Goal: Task Accomplishment & Management: Manage account settings

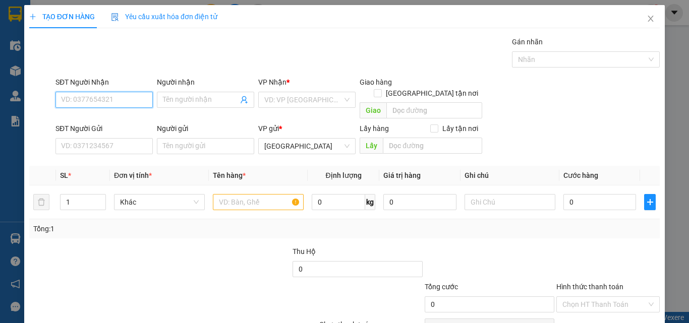
click at [126, 100] on input "SĐT Người Nhận" at bounding box center [103, 100] width 97 height 16
type input "0848484114"
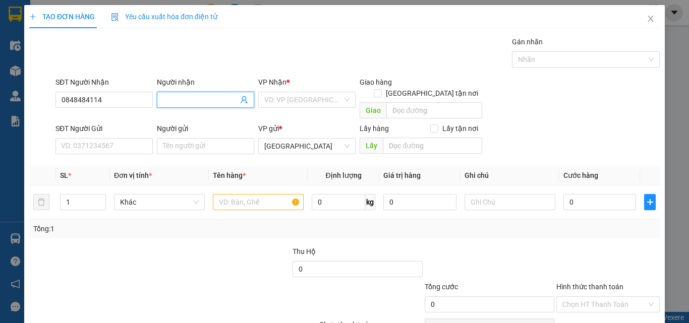
click at [202, 99] on input "Người nhận" at bounding box center [200, 99] width 75 height 11
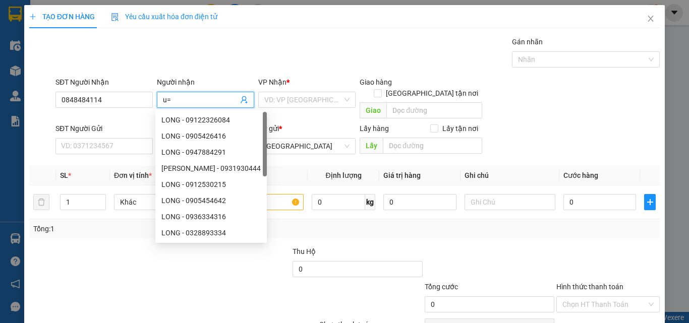
type input "u"
drag, startPoint x: 200, startPoint y: 98, endPoint x: 115, endPoint y: 128, distance: 90.5
click at [115, 128] on form "SĐT Người Nhận 0848484114 Người nhận tư VP Nhận * VD: VP Sài Gòn Giao hàng Giao…" at bounding box center [344, 118] width 631 height 82
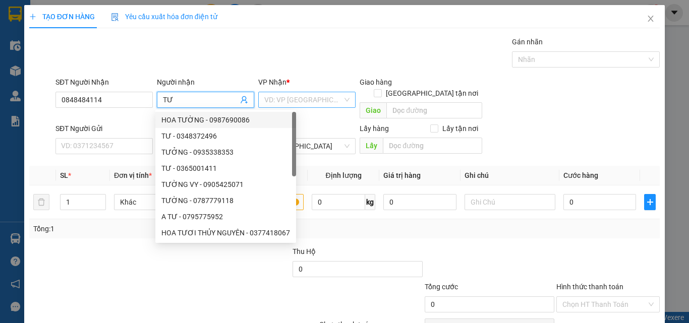
type input "TƯ"
click at [282, 99] on input "search" at bounding box center [303, 99] width 78 height 15
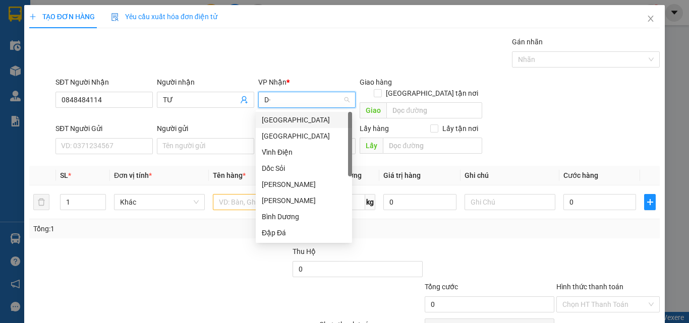
type input "D"
type input "Đ"
drag, startPoint x: 287, startPoint y: 134, endPoint x: 150, endPoint y: 127, distance: 136.9
click at [286, 134] on div "[GEOGRAPHIC_DATA]" at bounding box center [304, 136] width 84 height 11
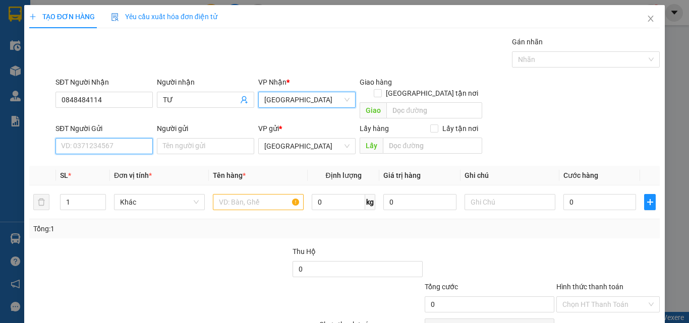
click at [132, 139] on input "SĐT Người Gửi" at bounding box center [103, 146] width 97 height 16
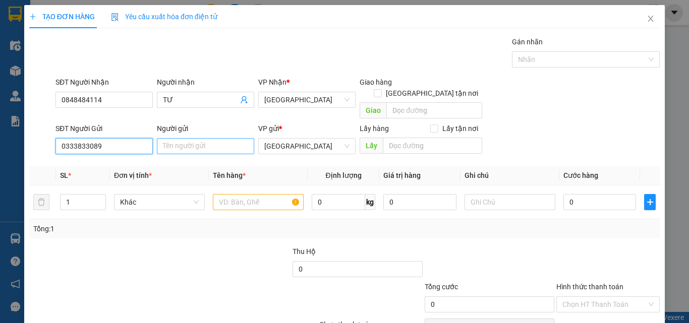
type input "0333833089"
click at [186, 138] on input "Người gửi" at bounding box center [205, 146] width 97 height 16
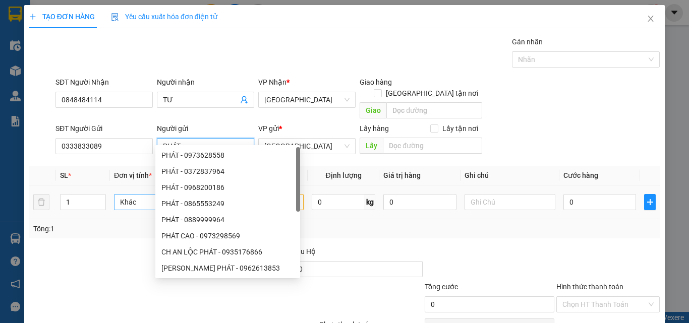
click at [140, 195] on span "Khác" at bounding box center [159, 202] width 79 height 15
type input "PHÁT"
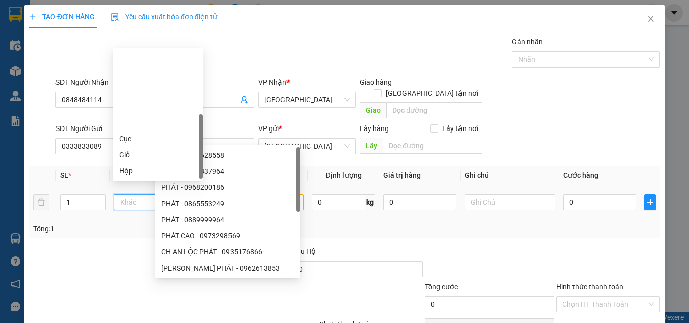
type input "X"
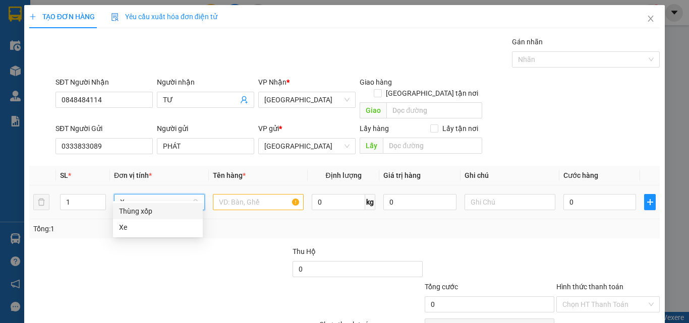
drag, startPoint x: 138, startPoint y: 212, endPoint x: 138, endPoint y: 228, distance: 16.1
click at [138, 228] on div "Thùng xốp Xe" at bounding box center [158, 219] width 90 height 32
click at [138, 228] on div "Xe" at bounding box center [158, 227] width 78 height 11
click at [248, 194] on input "text" at bounding box center [258, 202] width 91 height 16
type input "A"
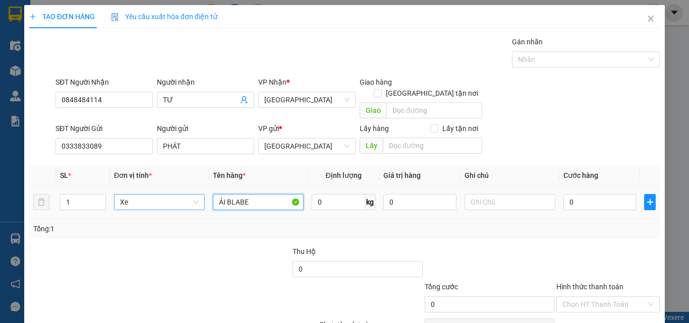
drag, startPoint x: 223, startPoint y: 190, endPoint x: 164, endPoint y: 193, distance: 59.1
click at [164, 193] on tr "1 Xe ẢI BLABE 0 kg 0 0" at bounding box center [344, 203] width 631 height 34
drag, startPoint x: 244, startPoint y: 191, endPoint x: 257, endPoint y: 214, distance: 26.4
click at [245, 194] on input "AIR BLABE" at bounding box center [258, 202] width 91 height 16
type input "AIR BLADE"
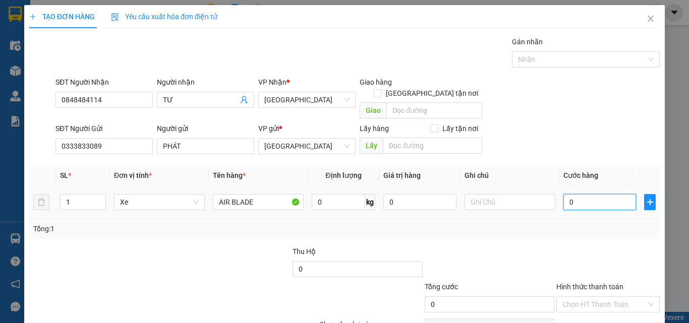
click at [605, 194] on input "0" at bounding box center [599, 202] width 73 height 16
type input "8"
type input "80"
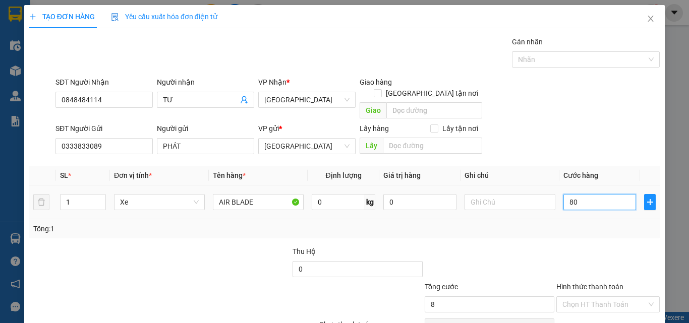
type input "80"
type input "800"
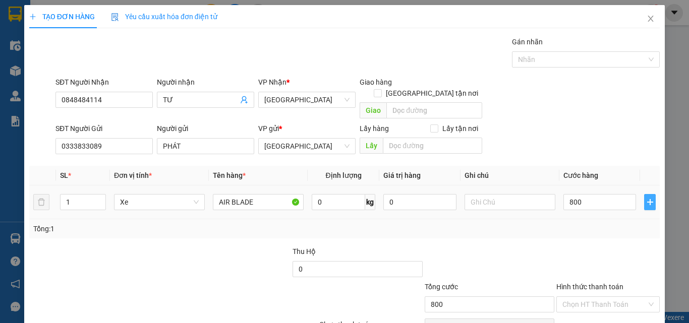
type input "800.000"
click at [646, 198] on icon "plus" at bounding box center [650, 202] width 8 height 8
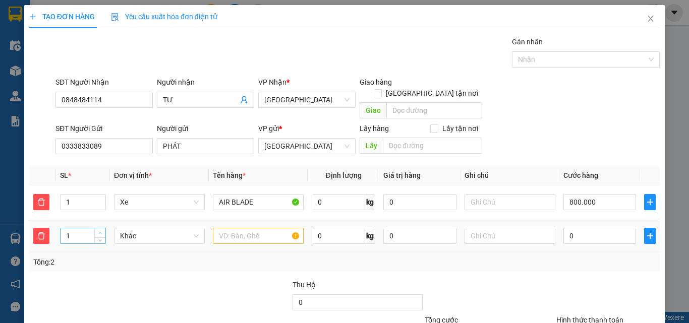
type input "2"
click at [99, 231] on span "up" at bounding box center [100, 234] width 6 height 6
click at [140, 230] on span "Khác" at bounding box center [159, 236] width 79 height 15
type input "T"
drag, startPoint x: 152, startPoint y: 248, endPoint x: 239, endPoint y: 233, distance: 88.6
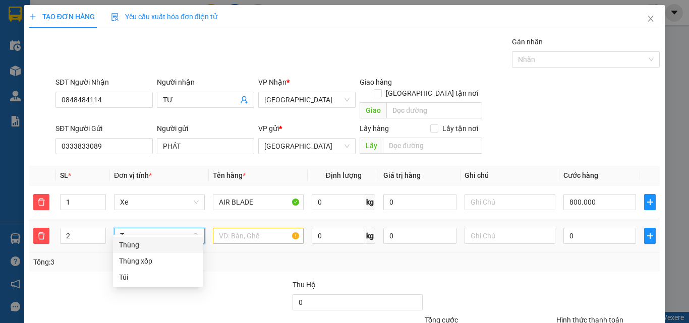
click at [154, 247] on div "Thùng" at bounding box center [158, 245] width 78 height 11
click at [246, 228] on input "text" at bounding box center [258, 236] width 91 height 16
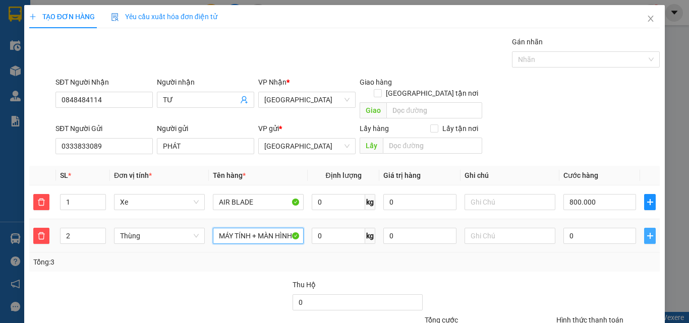
type input "MÁY TÍNH + MÀN HÌNH"
drag, startPoint x: 647, startPoint y: 227, endPoint x: 642, endPoint y: 225, distance: 5.3
click at [647, 232] on span "plus" at bounding box center [650, 236] width 11 height 8
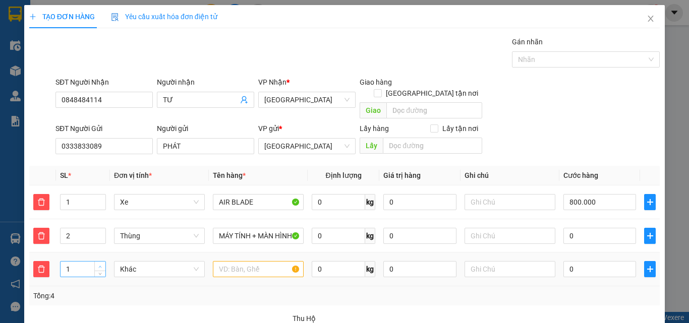
type input "2"
drag, startPoint x: 99, startPoint y: 254, endPoint x: 140, endPoint y: 253, distance: 41.4
click at [101, 264] on icon "up" at bounding box center [100, 266] width 4 height 4
click at [152, 262] on span "Khác" at bounding box center [159, 269] width 79 height 15
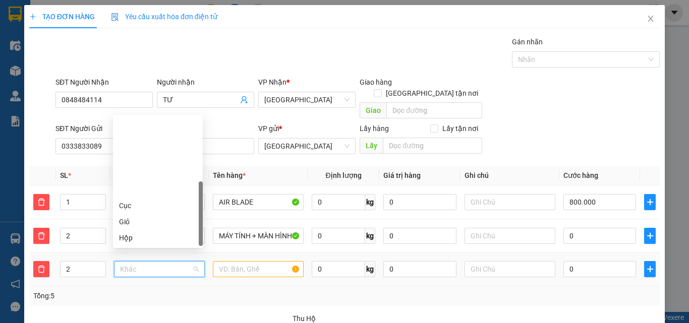
type input "T"
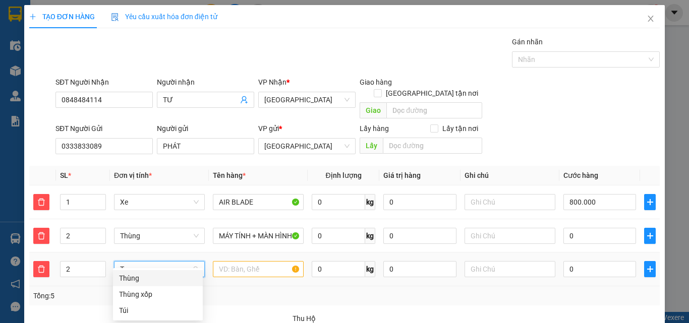
click at [155, 275] on div "Thùng" at bounding box center [158, 278] width 78 height 11
click at [235, 261] on input "text" at bounding box center [258, 269] width 91 height 16
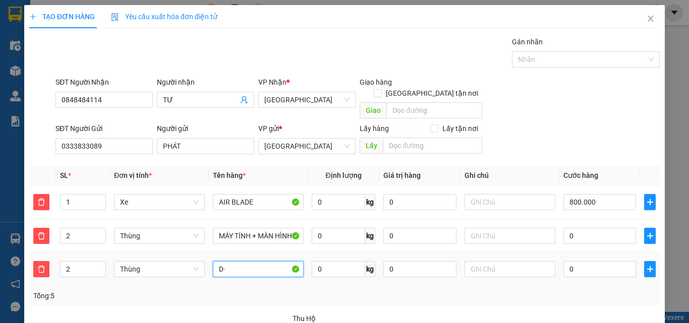
type input "D"
type input "ĐỒ GIA DỤNG"
click at [646, 265] on icon "plus" at bounding box center [650, 269] width 8 height 8
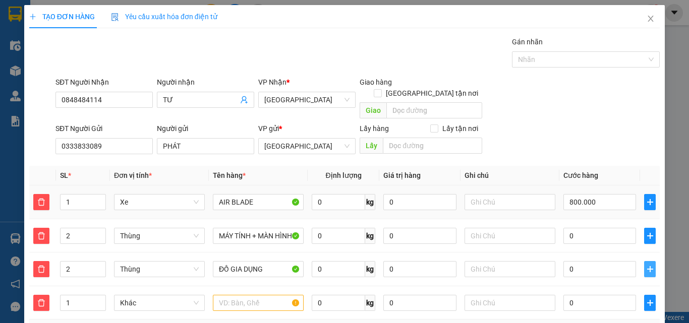
scroll to position [146, 0]
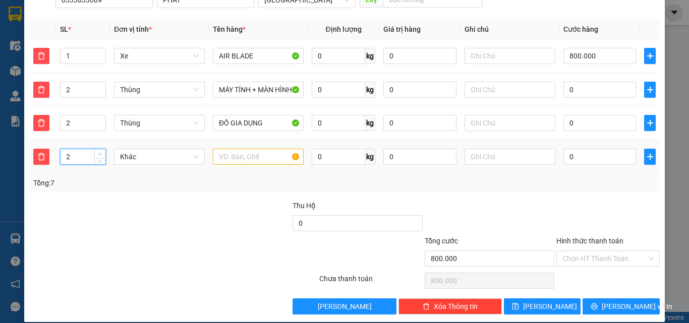
click at [100, 152] on icon "up" at bounding box center [100, 154] width 4 height 4
type input "4"
click at [131, 149] on span "Khác" at bounding box center [159, 156] width 79 height 15
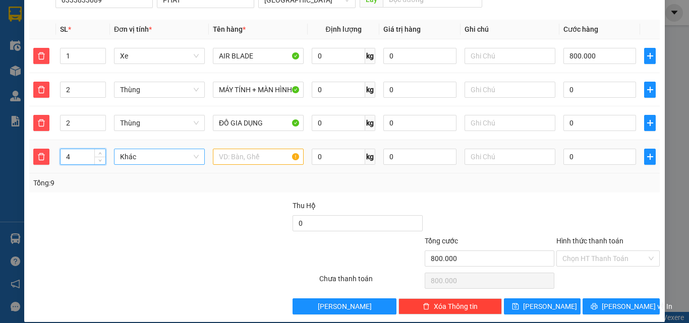
type input "T"
drag, startPoint x: 145, startPoint y: 166, endPoint x: 219, endPoint y: 157, distance: 74.3
click at [148, 167] on div "Thùng" at bounding box center [158, 165] width 78 height 11
click at [244, 149] on input "text" at bounding box center [258, 157] width 91 height 16
type input "QUẦN ÁO"
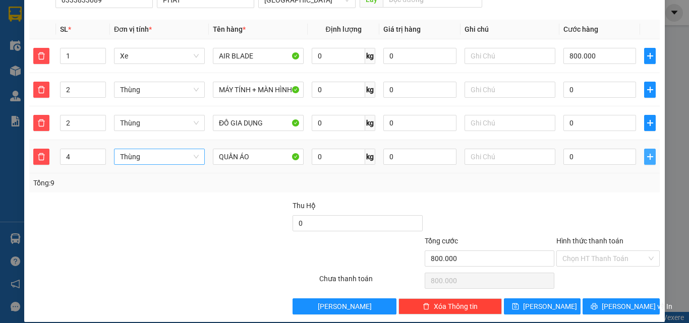
click at [646, 153] on icon "plus" at bounding box center [650, 157] width 8 height 8
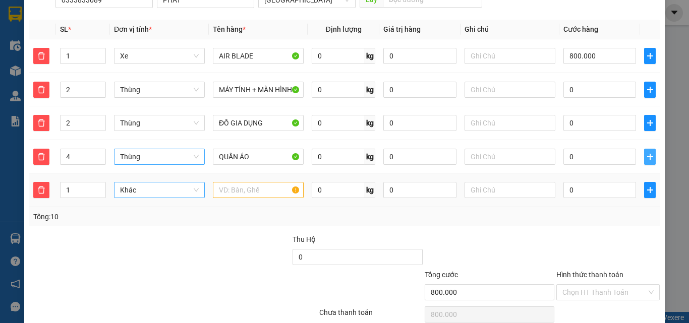
click at [165, 183] on span "Khác" at bounding box center [159, 190] width 79 height 15
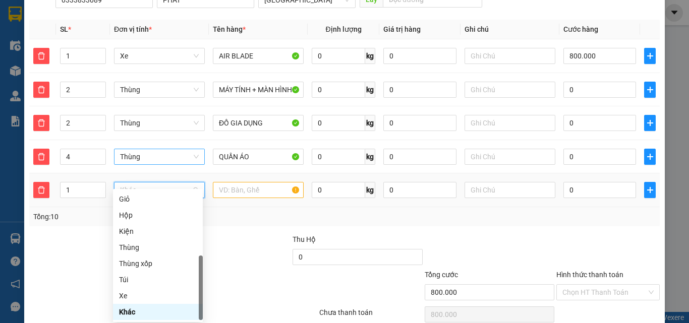
type input "K"
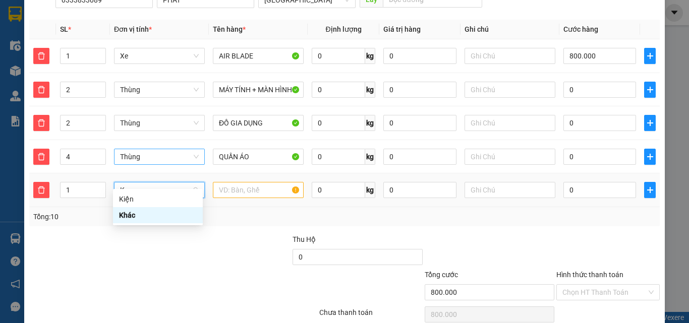
scroll to position [0, 0]
drag, startPoint x: 165, startPoint y: 199, endPoint x: 263, endPoint y: 183, distance: 99.8
click at [179, 199] on div "Kiện" at bounding box center [158, 199] width 78 height 11
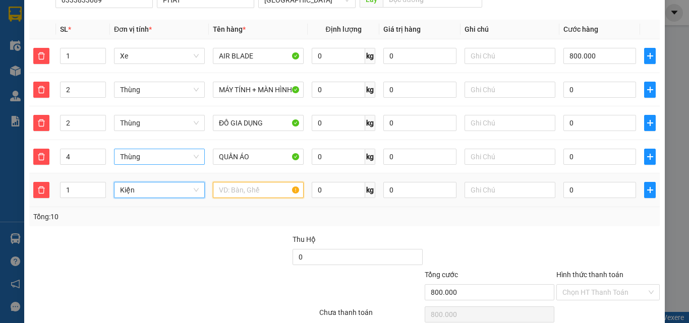
click at [275, 182] on input "text" at bounding box center [258, 190] width 91 height 16
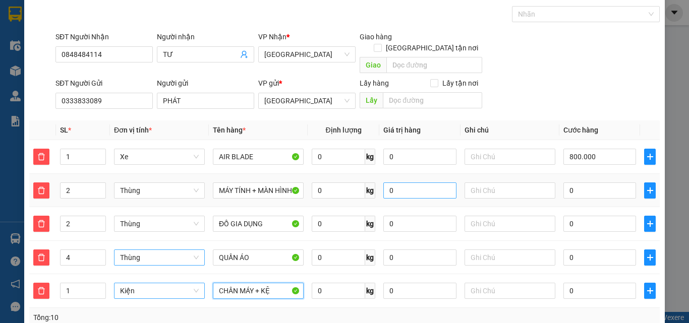
scroll to position [96, 0]
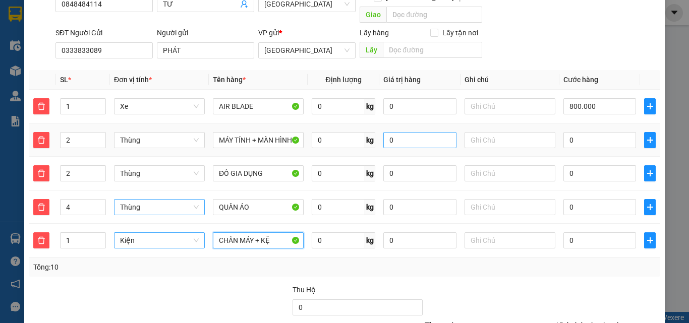
type input "CHÂN MÁY + KỆ"
click at [422, 133] on input "0" at bounding box center [419, 140] width 73 height 16
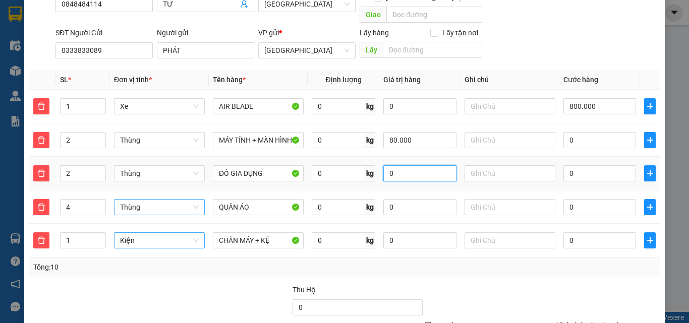
click at [414, 165] on input "0" at bounding box center [419, 173] width 73 height 16
click at [411, 132] on input "80.000" at bounding box center [419, 140] width 73 height 16
type input "80.000.000"
click at [421, 165] on input "0" at bounding box center [419, 173] width 73 height 16
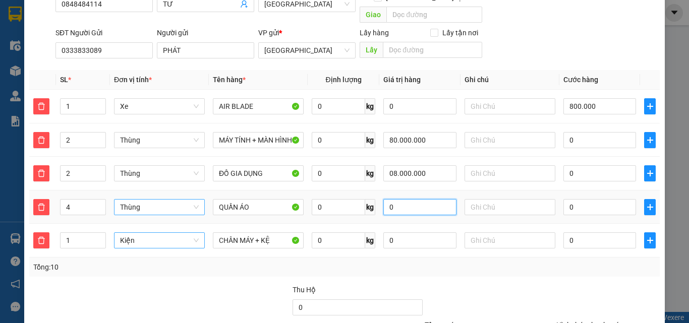
type input "8.000.000"
click at [411, 199] on input "0" at bounding box center [419, 207] width 73 height 16
click at [405, 199] on input "0" at bounding box center [419, 207] width 73 height 16
click at [428, 200] on input "0" at bounding box center [419, 207] width 73 height 16
click at [418, 233] on input "0" at bounding box center [419, 241] width 73 height 16
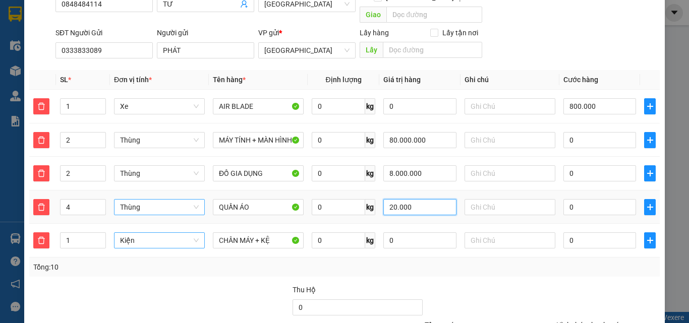
click at [425, 199] on input "20.000" at bounding box center [419, 207] width 73 height 16
type input "20.000.000"
click at [407, 233] on input "0" at bounding box center [419, 241] width 73 height 16
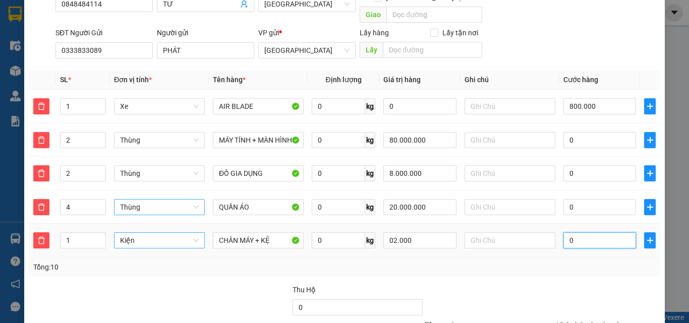
type input "2.000.000"
click at [603, 233] on input "0" at bounding box center [599, 241] width 73 height 16
click at [581, 132] on input "0" at bounding box center [599, 140] width 73 height 16
click at [577, 132] on input "0" at bounding box center [599, 140] width 73 height 16
type input "800.002"
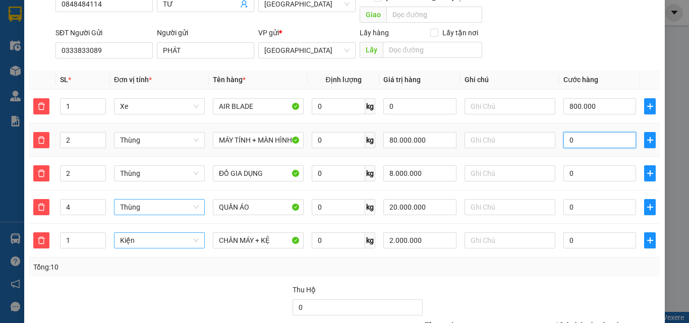
type input "800.002"
type input "02"
type input "800.020"
type input "020"
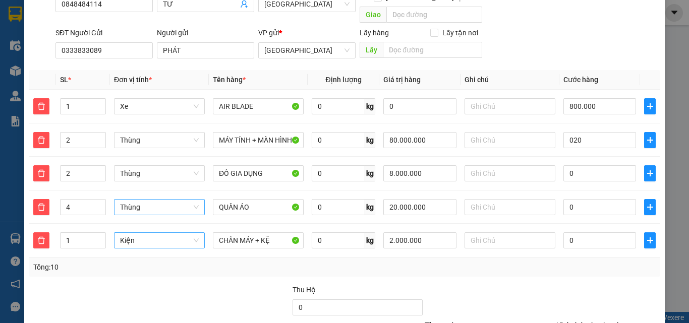
click at [210, 286] on div at bounding box center [226, 302] width 132 height 35
type input "820.000"
type input "20.000"
click at [609, 165] on input "0" at bounding box center [599, 173] width 73 height 16
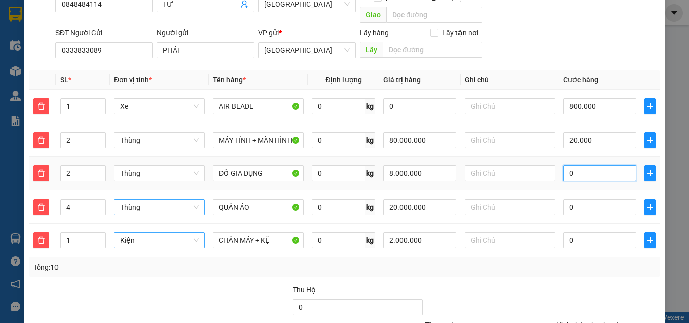
type input "820.002"
type input "20"
type input "820.020"
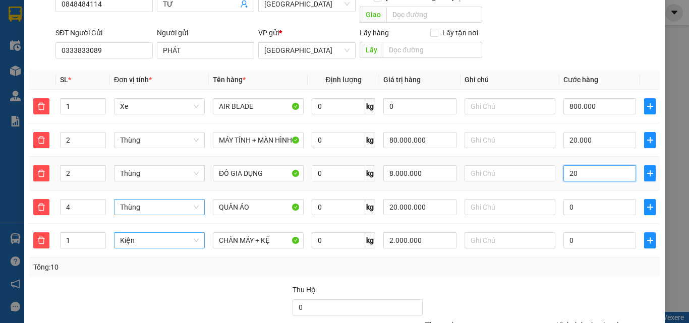
type input "820.200"
type input "200"
type input "1.020.000"
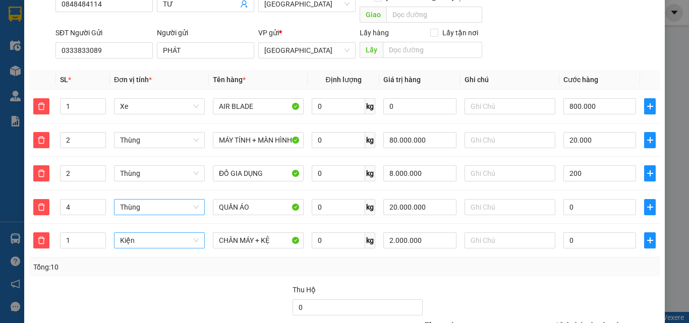
type input "200.000"
click at [208, 285] on div at bounding box center [226, 302] width 132 height 35
click at [601, 132] on input "20.000" at bounding box center [599, 140] width 73 height 16
click at [479, 132] on input "text" at bounding box center [510, 140] width 91 height 16
type input "N"
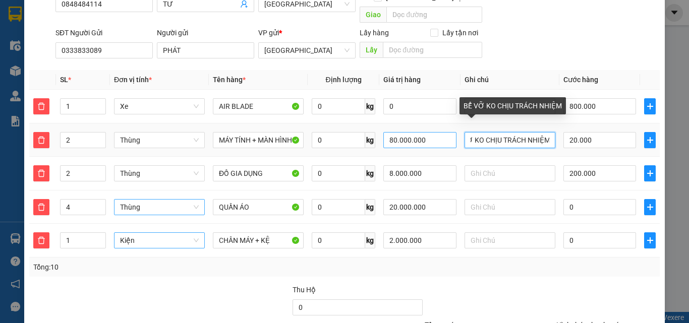
scroll to position [0, 0]
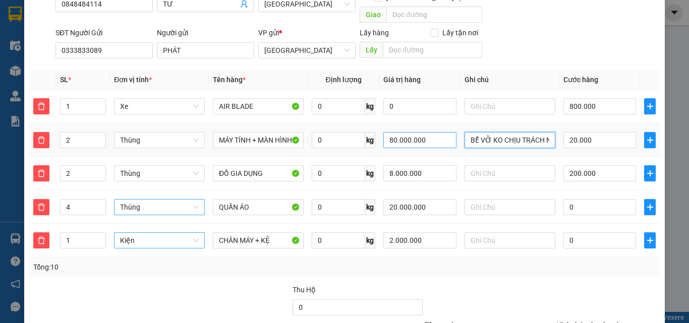
drag, startPoint x: 544, startPoint y: 130, endPoint x: 394, endPoint y: 122, distance: 150.0
click at [394, 124] on tr "2 Thùng MÁY TÍNH + MÀN HÌNH 0 kg 80.000.000 BỂ VỠ KO CHỊU TRÁCH NHIỆM 20.000" at bounding box center [344, 141] width 631 height 34
type input "BỂ VỠ KO CHỊU TRÁCH NHIỆM"
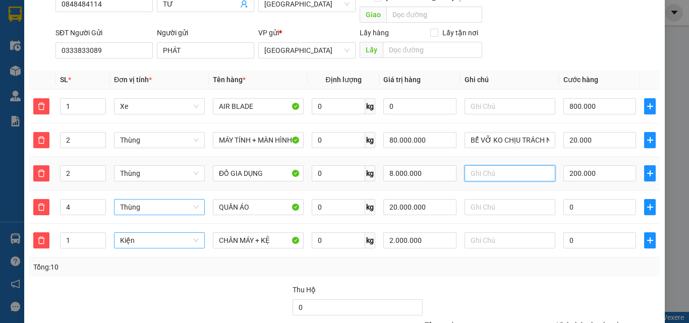
click at [511, 165] on input "text" at bounding box center [510, 173] width 91 height 16
paste input "BỂ VỠ KO CHỊU TRÁCH NHIỆM"
type input "BỂ VỠ KO CHỊU TRÁCH NHIỆM"
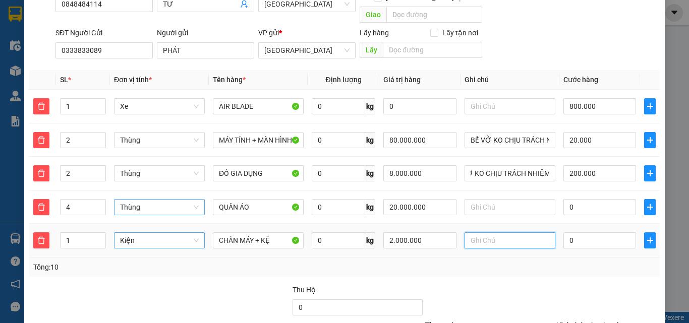
scroll to position [0, 0]
click at [513, 233] on input "text" at bounding box center [510, 241] width 91 height 16
paste input "BỂ VỠ KO CHỊU TRÁCH NHIỆM"
type input "BỂ VỠ KO CHỊU TRÁCH NHIỆM"
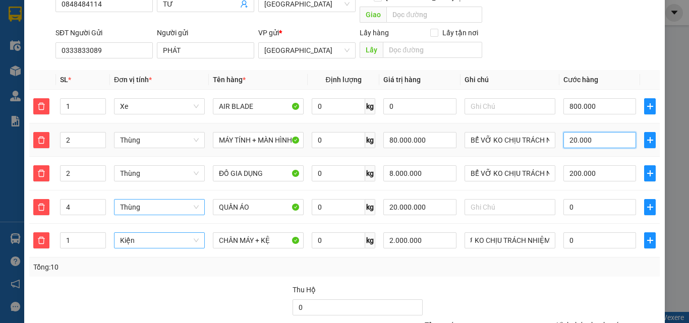
scroll to position [0, 0]
click at [594, 132] on input "20.000" at bounding box center [599, 140] width 73 height 16
type input "1.000.003"
type input "3"
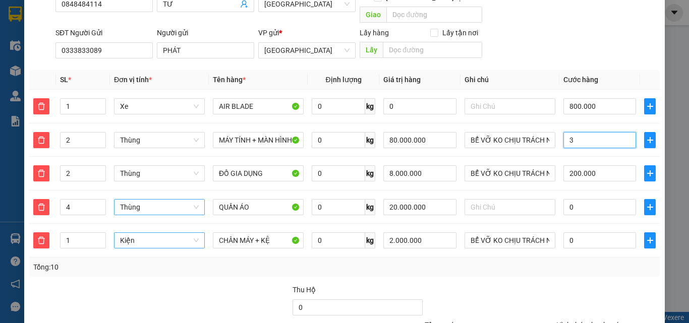
type input "1.000.030"
type input "30"
type input "1.000.300"
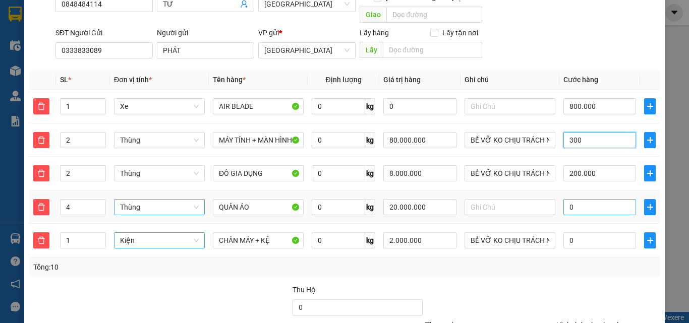
type input "300"
type input "1.300.000"
type input "300.000"
click at [597, 199] on input "0" at bounding box center [599, 207] width 73 height 16
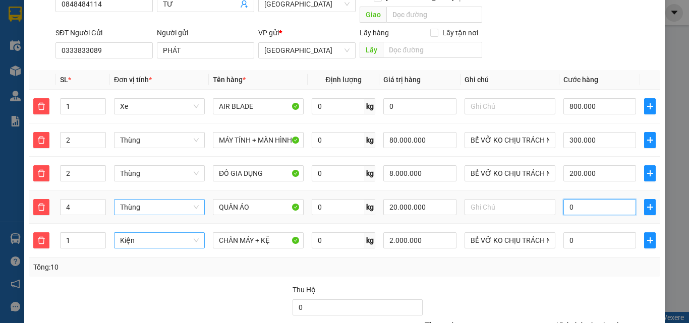
type input "4"
type input "1.300.040"
type input "40"
type input "1.300.400"
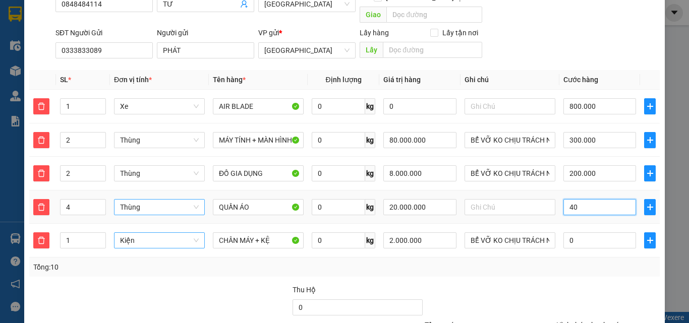
type input "1.300.400"
type input "400"
type input "1.700.000"
type input "400.000"
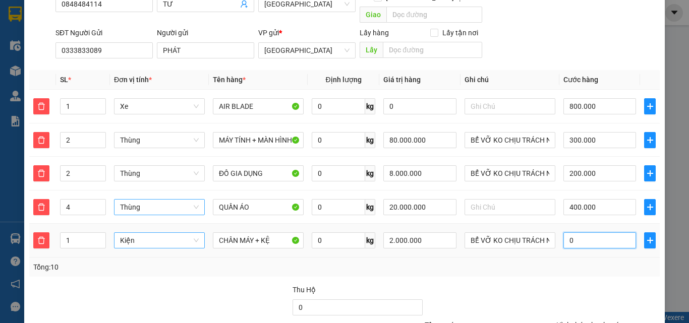
click at [588, 234] on input "0" at bounding box center [599, 241] width 73 height 16
type input "1.700.001"
type input "1"
type input "1.700.010"
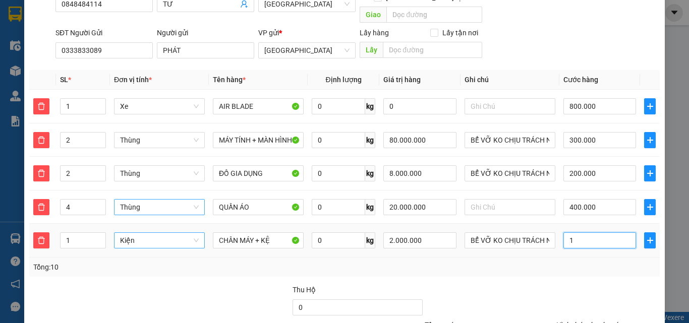
type input "1.700.010"
type input "10"
type input "1.700.100"
type input "100"
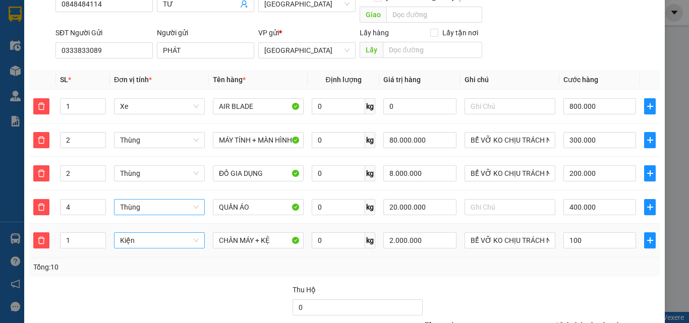
type input "1.800.000"
type input "100.000"
click at [588, 244] on td "100.000" at bounding box center [599, 241] width 81 height 34
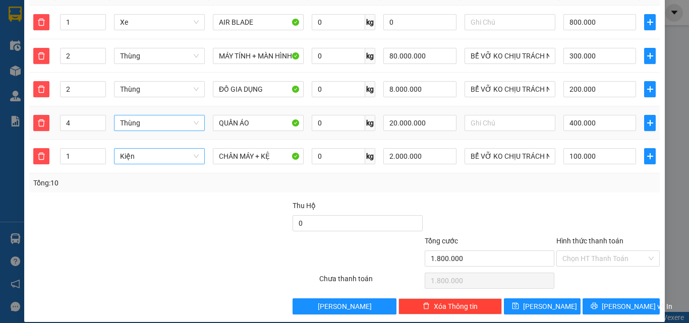
scroll to position [130, 0]
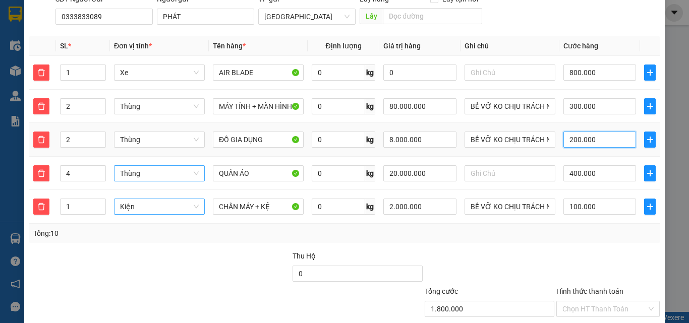
click at [600, 132] on input "200.000" at bounding box center [599, 140] width 73 height 16
click at [595, 165] on input "400.000" at bounding box center [599, 173] width 73 height 16
type input "1.400.005"
type input "50"
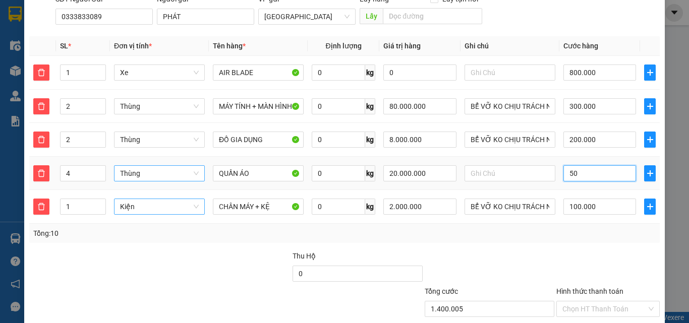
type input "1.400.050"
type input "500"
type input "1.400.500"
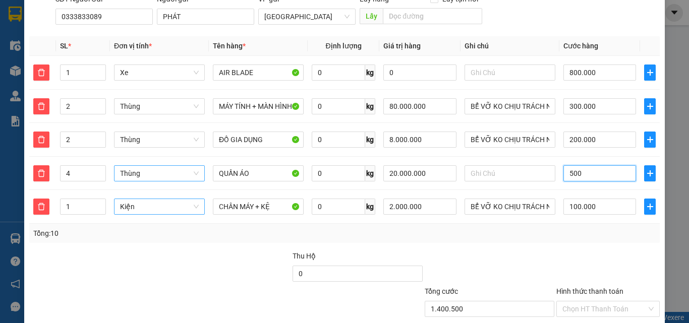
type input "500"
type input "1.900.000"
type input "500.000"
click at [620, 232] on div "Transit Pickup Surcharge Ids Transit Deliver Surcharge Ids Transit Deliver Surc…" at bounding box center [344, 136] width 631 height 459
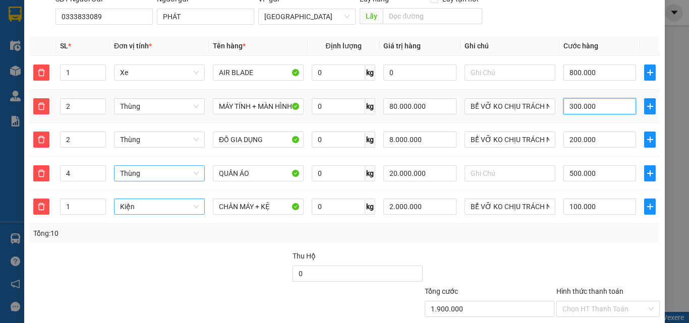
drag, startPoint x: 604, startPoint y: 97, endPoint x: 595, endPoint y: 107, distance: 13.6
click at [603, 98] on input "300.000" at bounding box center [599, 106] width 73 height 16
type input "1.600.003"
type input "3"
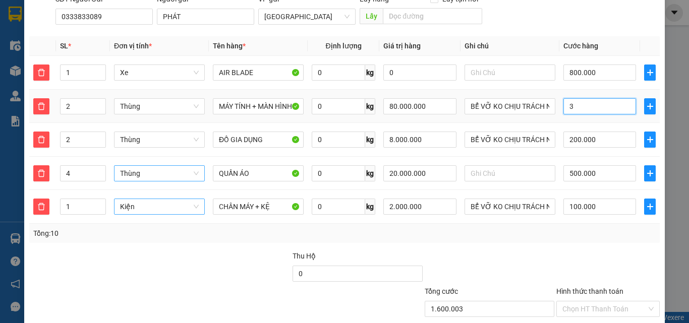
type input "1.600.035"
type input "350"
type input "1.600.350"
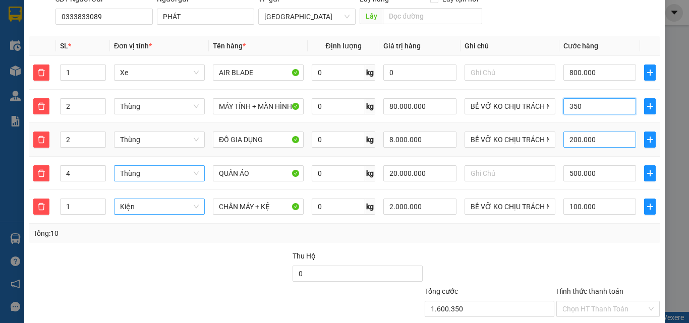
type input "350"
type input "1.950.000"
type input "350.000"
click at [598, 132] on input "200.000" at bounding box center [599, 140] width 73 height 16
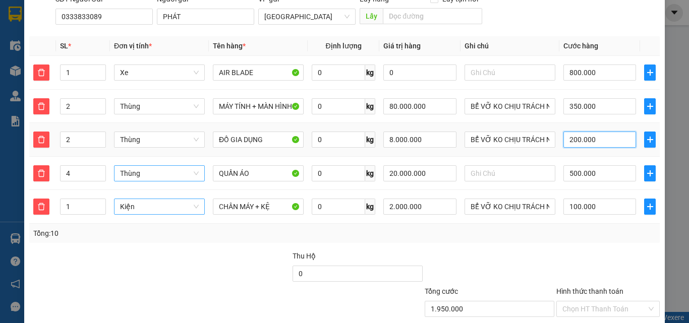
type input "1.750.001"
type input "1"
type input "1.750.015"
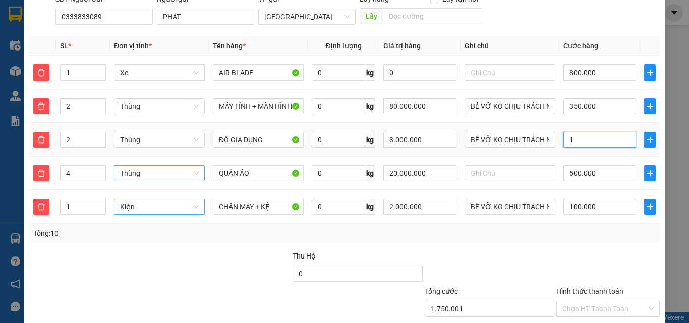
type input "15"
type input "1.750.150"
type input "150"
type input "1.900.000"
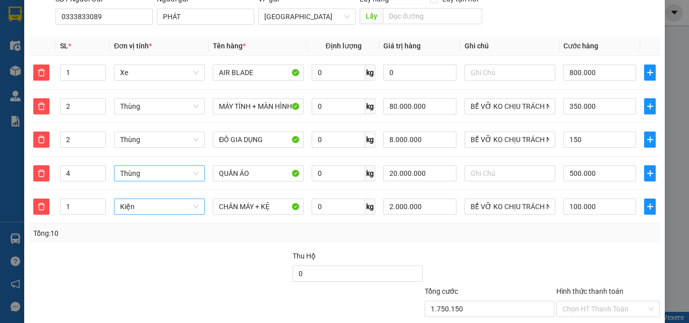
type input "1.900.000"
type input "150.000"
click at [598, 228] on div "Tổng: 10" at bounding box center [344, 233] width 622 height 11
click at [595, 199] on input "100.000" at bounding box center [599, 207] width 73 height 16
click at [601, 165] on input "500.000" at bounding box center [599, 173] width 73 height 16
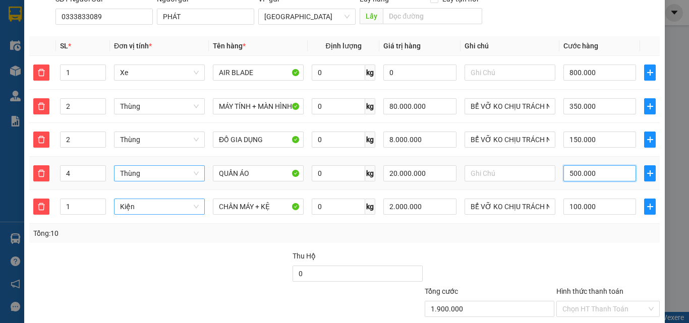
click at [602, 165] on input "500.000" at bounding box center [599, 173] width 73 height 16
click at [600, 200] on input "100.000" at bounding box center [599, 207] width 73 height 16
click at [602, 199] on input "100.000" at bounding box center [599, 207] width 73 height 16
type input "1.810.000"
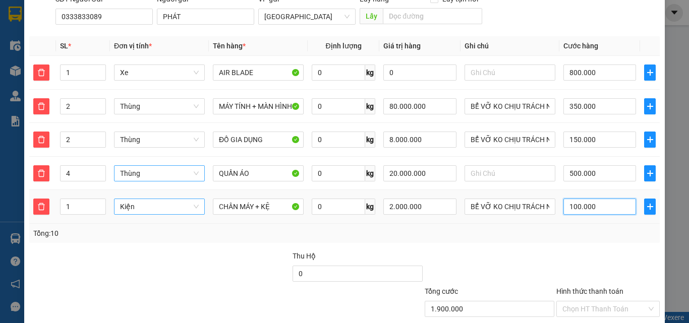
type input "1.810.000"
type input "1.000"
type input "1.801.000"
type input "1.800.100"
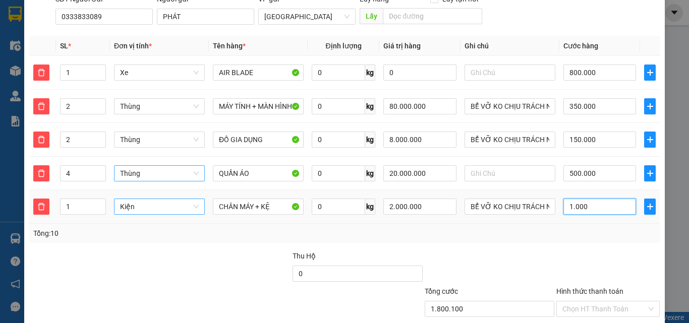
type input "1.800.100"
type input "10"
type input "1.800.010"
type input "1"
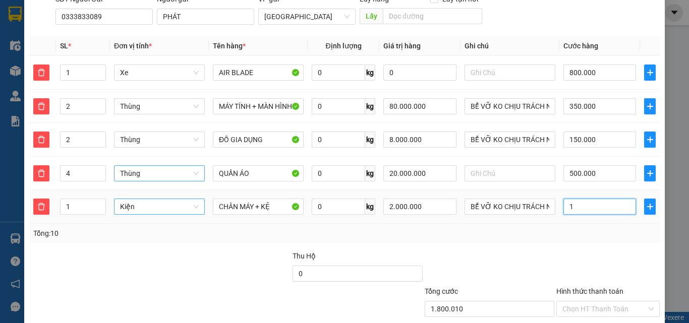
type input "1.800.001"
type input "1.800.000"
type input "0"
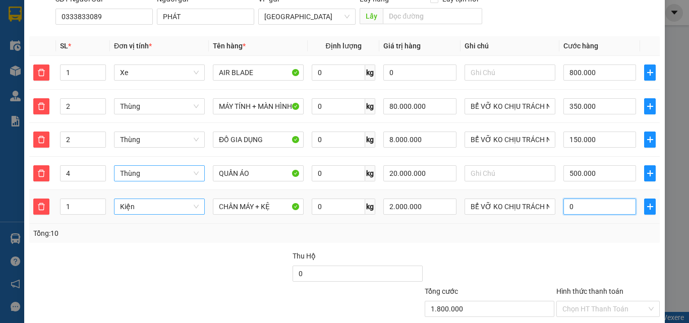
type input "1.800.001"
type input "01"
type input "1.800.015"
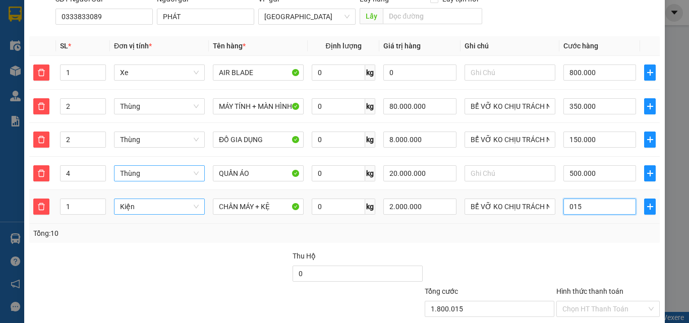
type input "0.150"
type input "1.800.150"
type input "0.150"
type input "1.950.000"
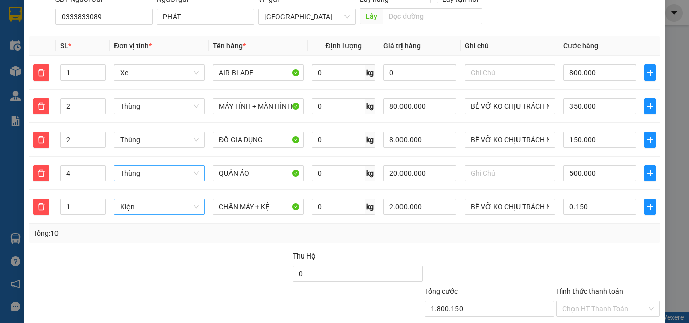
type input "1.950.000"
type input "150.000"
click at [613, 228] on div "Tổng: 10" at bounding box center [344, 233] width 622 height 11
click at [596, 165] on input "500.000" at bounding box center [599, 173] width 73 height 16
type input "1.450.005"
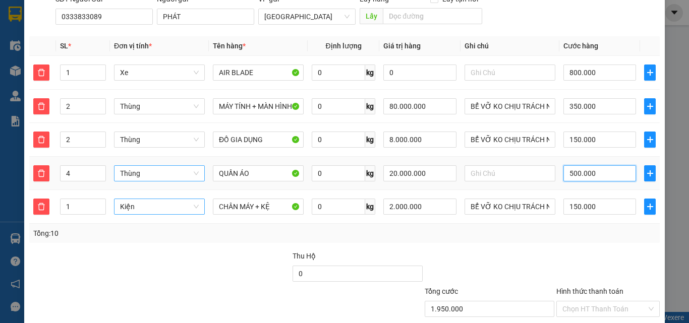
type input "1.450.005"
type input "5"
type input "1.450.055"
type input "55"
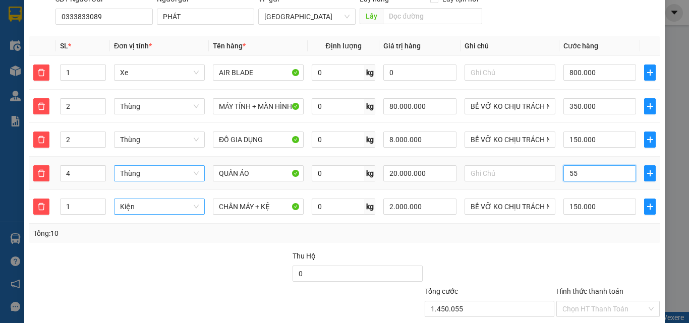
type input "1.450.550"
type input "550"
type input "2.000.000"
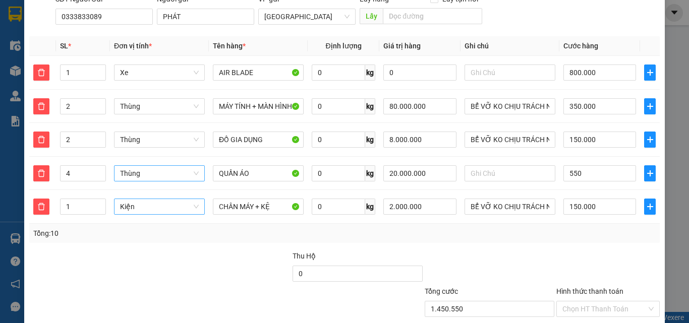
type input "550.000"
click at [579, 233] on div "Transit Pickup Surcharge Ids Transit Deliver Surcharge Ids Transit Deliver Surc…" at bounding box center [344, 136] width 631 height 459
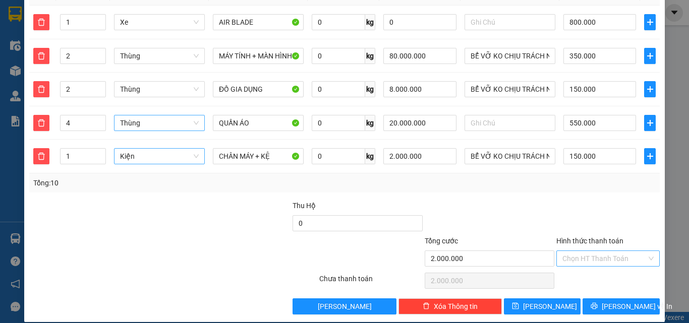
click at [592, 251] on input "Hình thức thanh toán" at bounding box center [604, 258] width 84 height 15
click at [600, 267] on div "Tại văn phòng" at bounding box center [602, 267] width 90 height 11
type input "0"
click at [609, 301] on span "[PERSON_NAME] và In" at bounding box center [637, 306] width 71 height 11
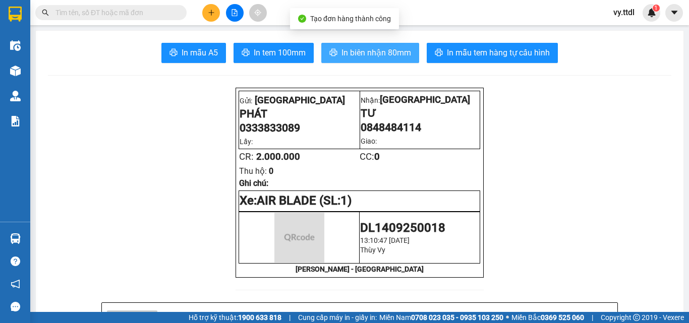
click at [381, 51] on span "In biên nhận 80mm" at bounding box center [377, 52] width 70 height 13
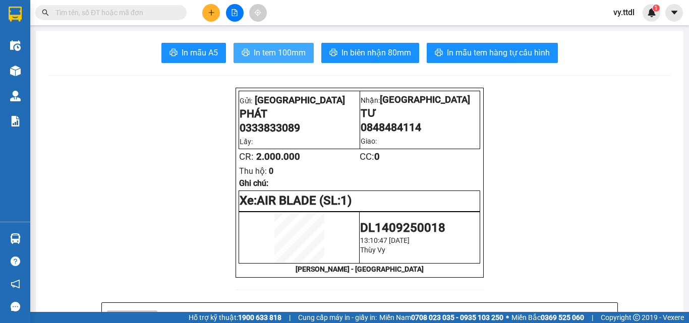
click at [280, 58] on span "In tem 100mm" at bounding box center [280, 52] width 52 height 13
drag, startPoint x: 574, startPoint y: 309, endPoint x: 584, endPoint y: 340, distance: 32.4
click at [584, 323] on html "Kết quả tìm kiếm ( 0 ) Bộ lọc Ngày tạo đơn gần nhất No Data vy.ttdl 1 Điều hành…" at bounding box center [344, 161] width 689 height 323
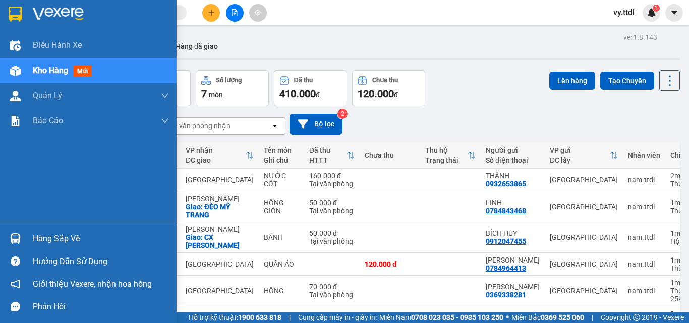
click at [12, 13] on img at bounding box center [15, 14] width 13 height 15
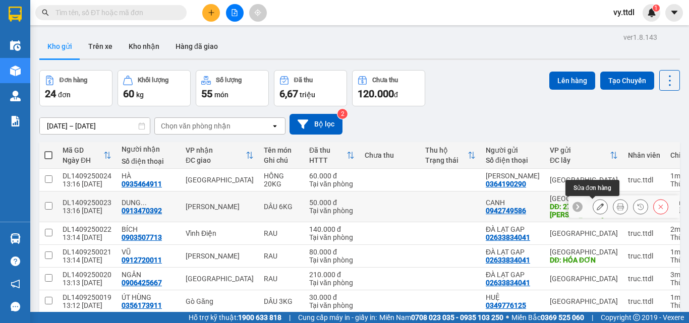
click at [597, 204] on icon at bounding box center [600, 206] width 7 height 7
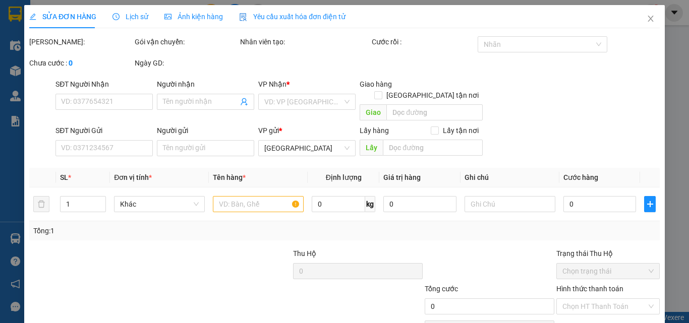
type input "0913470392"
type input "DUNG PHỤNG"
type input "0942749586"
type input "CANH"
type input "27 HỒ X HƯƠNG"
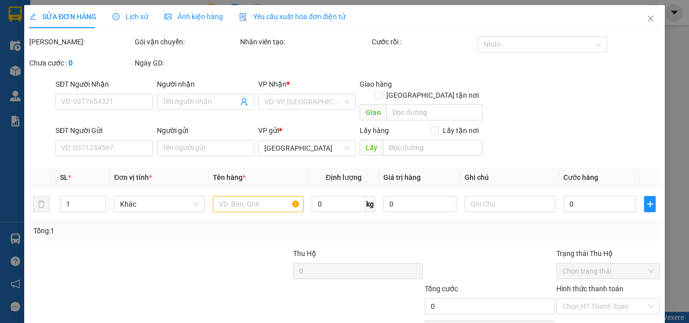
type input "50.000"
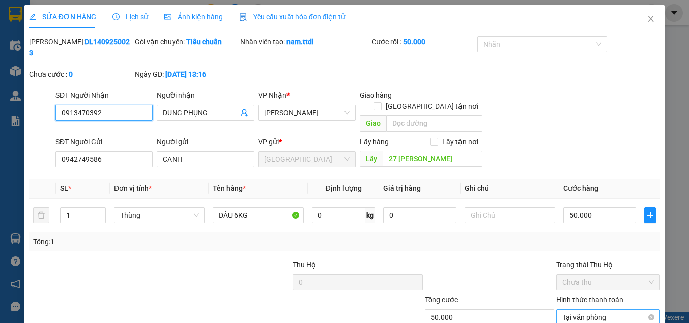
scroll to position [48, 0]
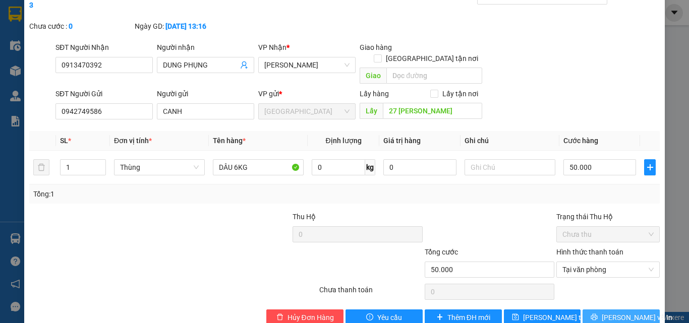
click at [630, 312] on span "[PERSON_NAME] và In" at bounding box center [637, 317] width 71 height 11
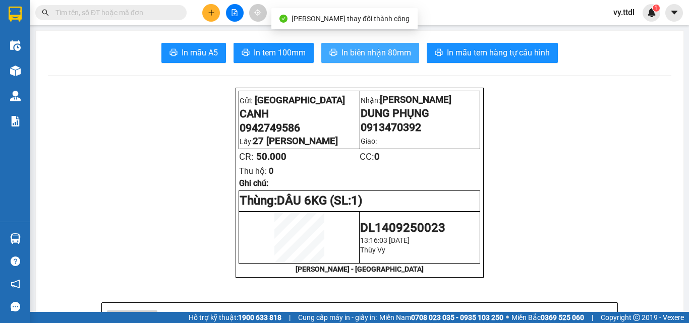
click at [371, 51] on span "In biên nhận 80mm" at bounding box center [377, 52] width 70 height 13
click at [364, 58] on span "In biên nhận 80mm" at bounding box center [377, 52] width 70 height 13
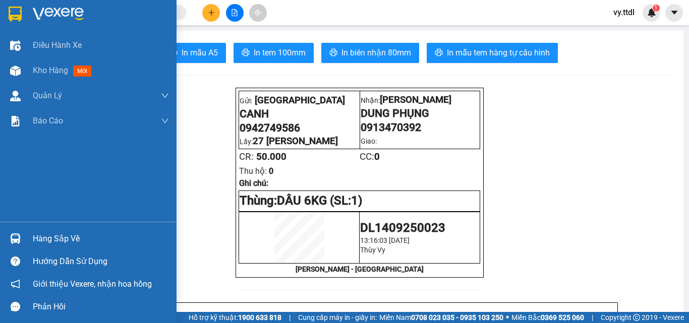
click at [18, 8] on img at bounding box center [15, 14] width 13 height 15
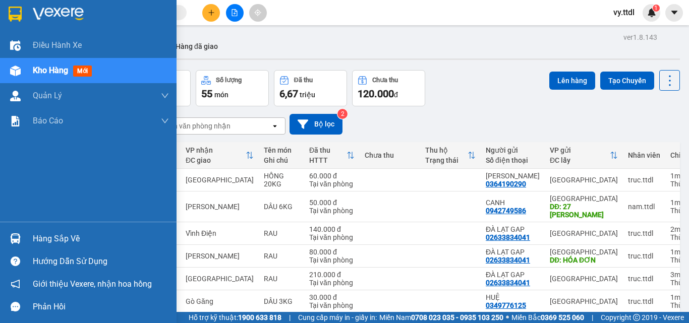
click at [22, 14] on img at bounding box center [15, 14] width 13 height 15
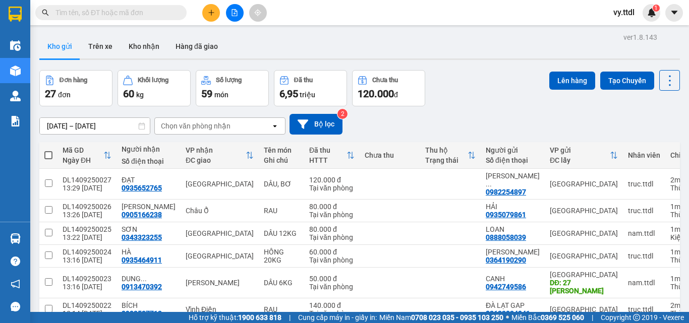
scroll to position [169, 0]
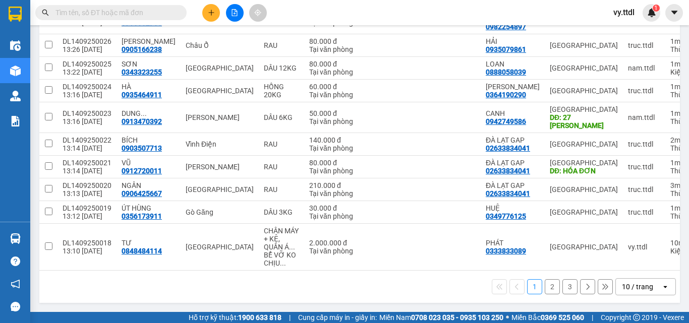
click at [646, 289] on div "10 / trang" at bounding box center [638, 287] width 45 height 16
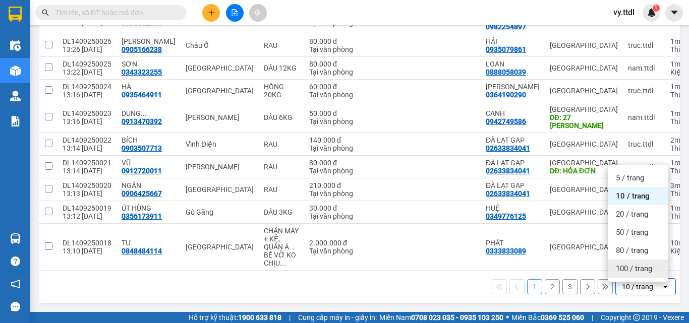
click at [645, 267] on span "100 / trang" at bounding box center [634, 269] width 36 height 10
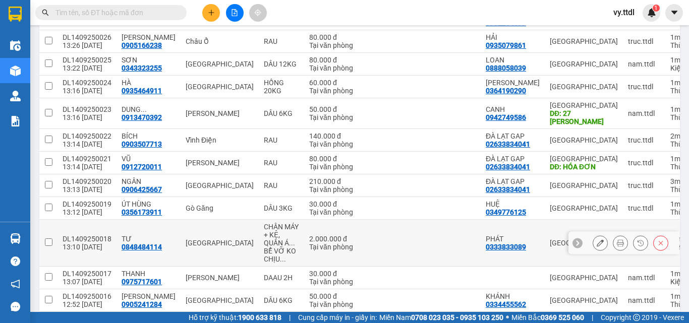
click at [617, 246] on icon at bounding box center [620, 243] width 7 height 7
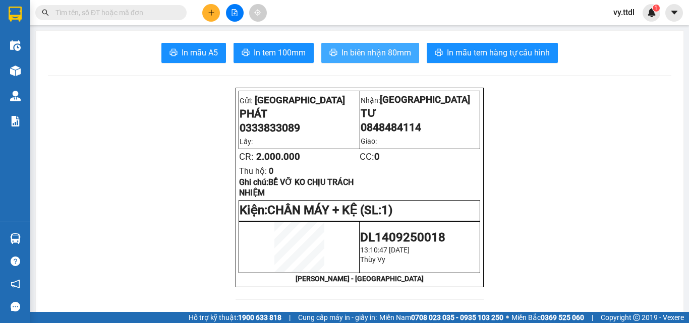
click at [352, 50] on span "In biên nhận 80mm" at bounding box center [377, 52] width 70 height 13
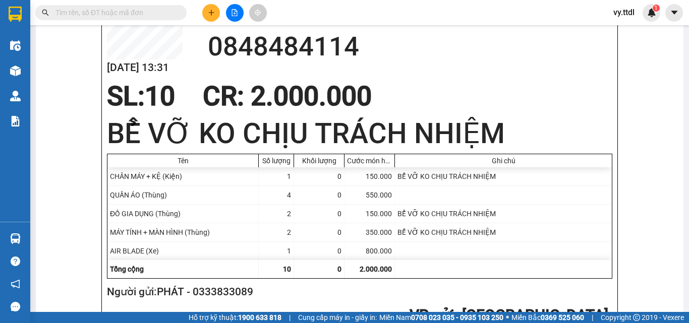
scroll to position [454, 0]
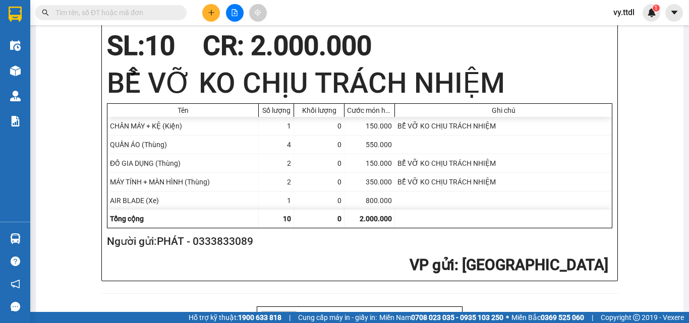
click at [371, 135] on div "150.000" at bounding box center [370, 126] width 50 height 18
click at [442, 115] on div "Ghi chú" at bounding box center [503, 110] width 212 height 8
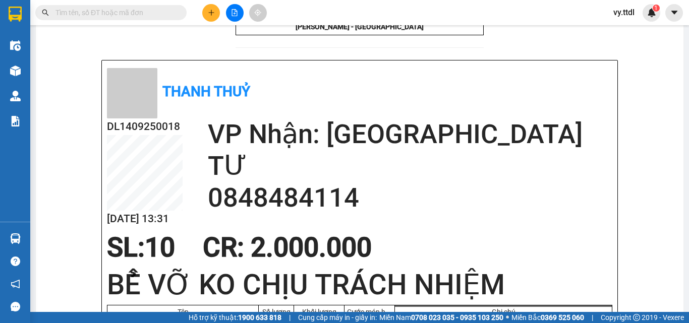
scroll to position [0, 0]
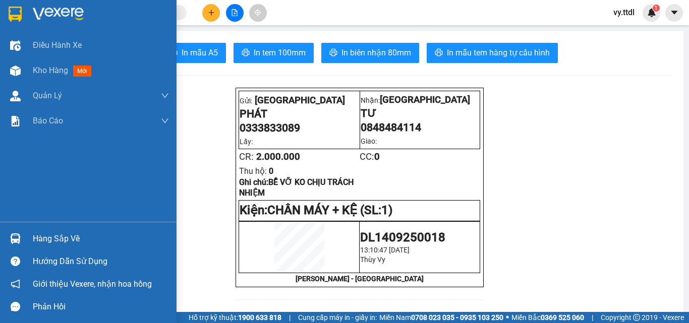
click at [14, 20] on img at bounding box center [15, 14] width 13 height 15
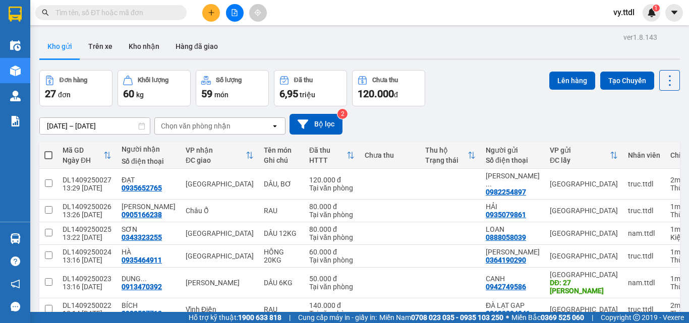
click at [128, 14] on input "text" at bounding box center [114, 12] width 119 height 11
paste input "0939633171"
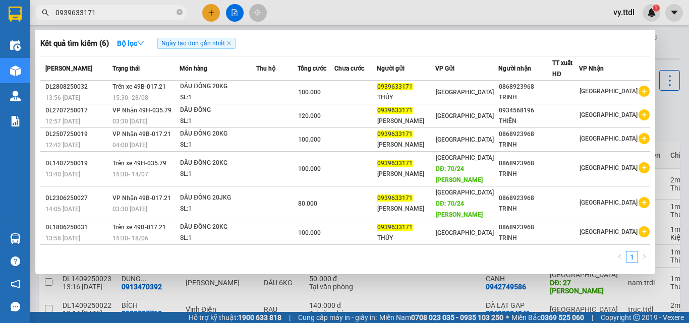
type input "0939633171"
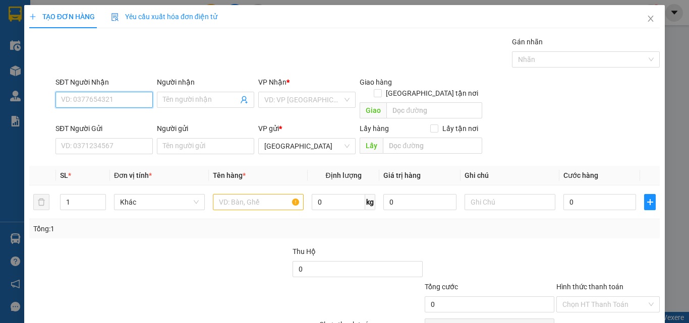
click at [107, 99] on input "SĐT Người Nhận" at bounding box center [103, 100] width 97 height 16
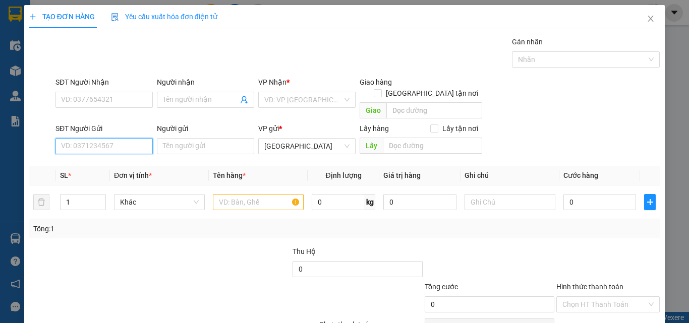
click at [140, 138] on input "SĐT Người Gửi" at bounding box center [103, 146] width 97 height 16
click at [126, 159] on div "0939633171 - THỦY" at bounding box center [103, 155] width 84 height 11
type input "0939633171"
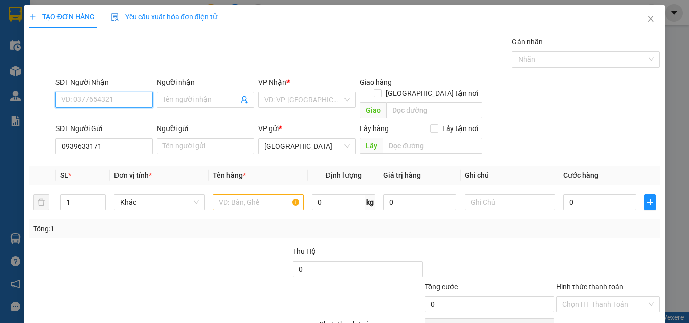
click at [140, 99] on input "SĐT Người Nhận" at bounding box center [103, 100] width 97 height 16
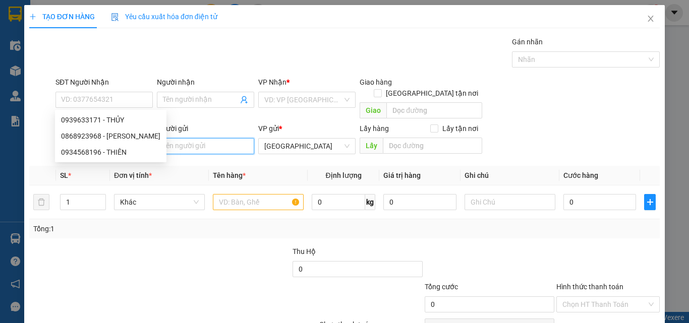
click at [190, 138] on input "Người gửi" at bounding box center [205, 146] width 97 height 16
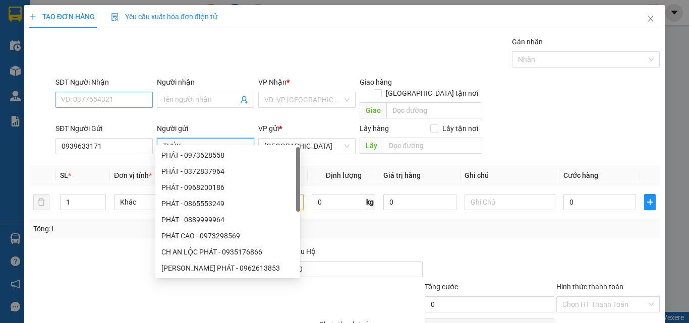
type input "THỦY"
click at [139, 95] on input "SĐT Người Nhận" at bounding box center [103, 100] width 97 height 16
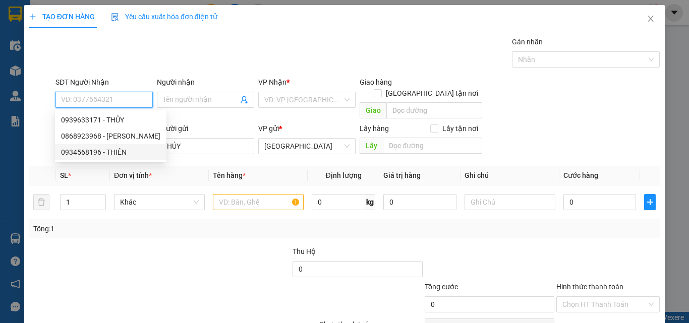
click at [121, 149] on div "0934568196 - THIÊN" at bounding box center [110, 152] width 99 height 11
type input "0934568196"
type input "THIÊN"
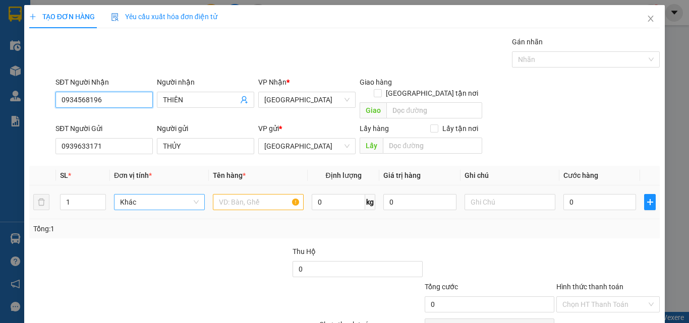
click at [149, 195] on span "Khác" at bounding box center [159, 202] width 79 height 15
type input "T"
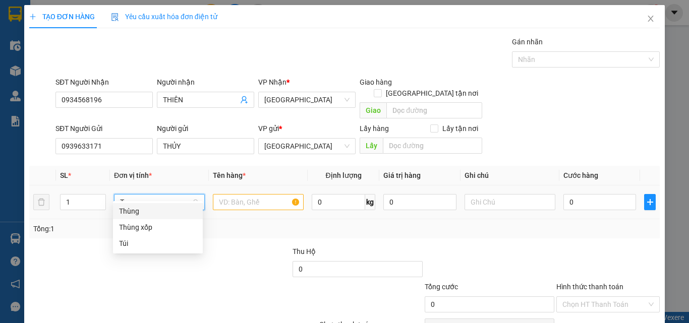
scroll to position [0, 0]
drag, startPoint x: 151, startPoint y: 214, endPoint x: 269, endPoint y: 193, distance: 119.4
click at [162, 215] on div "Thùng" at bounding box center [158, 211] width 78 height 11
click at [266, 194] on input "text" at bounding box center [258, 202] width 91 height 16
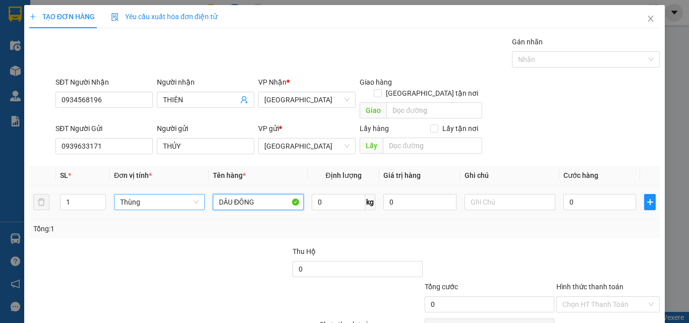
click at [167, 195] on span "Thùng" at bounding box center [159, 202] width 79 height 15
type input "DÂU ĐÔNG"
type input "T"
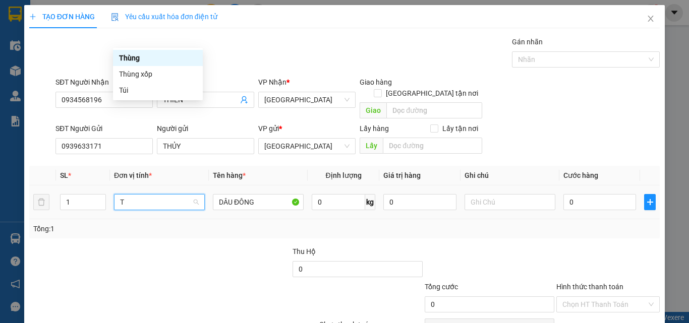
scroll to position [0, 0]
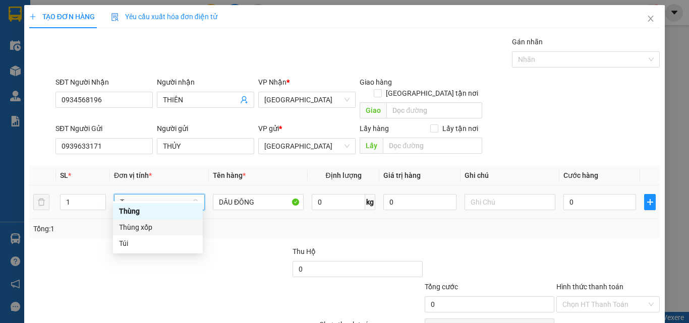
drag, startPoint x: 159, startPoint y: 228, endPoint x: 247, endPoint y: 205, distance: 90.5
click at [160, 229] on div "Thùng xốp" at bounding box center [158, 227] width 78 height 11
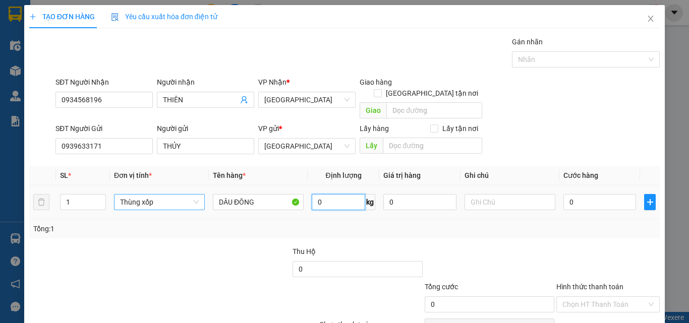
click at [333, 194] on input "0" at bounding box center [338, 202] width 53 height 16
drag, startPoint x: 114, startPoint y: 133, endPoint x: 0, endPoint y: 110, distance: 116.3
click at [0, 111] on div "TẠO ĐƠN HÀNG Yêu cầu xuất hóa đơn điện tử Transit Pickup Surcharge Ids Transit …" at bounding box center [344, 161] width 689 height 323
click at [595, 194] on input "0" at bounding box center [599, 202] width 73 height 16
type input "1"
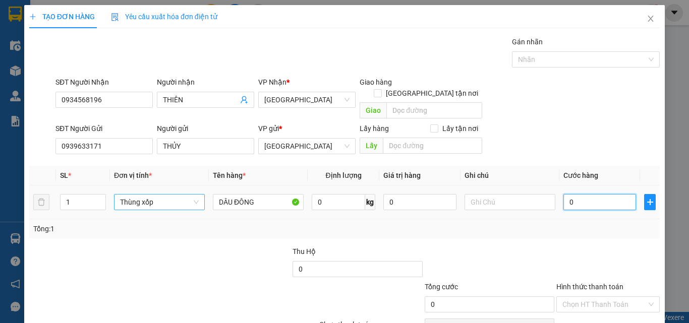
type input "1"
type input "10"
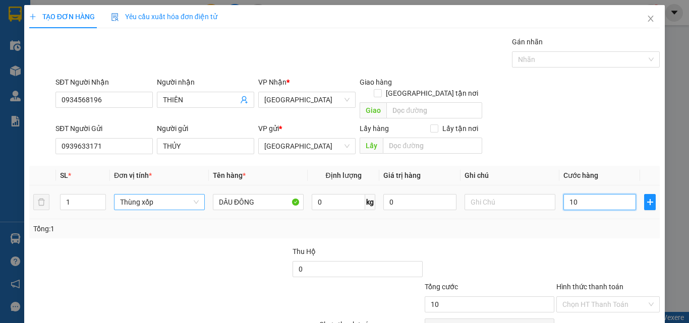
type input "100"
type input "100.000"
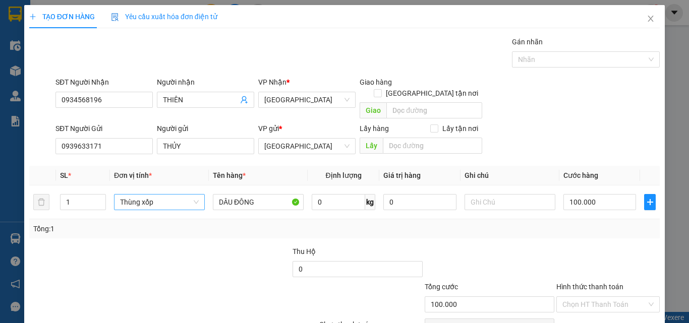
click at [592, 228] on div "Transit Pickup Surcharge Ids Transit Deliver Surcharge Ids Transit Deliver Surc…" at bounding box center [344, 198] width 631 height 324
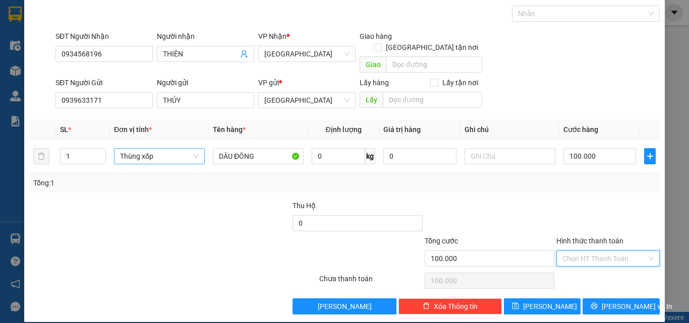
click at [613, 252] on input "Hình thức thanh toán" at bounding box center [604, 258] width 84 height 15
drag, startPoint x: 612, startPoint y: 266, endPoint x: 616, endPoint y: 286, distance: 20.1
click at [612, 266] on div "Tại văn phòng" at bounding box center [602, 267] width 90 height 11
type input "0"
click at [617, 301] on span "[PERSON_NAME] và In" at bounding box center [637, 306] width 71 height 11
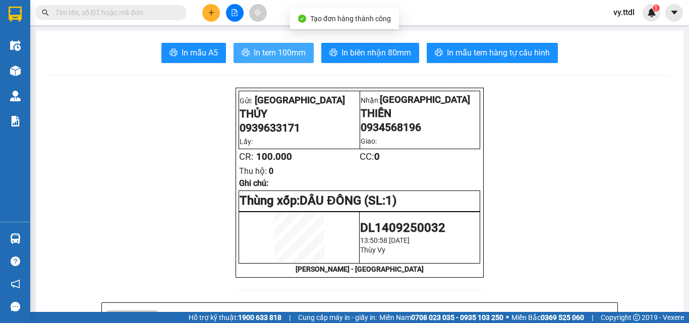
click at [279, 54] on span "In tem 100mm" at bounding box center [280, 52] width 52 height 13
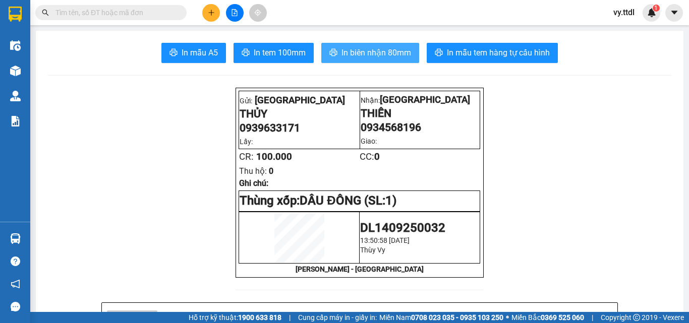
click at [378, 49] on span "In biên nhận 80mm" at bounding box center [377, 52] width 70 height 13
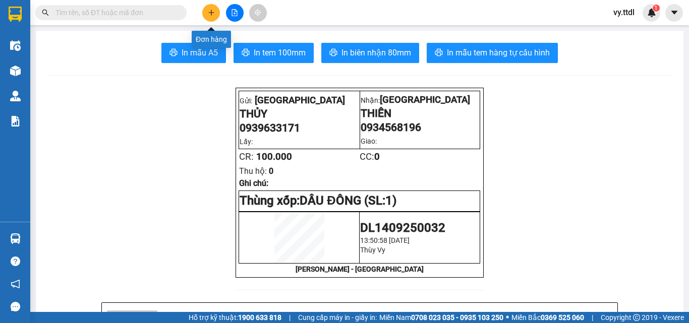
click at [205, 8] on button at bounding box center [211, 13] width 18 height 18
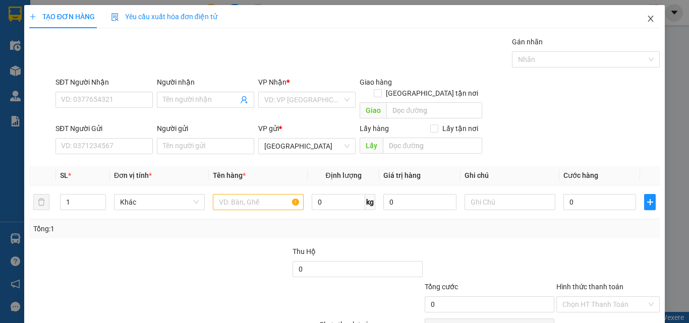
click at [647, 16] on icon "close" at bounding box center [651, 19] width 8 height 8
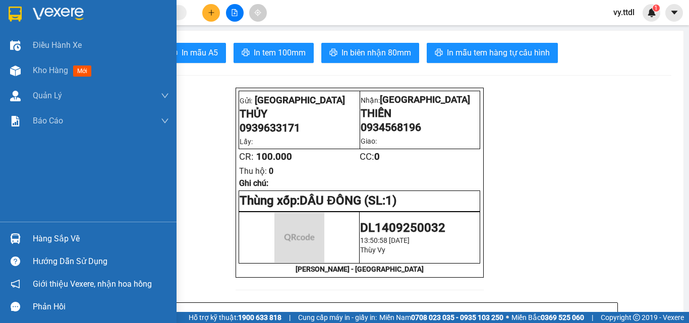
click at [30, 15] on div at bounding box center [88, 16] width 177 height 33
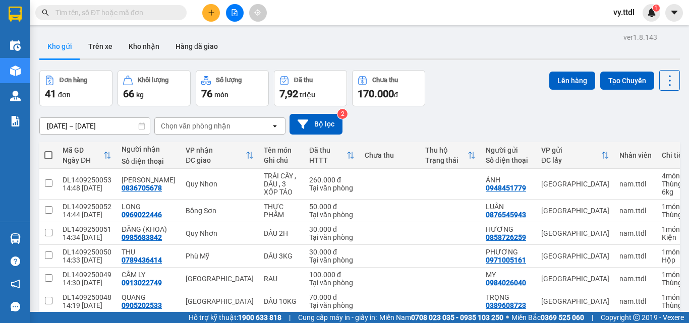
click at [47, 155] on span at bounding box center [48, 155] width 8 height 8
click at [48, 150] on input "checkbox" at bounding box center [48, 150] width 0 height 0
checkbox input "true"
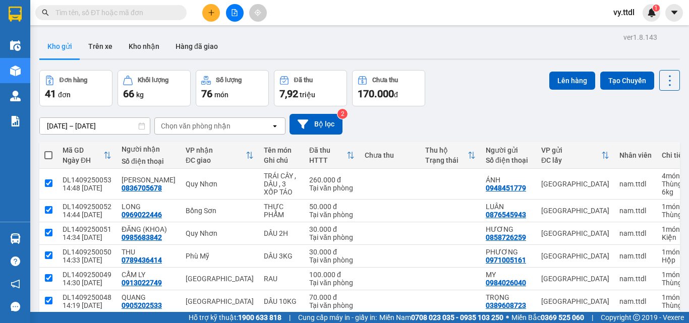
checkbox input "true"
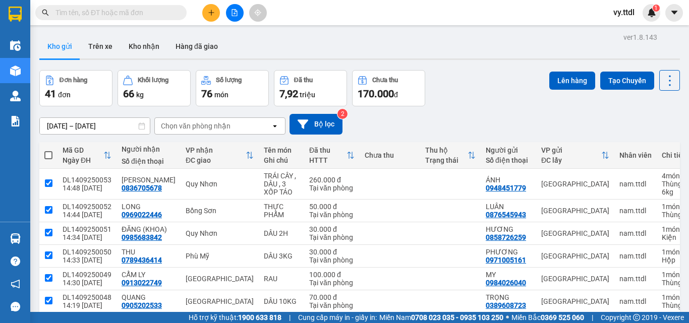
checkbox input "true"
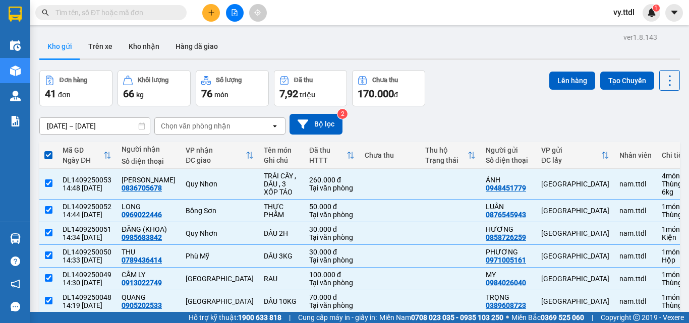
scroll to position [137, 0]
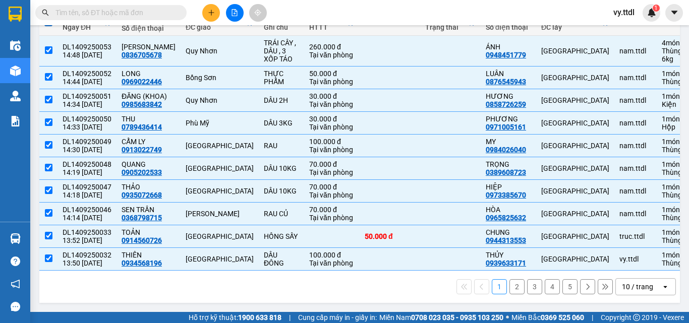
click at [637, 288] on div "10 / trang" at bounding box center [637, 287] width 31 height 10
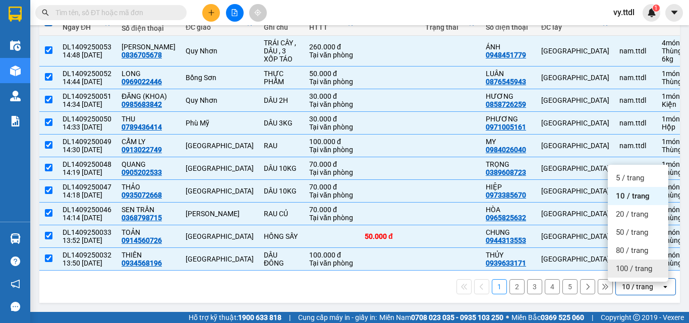
click at [638, 265] on span "100 / trang" at bounding box center [634, 269] width 36 height 10
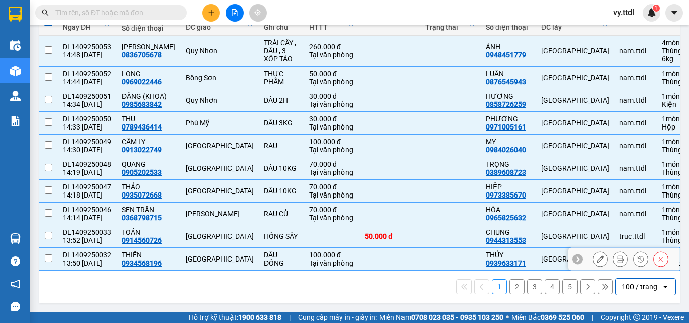
checkbox input "false"
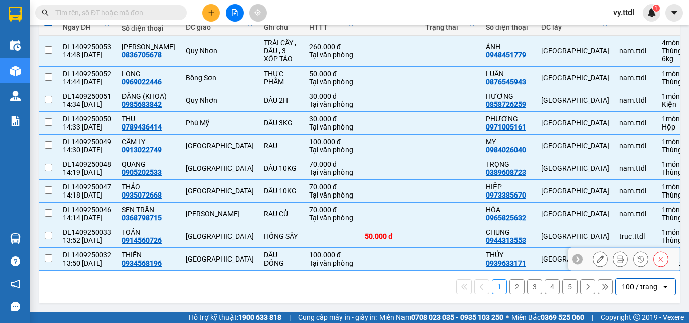
checkbox input "false"
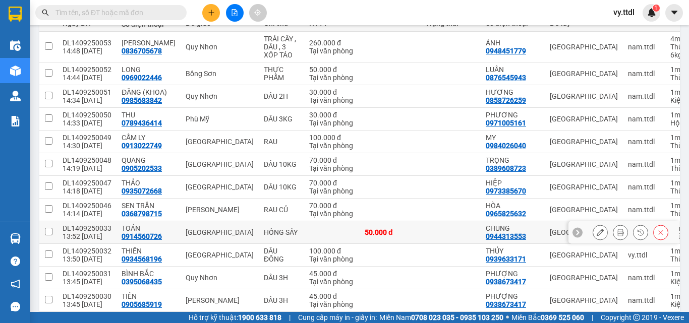
scroll to position [0, 0]
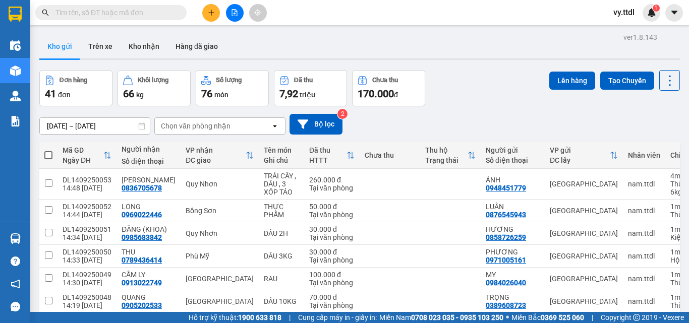
drag, startPoint x: 44, startPoint y: 151, endPoint x: 51, endPoint y: 152, distance: 6.6
click at [46, 152] on span at bounding box center [48, 155] width 8 height 8
click at [48, 150] on input "checkbox" at bounding box center [48, 150] width 0 height 0
checkbox input "true"
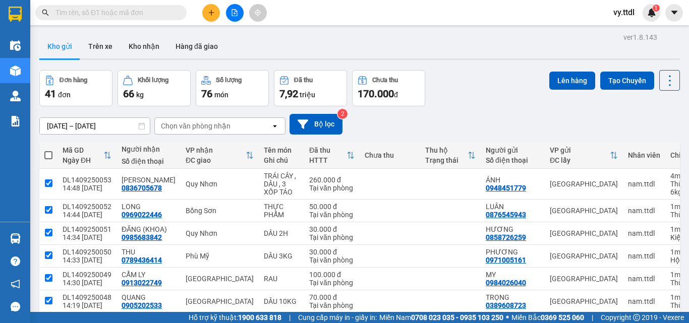
checkbox input "true"
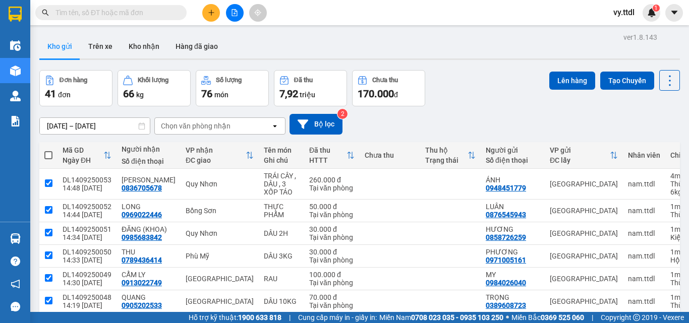
checkbox input "true"
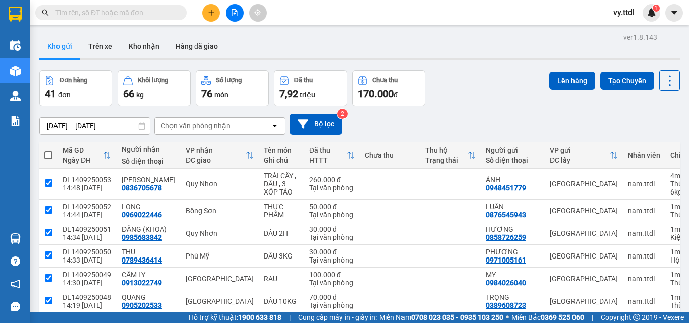
checkbox input "true"
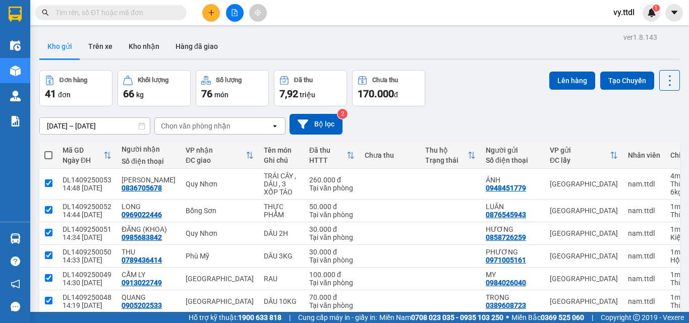
checkbox input "true"
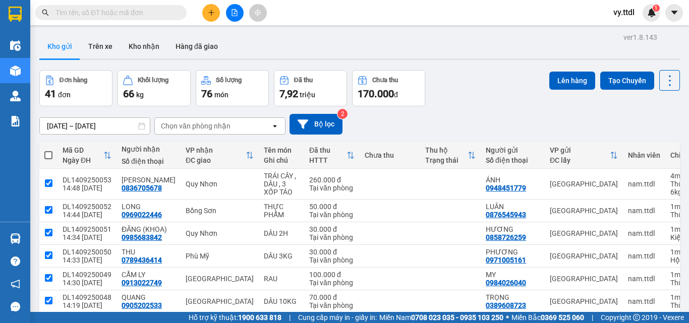
checkbox input "true"
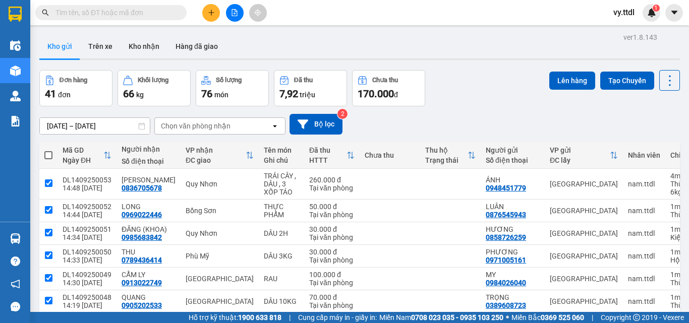
checkbox input "true"
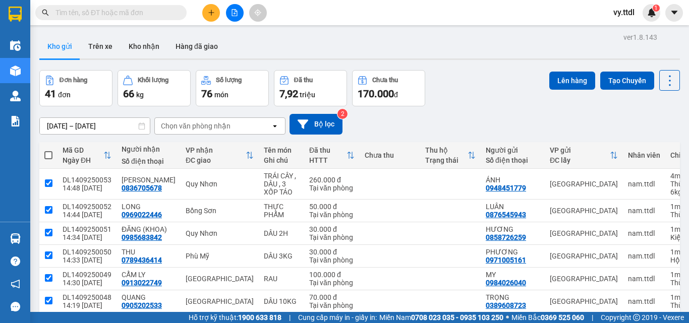
checkbox input "true"
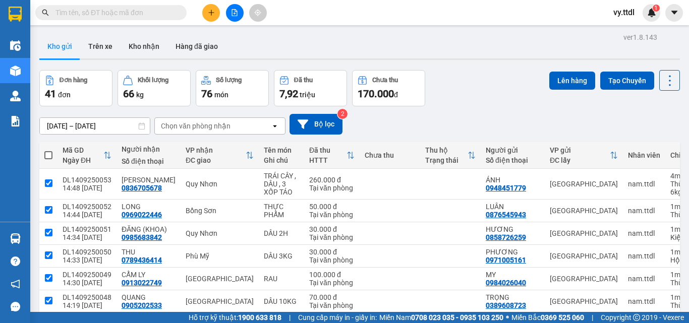
checkbox input "true"
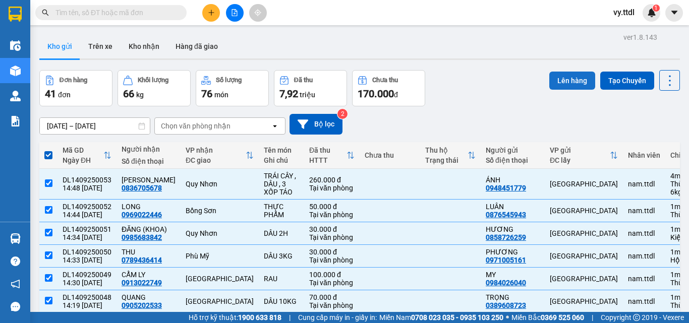
click at [565, 89] on button "Lên hàng" at bounding box center [572, 81] width 46 height 18
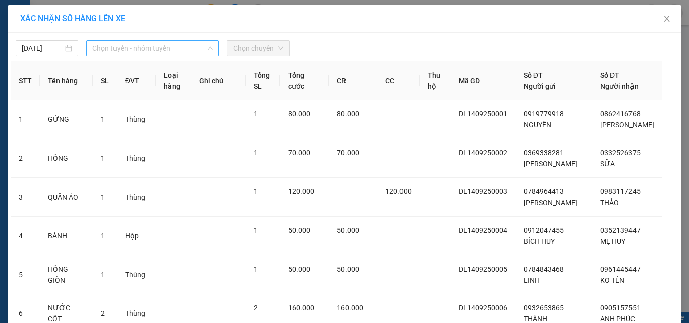
click at [136, 55] on span "Chọn tuyến - nhóm tuyến" at bounding box center [152, 48] width 121 height 15
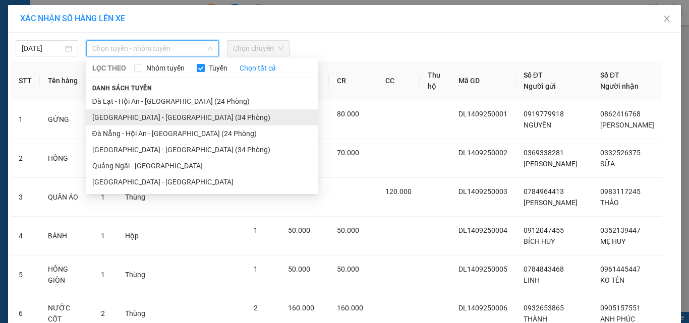
click at [133, 120] on li "Đà Lạt - Đà Nẵng (34 Phòng)" at bounding box center [202, 117] width 232 height 16
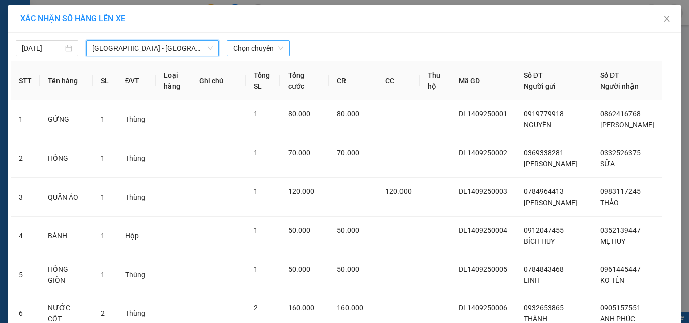
click at [244, 51] on span "Chọn chuyến" at bounding box center [258, 48] width 50 height 15
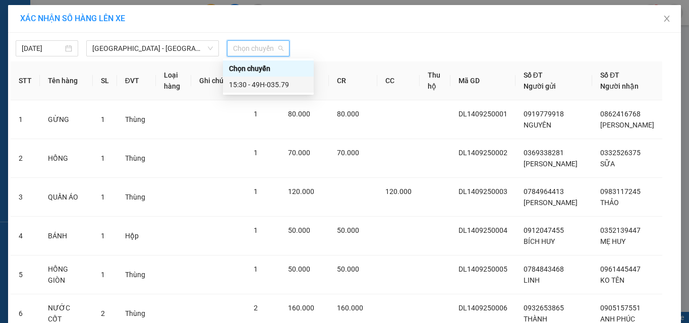
click at [271, 88] on div "15:30 - 49H-035.79" at bounding box center [268, 84] width 79 height 11
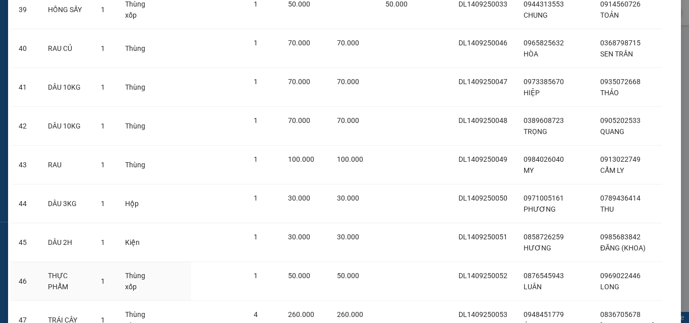
scroll to position [1716, 0]
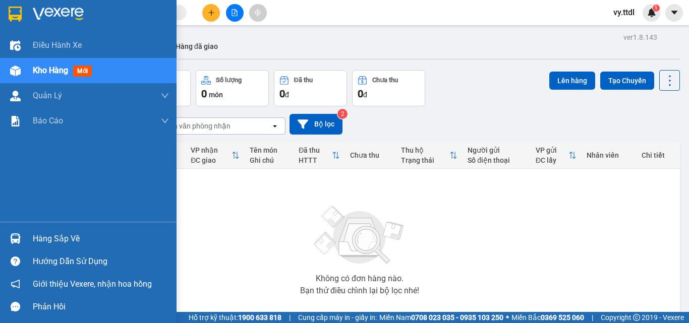
click at [9, 12] on img at bounding box center [15, 14] width 13 height 15
click at [43, 15] on img at bounding box center [58, 14] width 51 height 15
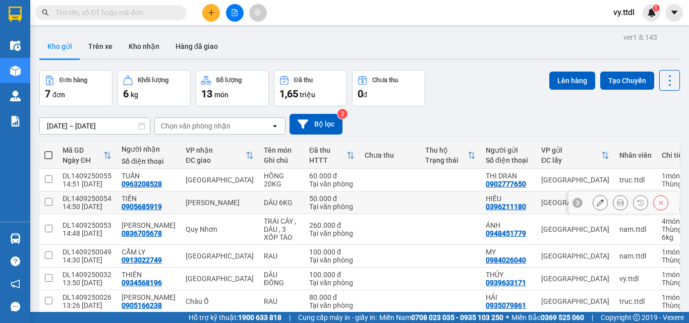
click at [49, 206] on td at bounding box center [48, 203] width 18 height 23
checkbox input "true"
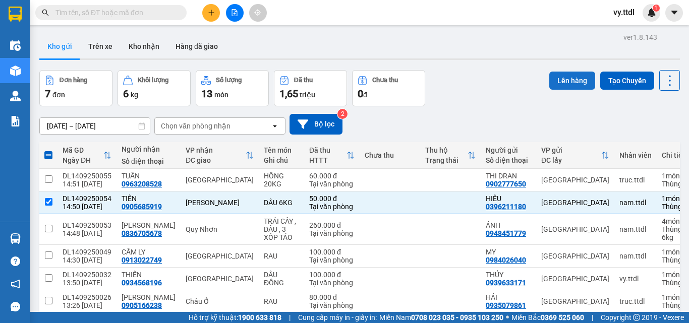
click at [552, 73] on button "Lên hàng" at bounding box center [572, 81] width 46 height 18
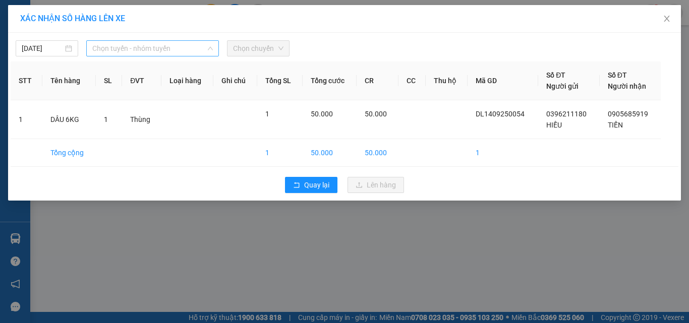
click at [110, 50] on span "Chọn tuyến - nhóm tuyến" at bounding box center [152, 48] width 121 height 15
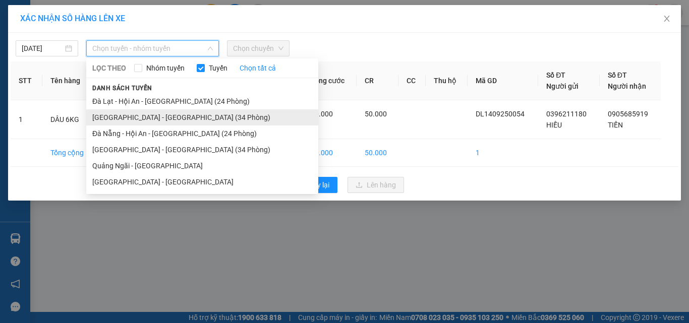
click at [135, 114] on li "[GEOGRAPHIC_DATA] - [GEOGRAPHIC_DATA] (34 Phòng)" at bounding box center [202, 117] width 232 height 16
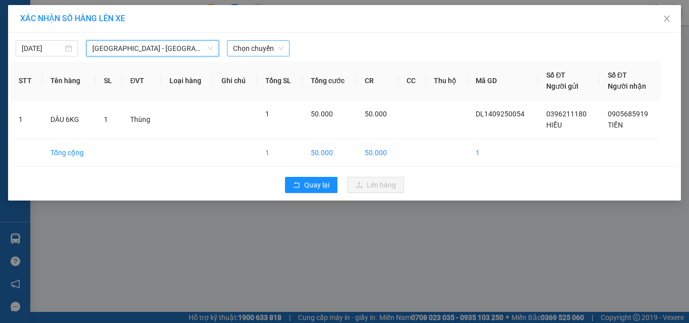
drag, startPoint x: 246, startPoint y: 51, endPoint x: 262, endPoint y: 52, distance: 16.2
click at [247, 51] on span "Chọn chuyến" at bounding box center [258, 48] width 50 height 15
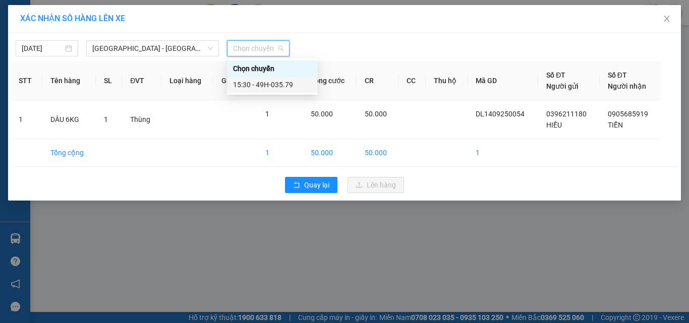
click at [279, 84] on div "15:30 - 49H-035.79" at bounding box center [272, 84] width 79 height 11
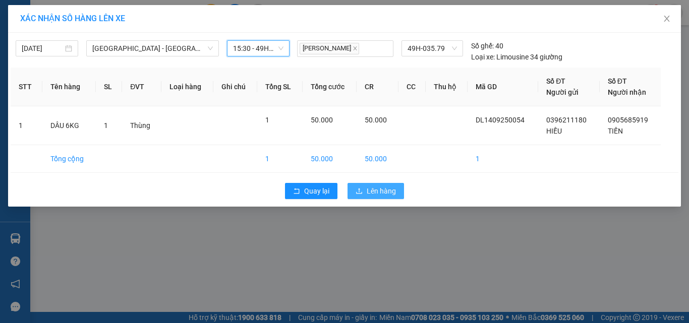
click at [371, 191] on span "Lên hàng" at bounding box center [381, 191] width 29 height 11
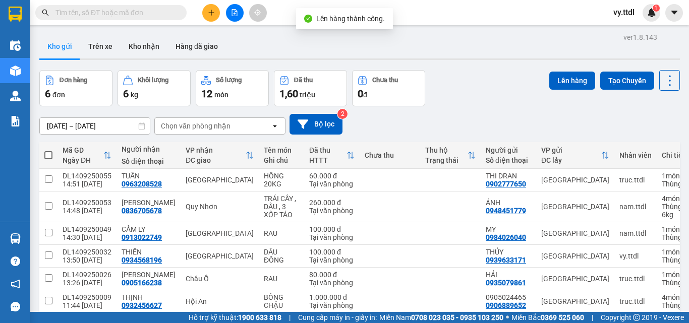
click at [240, 17] on button at bounding box center [235, 13] width 18 height 18
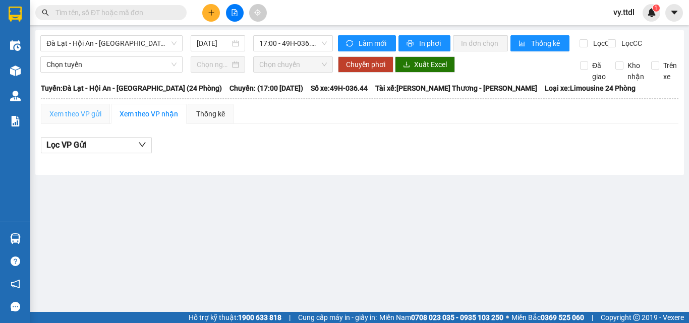
click at [86, 124] on div "Xem theo VP gửi" at bounding box center [75, 114] width 69 height 20
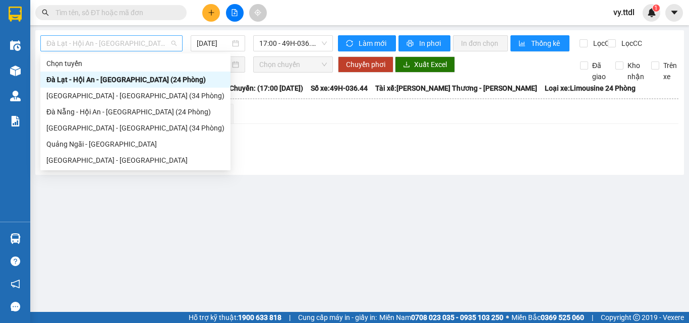
click at [166, 45] on span "Đà Lạt - Hội An - [GEOGRAPHIC_DATA] (24 Phòng)" at bounding box center [111, 43] width 130 height 15
click at [115, 94] on div "[GEOGRAPHIC_DATA] - [GEOGRAPHIC_DATA] (34 Phòng)" at bounding box center [135, 95] width 178 height 11
type input "[DATE]"
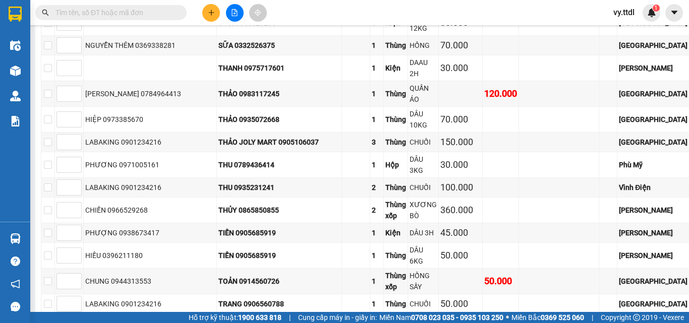
scroll to position [1166, 0]
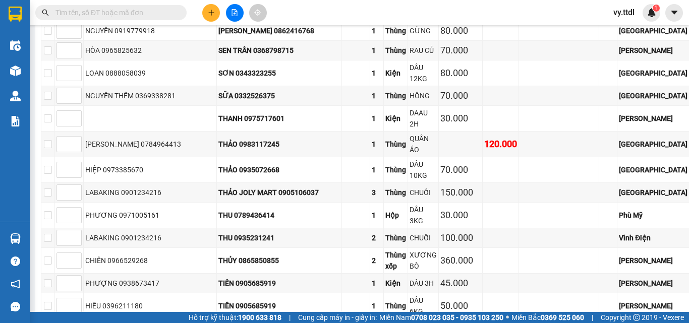
checkbox input "true"
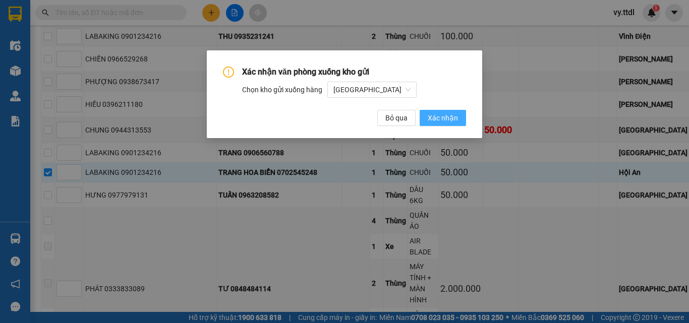
click at [442, 120] on span "Xác nhận" at bounding box center [443, 117] width 30 height 11
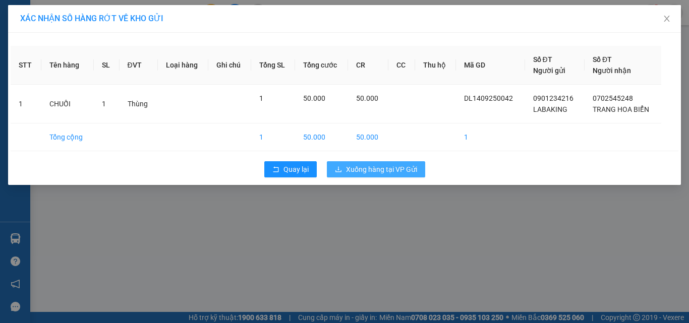
click at [408, 169] on span "Xuống hàng tại VP Gửi" at bounding box center [381, 169] width 71 height 11
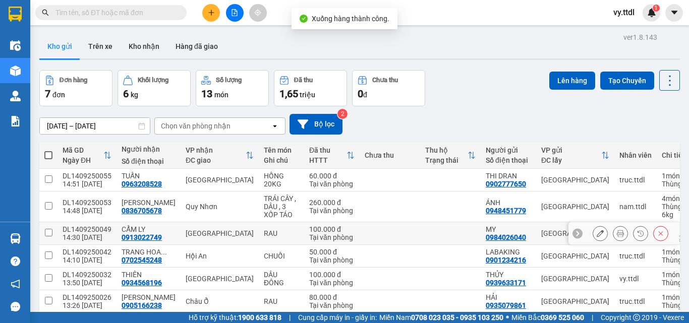
scroll to position [69, 0]
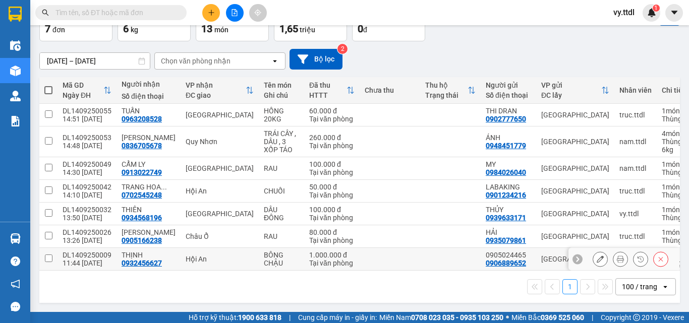
click at [51, 255] on input "checkbox" at bounding box center [49, 259] width 8 height 8
checkbox input "true"
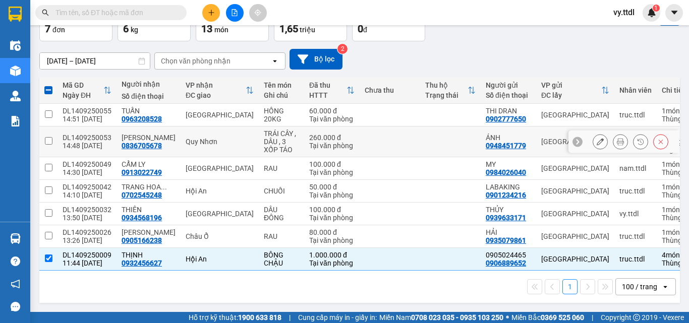
click at [49, 138] on input "checkbox" at bounding box center [49, 141] width 8 height 8
checkbox input "true"
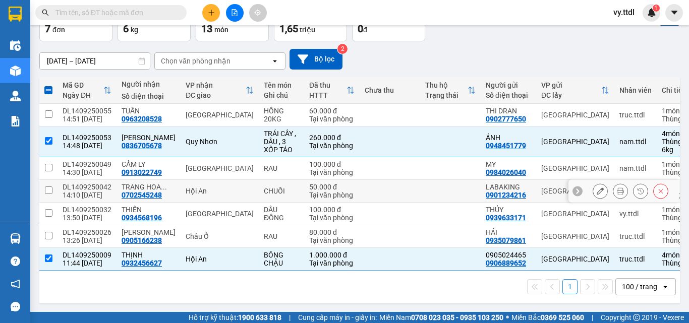
click at [49, 187] on input "checkbox" at bounding box center [49, 191] width 8 height 8
checkbox input "true"
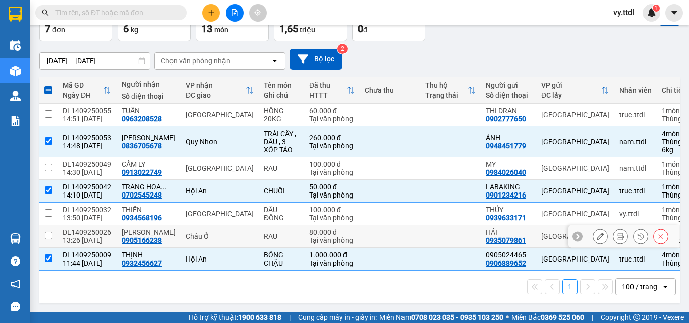
click at [54, 230] on td at bounding box center [48, 236] width 18 height 23
checkbox input "true"
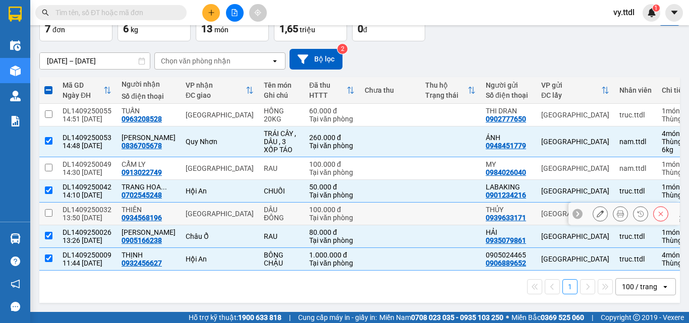
click at [56, 208] on td at bounding box center [48, 214] width 18 height 23
checkbox input "true"
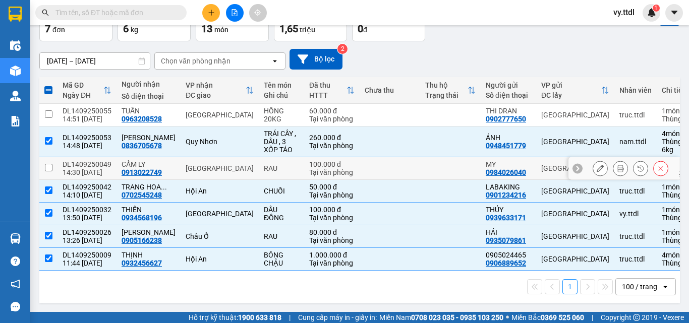
click at [50, 164] on input "checkbox" at bounding box center [49, 168] width 8 height 8
checkbox input "true"
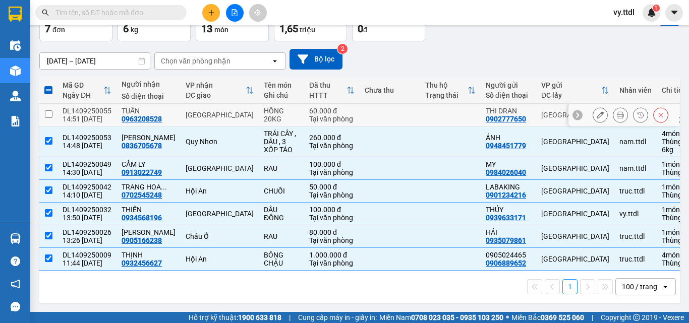
click at [48, 110] on input "checkbox" at bounding box center [49, 114] width 8 height 8
checkbox input "true"
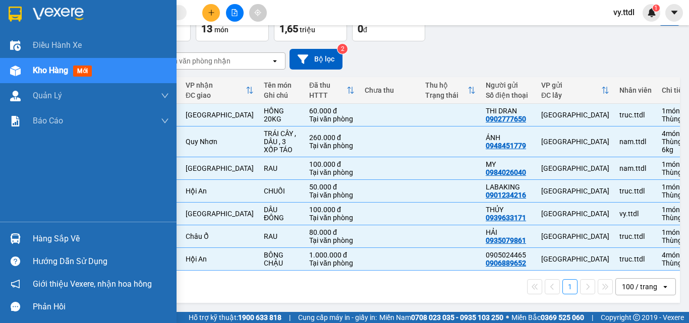
click at [44, 13] on img at bounding box center [58, 14] width 51 height 15
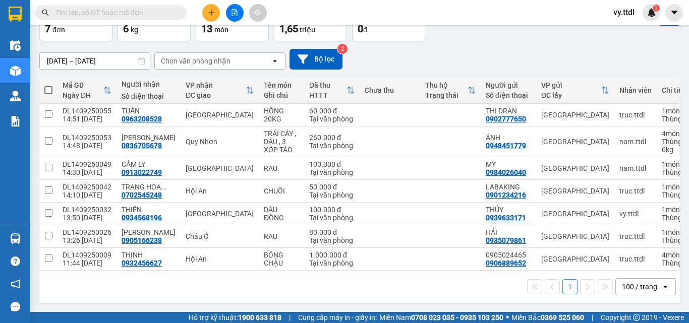
scroll to position [69, 0]
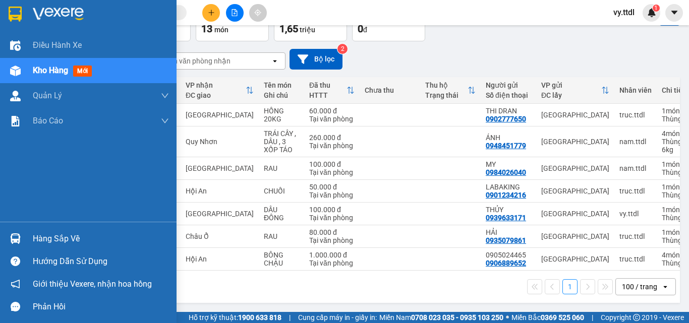
click at [15, 10] on img at bounding box center [15, 14] width 13 height 15
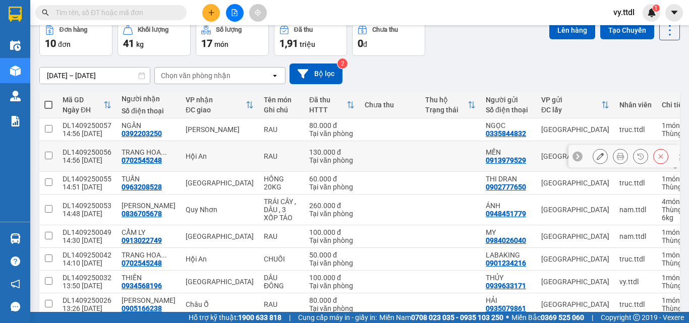
scroll to position [145, 0]
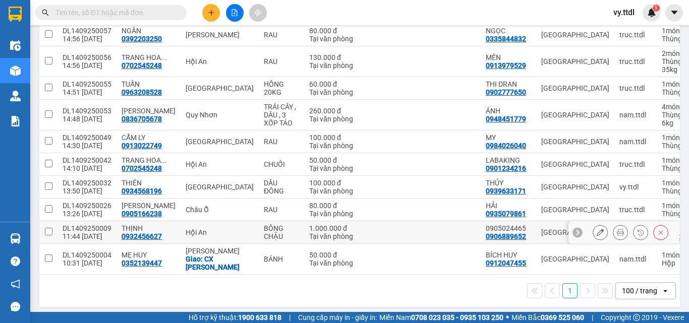
click at [47, 232] on input "checkbox" at bounding box center [49, 232] width 8 height 8
checkbox input "true"
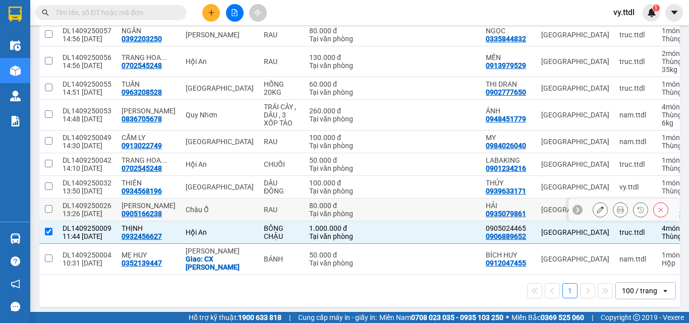
click at [51, 208] on input "checkbox" at bounding box center [49, 209] width 8 height 8
checkbox input "true"
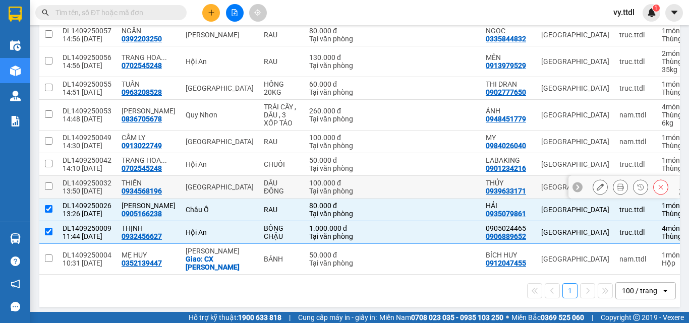
click at [49, 189] on input "checkbox" at bounding box center [49, 187] width 8 height 8
checkbox input "true"
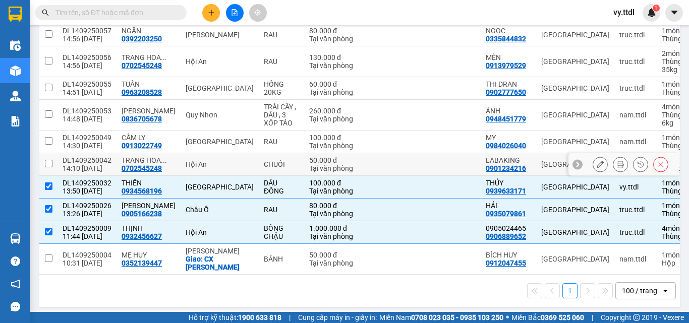
click at [50, 167] on input "checkbox" at bounding box center [49, 164] width 8 height 8
checkbox input "true"
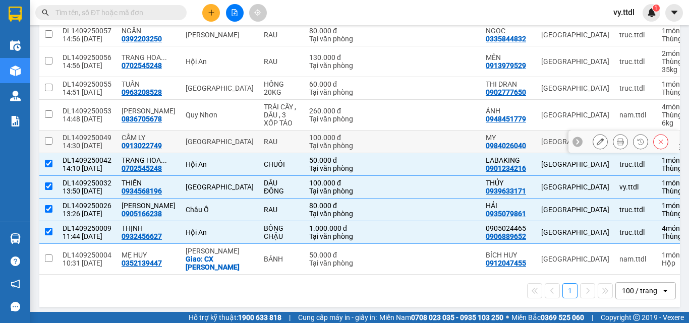
click at [51, 141] on input "checkbox" at bounding box center [49, 141] width 8 height 8
checkbox input "true"
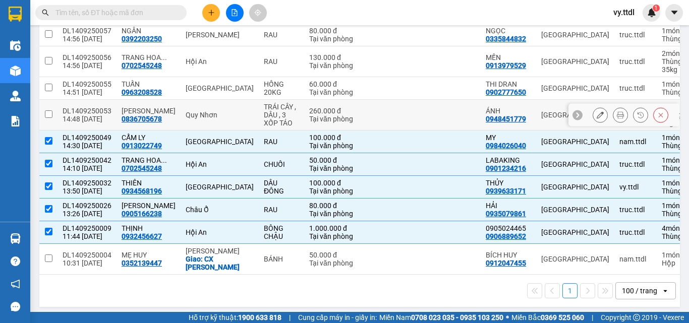
click at [43, 122] on td at bounding box center [48, 115] width 18 height 31
checkbox input "true"
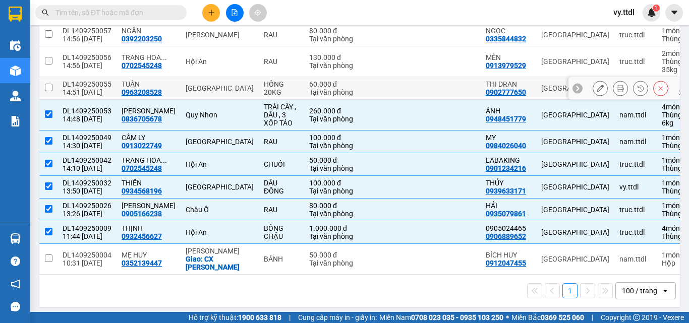
click at [46, 95] on td at bounding box center [48, 88] width 18 height 23
checkbox input "true"
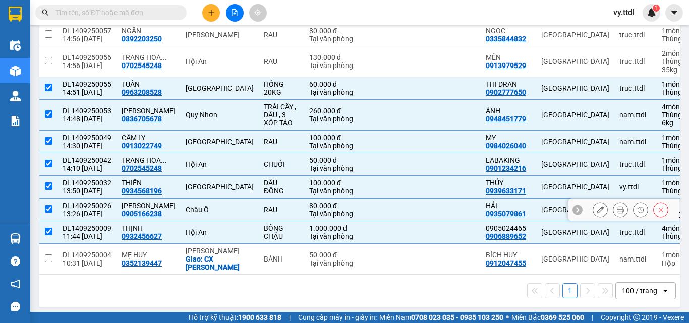
scroll to position [95, 0]
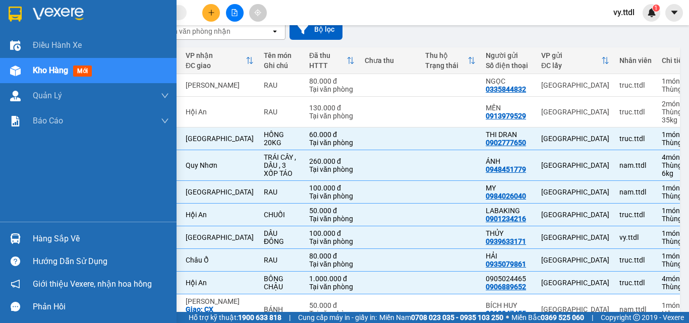
click at [29, 17] on div at bounding box center [88, 16] width 177 height 33
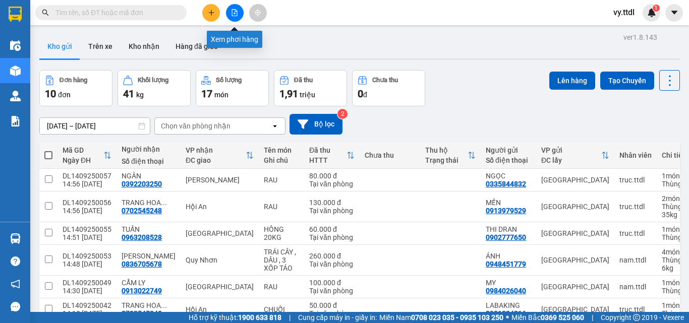
click at [238, 18] on button at bounding box center [235, 13] width 18 height 18
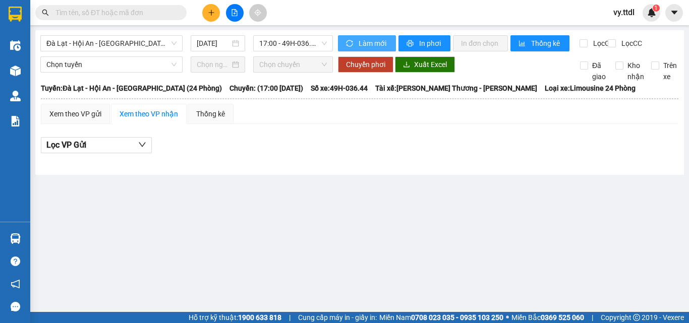
click at [351, 44] on icon "sync" at bounding box center [349, 43] width 7 height 7
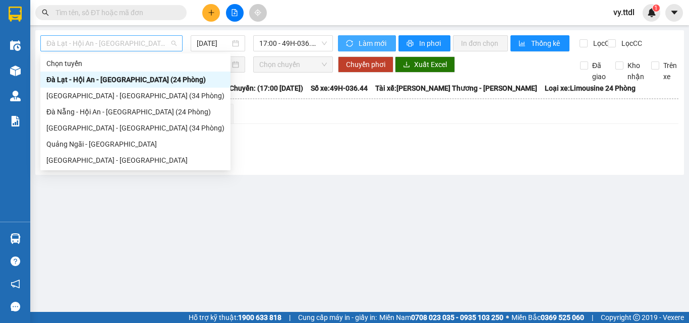
click at [114, 50] on span "Đà Lạt - Hội An - [GEOGRAPHIC_DATA] (24 Phòng)" at bounding box center [111, 43] width 130 height 15
click at [124, 97] on div "[GEOGRAPHIC_DATA] - [GEOGRAPHIC_DATA] (34 Phòng)" at bounding box center [135, 95] width 178 height 11
type input "[DATE]"
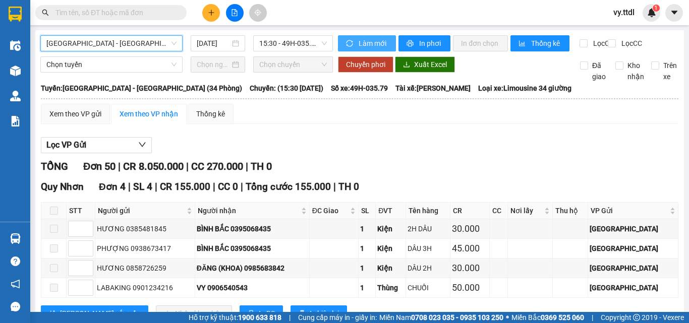
click at [360, 39] on span "Làm mới" at bounding box center [373, 43] width 29 height 11
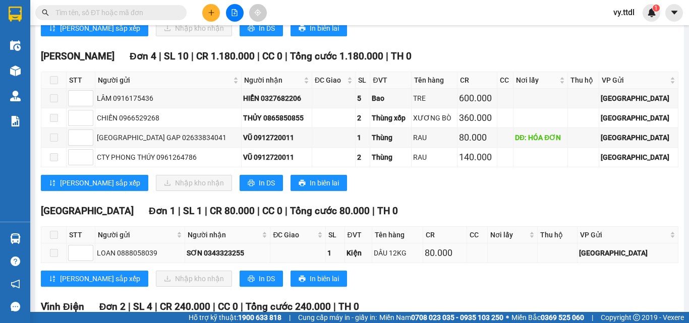
scroll to position [908, 0]
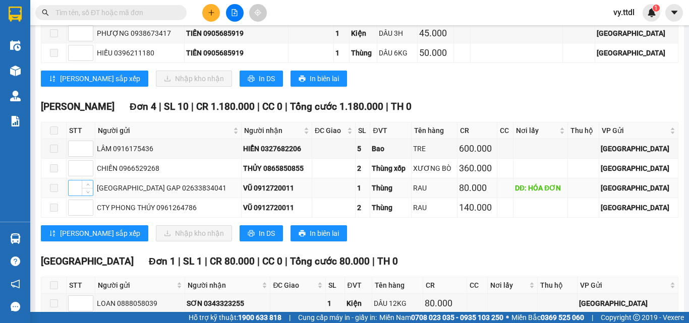
click at [73, 196] on input at bounding box center [81, 188] width 24 height 15
type input "1"
click at [92, 239] on span "[PERSON_NAME] sắp xếp" at bounding box center [100, 233] width 80 height 11
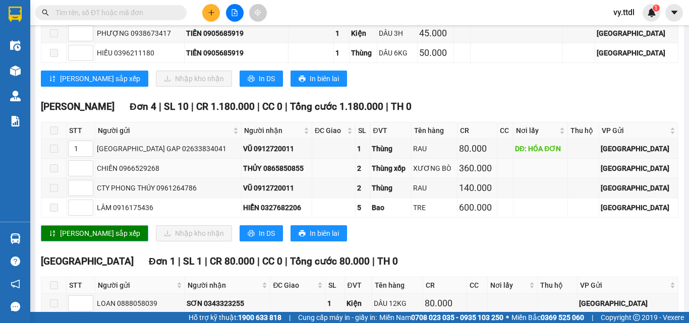
scroll to position [1009, 0]
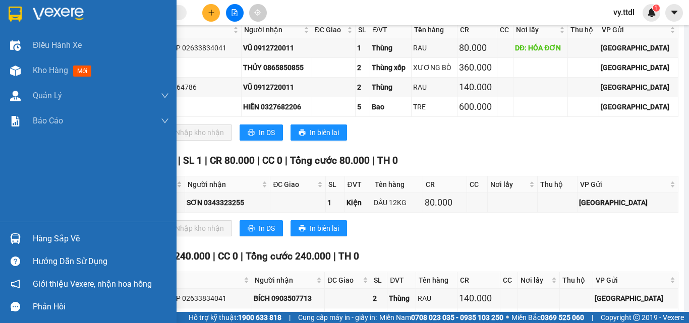
click at [23, 20] on div at bounding box center [16, 14] width 18 height 18
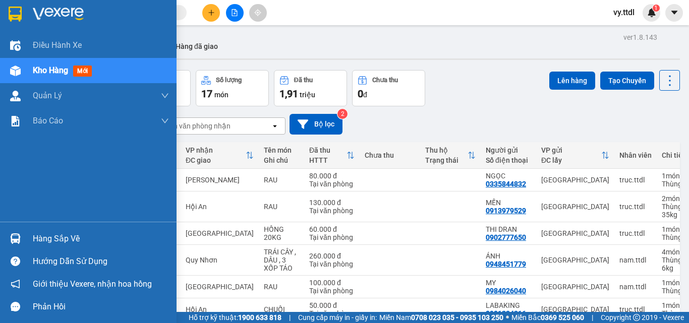
click at [16, 11] on img at bounding box center [15, 14] width 13 height 15
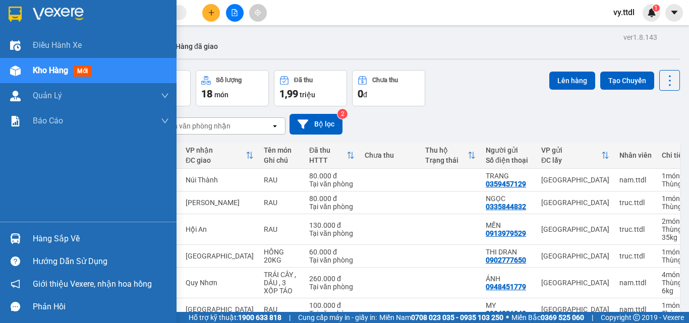
click at [25, 19] on div at bounding box center [88, 16] width 177 height 33
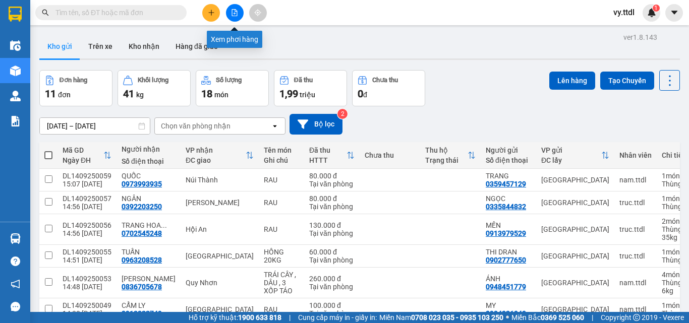
click at [231, 13] on icon "file-add" at bounding box center [234, 12] width 7 height 7
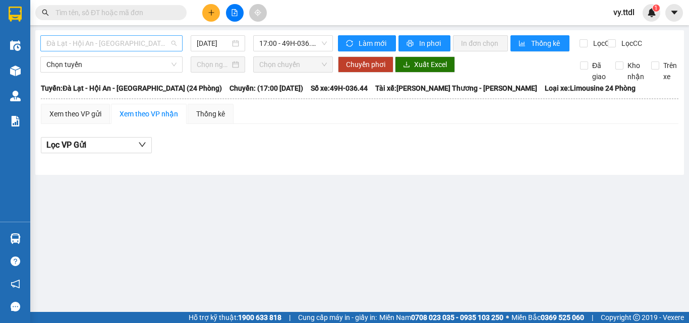
click at [164, 41] on span "Đà Lạt - Hội An - [GEOGRAPHIC_DATA] (24 Phòng)" at bounding box center [111, 43] width 130 height 15
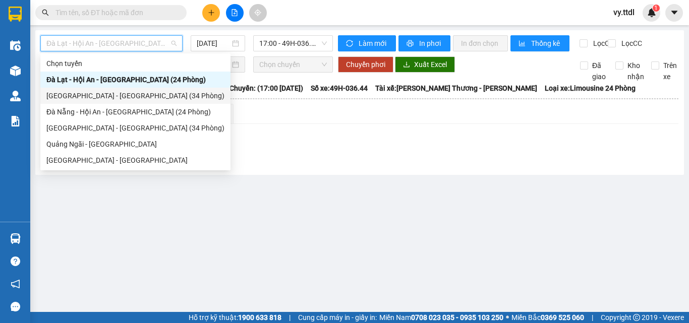
click at [125, 91] on div "[GEOGRAPHIC_DATA] - [GEOGRAPHIC_DATA] (34 Phòng)" at bounding box center [135, 95] width 178 height 11
type input "[DATE]"
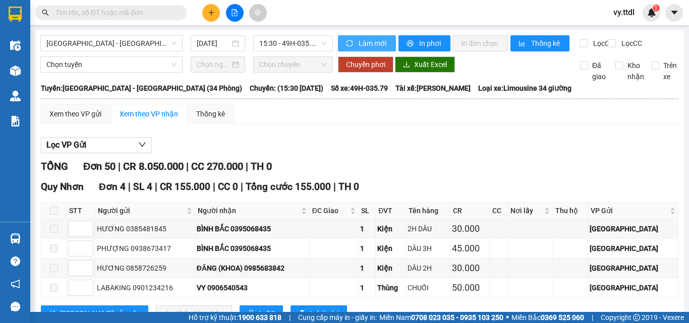
click at [359, 44] on span "Làm mới" at bounding box center [373, 43] width 29 height 11
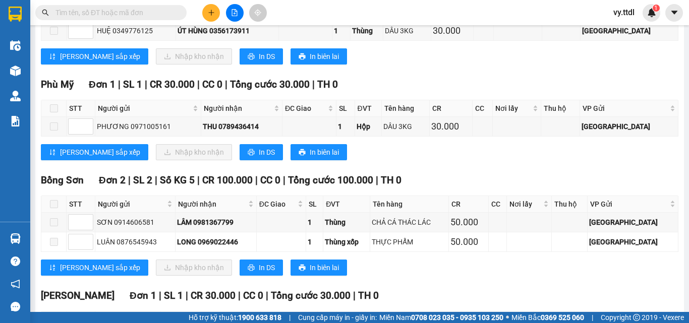
scroll to position [404, 0]
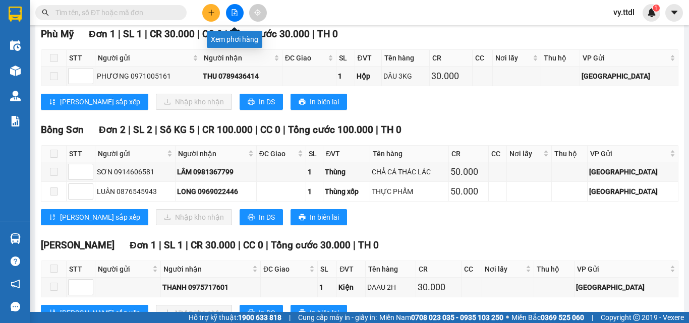
click at [235, 15] on icon "file-add" at bounding box center [234, 12] width 7 height 7
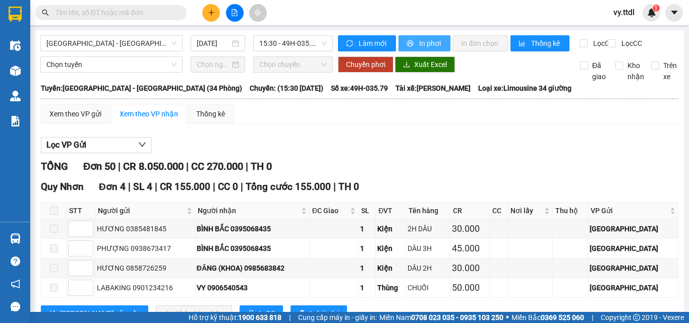
click at [412, 41] on button "In phơi" at bounding box center [425, 43] width 52 height 16
click at [432, 43] on span "In phơi" at bounding box center [430, 43] width 23 height 11
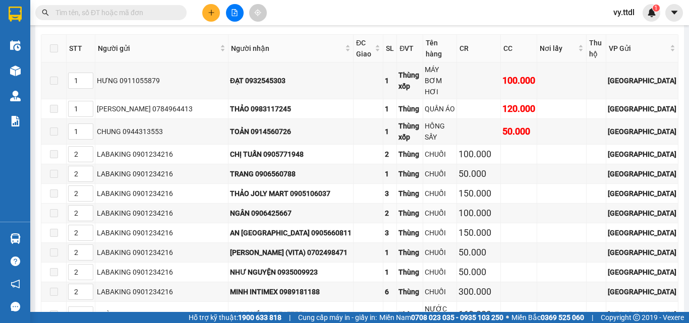
scroll to position [1312, 0]
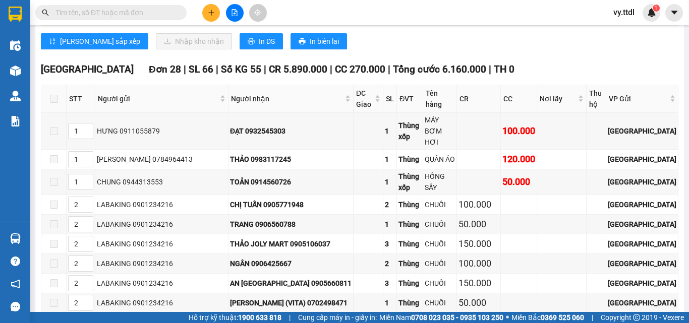
click at [212, 13] on icon "plus" at bounding box center [211, 12] width 7 height 7
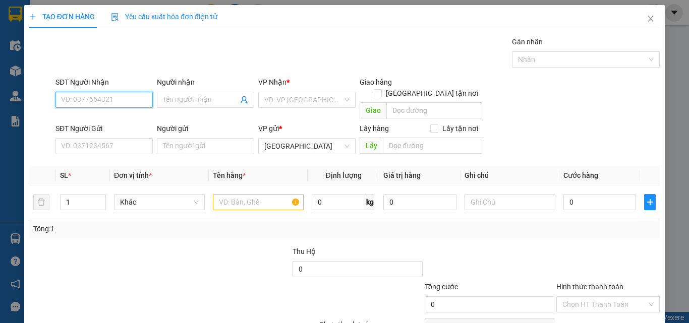
click at [126, 97] on input "SĐT Người Nhận" at bounding box center [103, 100] width 97 height 16
click at [135, 119] on div "0905358660 - THUẬN" at bounding box center [103, 120] width 84 height 11
type input "0905358660"
type input "THUẬN"
type input "0905358660"
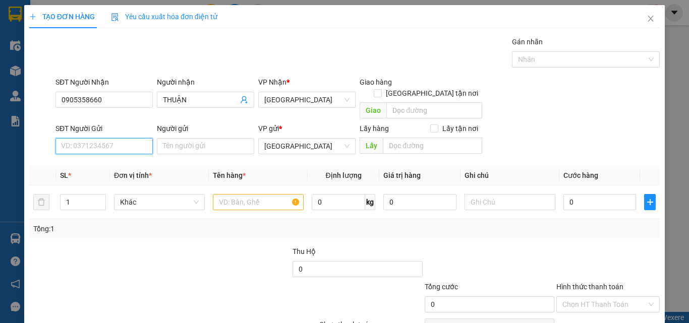
click at [130, 138] on input "SĐT Người Gửi" at bounding box center [103, 146] width 97 height 16
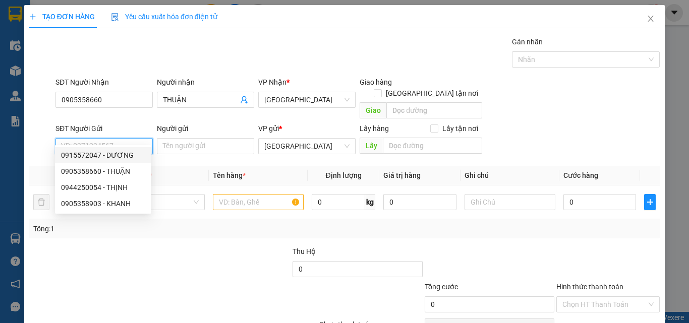
drag, startPoint x: 125, startPoint y: 155, endPoint x: 149, endPoint y: 148, distance: 25.2
click at [129, 155] on div "0915572047 - DƯƠNG" at bounding box center [103, 155] width 84 height 11
type input "0915572047"
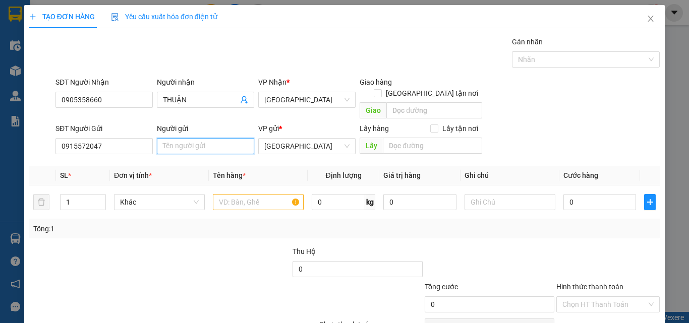
click at [177, 138] on input "Người gửi" at bounding box center [205, 146] width 97 height 16
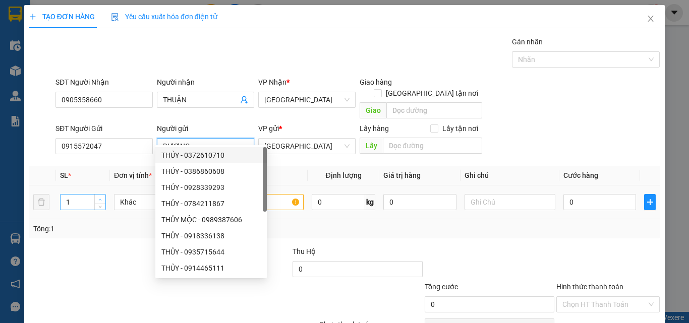
type input "DƯƠNG"
click at [102, 197] on span "up" at bounding box center [100, 200] width 6 height 6
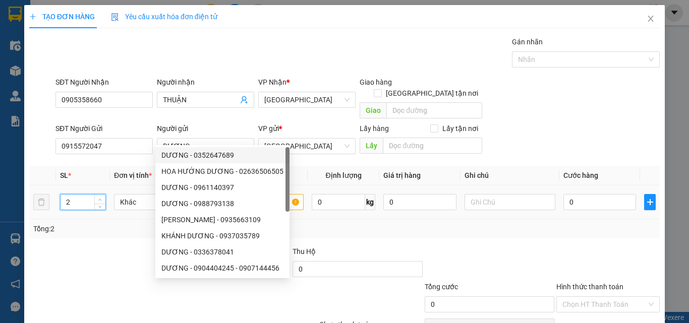
type input "3"
click at [102, 197] on span "up" at bounding box center [100, 200] width 6 height 6
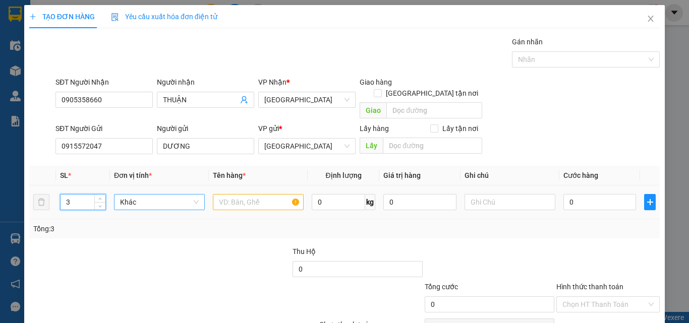
click at [138, 195] on span "Khác" at bounding box center [159, 202] width 79 height 15
type input "T"
drag, startPoint x: 159, startPoint y: 206, endPoint x: 228, endPoint y: 196, distance: 68.8
click at [170, 204] on div "Thùng" at bounding box center [158, 211] width 90 height 16
click at [241, 194] on input "text" at bounding box center [258, 202] width 91 height 16
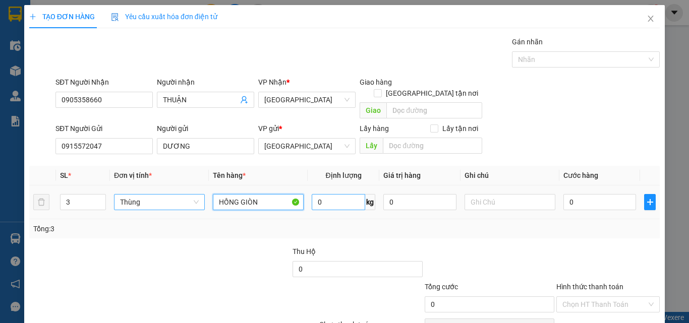
type input "HỒNG GIÒN"
click at [337, 194] on input "0" at bounding box center [338, 202] width 53 height 16
type input "78"
click at [616, 194] on input "0" at bounding box center [599, 202] width 73 height 16
type input "2"
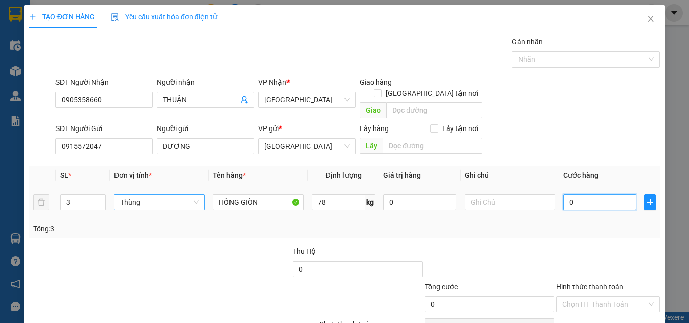
type input "2"
type input "20"
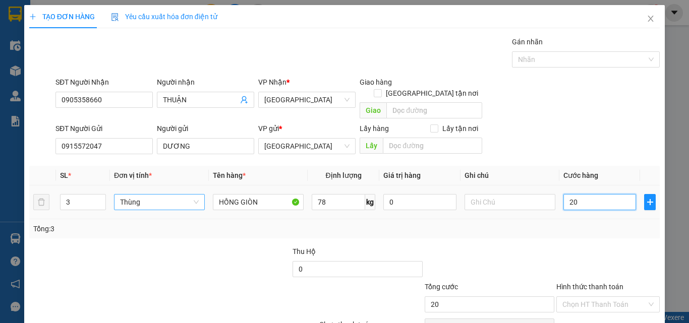
type input "200"
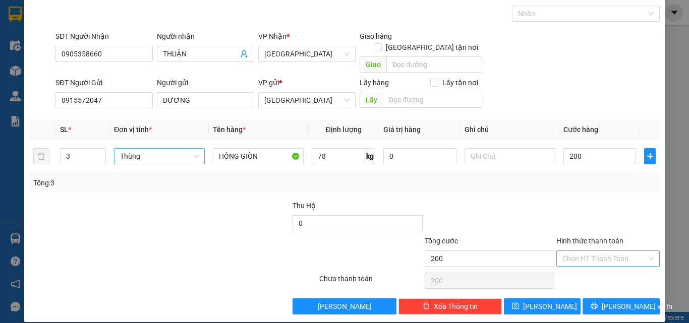
type input "200.000"
click at [596, 251] on input "Hình thức thanh toán" at bounding box center [604, 258] width 84 height 15
click at [602, 267] on div "Tại văn phòng" at bounding box center [602, 267] width 90 height 11
type input "0"
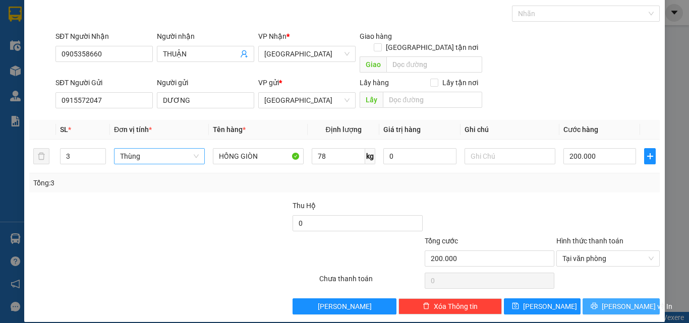
click at [618, 301] on span "[PERSON_NAME] và In" at bounding box center [637, 306] width 71 height 11
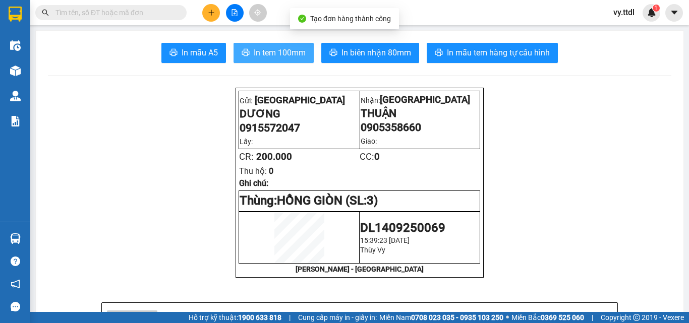
click at [269, 49] on span "In tem 100mm" at bounding box center [280, 52] width 52 height 13
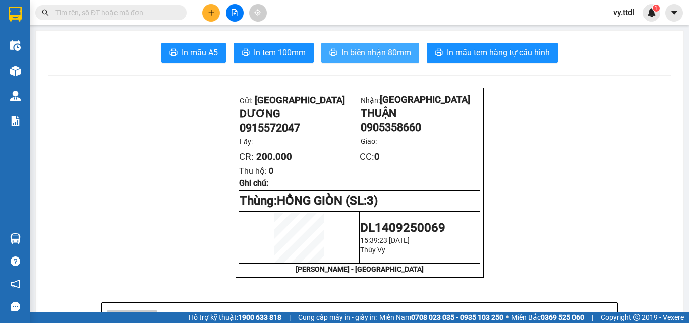
click at [373, 51] on span "In biên nhận 80mm" at bounding box center [377, 52] width 70 height 13
click at [209, 11] on icon "plus" at bounding box center [211, 12] width 7 height 7
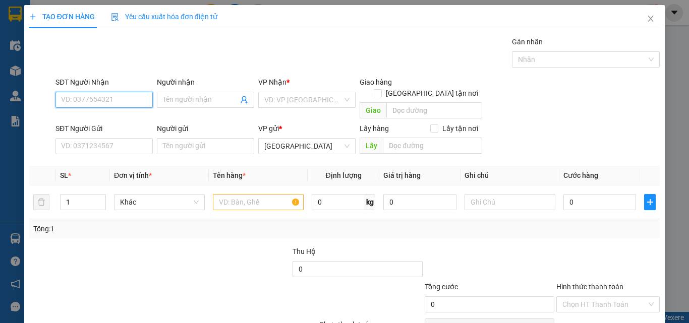
click at [132, 97] on input "SĐT Người Nhận" at bounding box center [103, 100] width 97 height 16
click at [121, 116] on div "0903542500 - PHƯỚC" at bounding box center [103, 120] width 84 height 11
type input "0903542500"
type input "PHƯỚC"
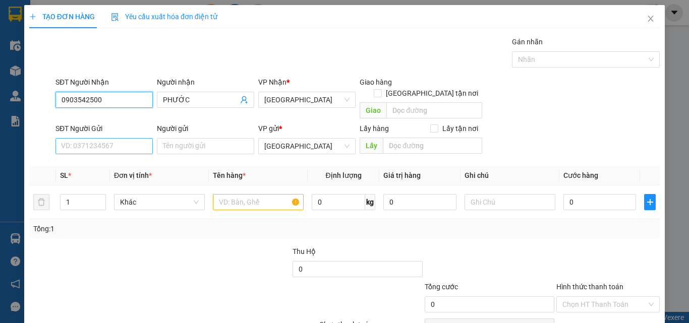
type input "0903542500"
click at [132, 138] on input "SĐT Người Gửi" at bounding box center [103, 146] width 97 height 16
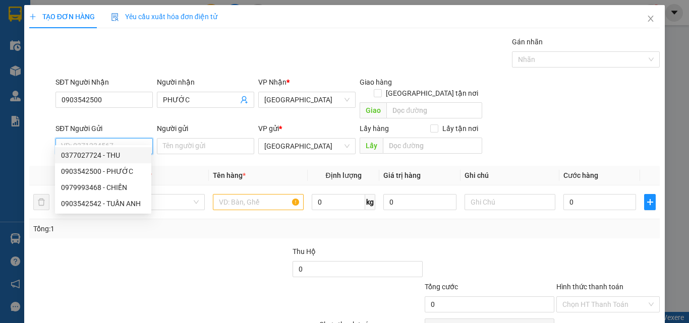
click at [115, 151] on div "0377027724 - THU" at bounding box center [103, 155] width 84 height 11
type input "0377027724"
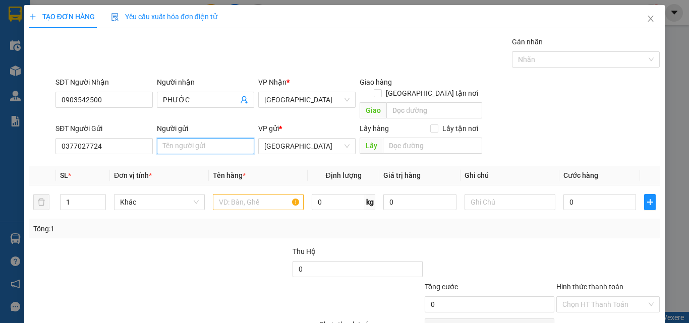
click at [186, 138] on input "Người gửi" at bounding box center [205, 146] width 97 height 16
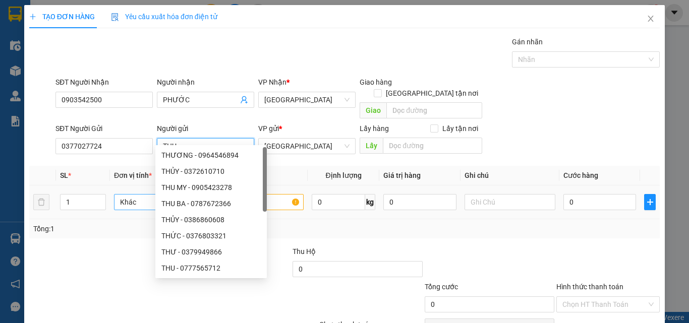
click at [142, 195] on span "Khác" at bounding box center [159, 202] width 79 height 15
type input "THU"
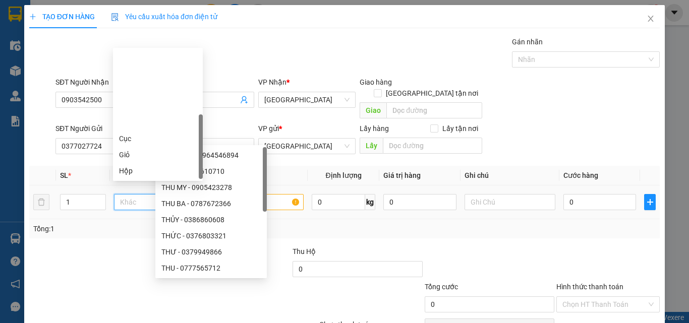
scroll to position [97, 0]
type input "T"
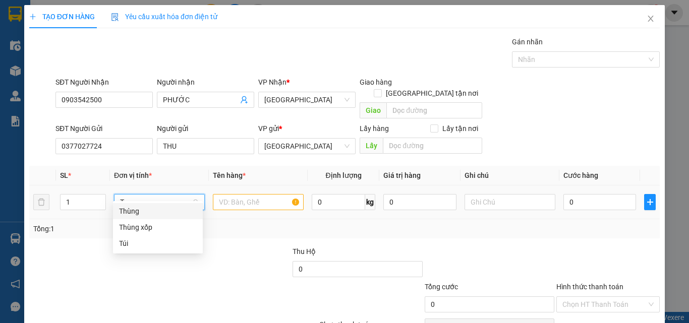
scroll to position [0, 0]
click at [147, 214] on div "Thùng" at bounding box center [158, 211] width 78 height 11
click at [272, 186] on td at bounding box center [258, 203] width 99 height 34
click at [269, 194] on input "text" at bounding box center [258, 202] width 91 height 16
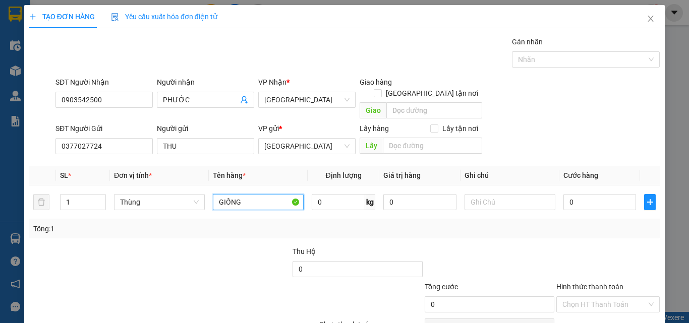
type input "GIỐNG"
click at [406, 195] on input "0" at bounding box center [419, 202] width 73 height 16
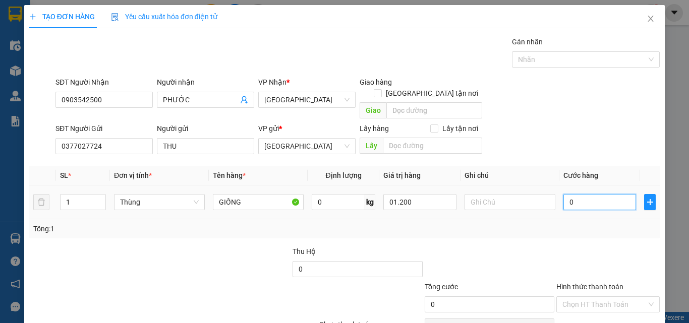
type input "1.200.000"
click at [599, 194] on input "0" at bounding box center [599, 202] width 73 height 16
type input "7"
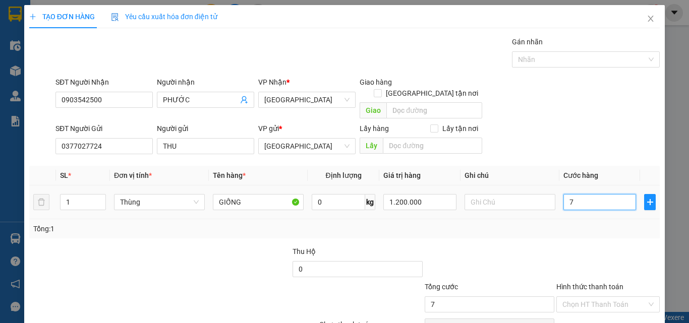
type input "70"
type input "70.000"
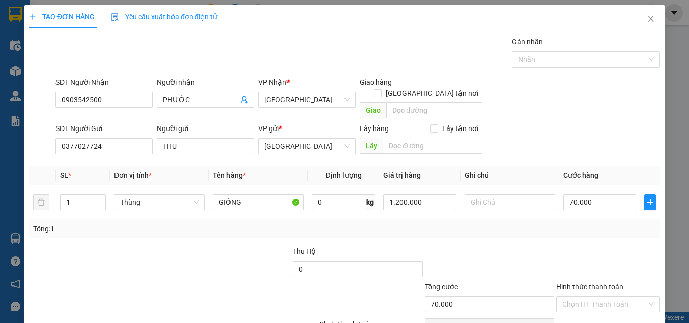
click at [561, 227] on div "Tổng: 1" at bounding box center [344, 228] width 631 height 19
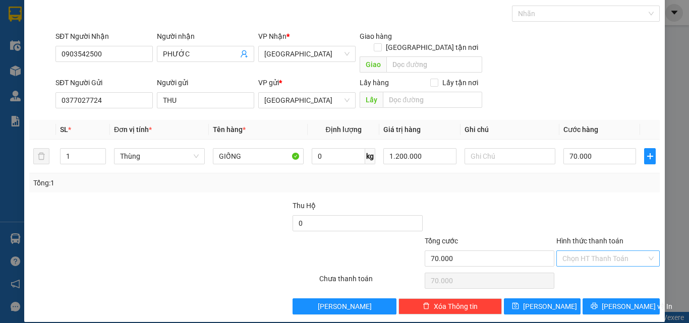
click at [582, 251] on input "Hình thức thanh toán" at bounding box center [604, 258] width 84 height 15
click at [584, 265] on div "Tại văn phòng" at bounding box center [602, 267] width 90 height 11
type input "0"
click at [609, 301] on span "[PERSON_NAME] và In" at bounding box center [637, 306] width 71 height 11
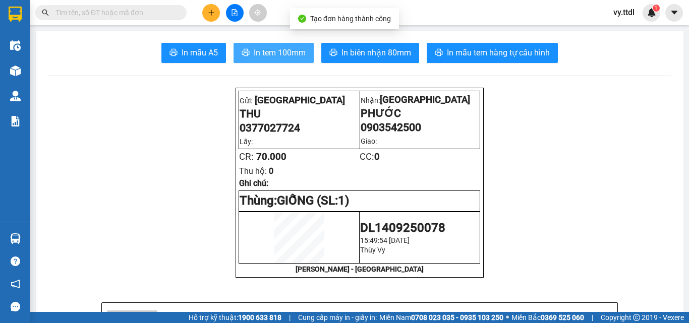
drag, startPoint x: 262, startPoint y: 58, endPoint x: 277, endPoint y: 58, distance: 14.6
click at [264, 58] on span "In tem 100mm" at bounding box center [280, 52] width 52 height 13
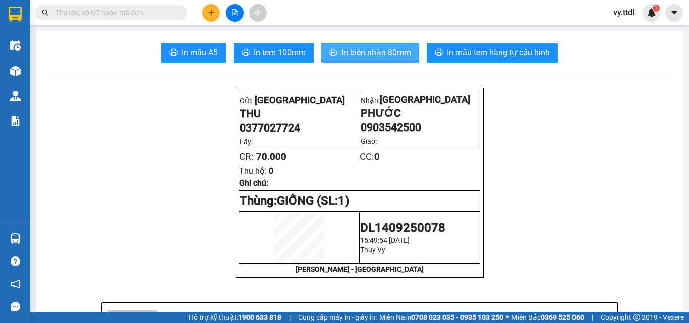
click at [397, 44] on button "In biên nhận 80mm" at bounding box center [370, 53] width 98 height 20
click at [204, 12] on button at bounding box center [211, 13] width 18 height 18
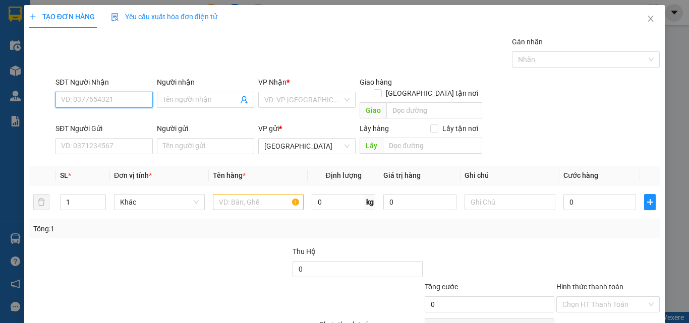
click at [137, 93] on input "SĐT Người Nhận" at bounding box center [103, 100] width 97 height 16
click at [126, 121] on div "0935164338 - DANH" at bounding box center [103, 120] width 84 height 11
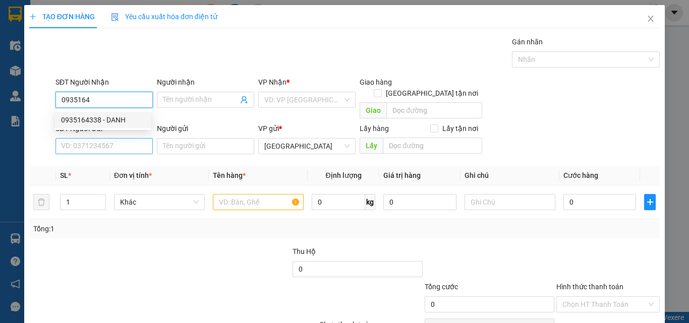
type input "0935164338"
type input "DANH"
type input "0935164338"
click at [123, 138] on input "SĐT Người Gửi" at bounding box center [103, 146] width 97 height 16
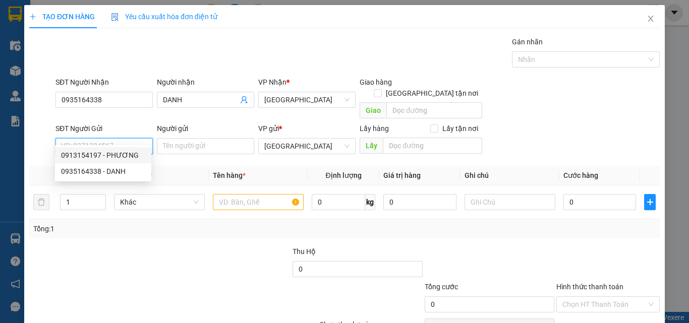
click at [132, 158] on div "0913154197 - PHƯƠNG" at bounding box center [103, 155] width 84 height 11
type input "0913154197"
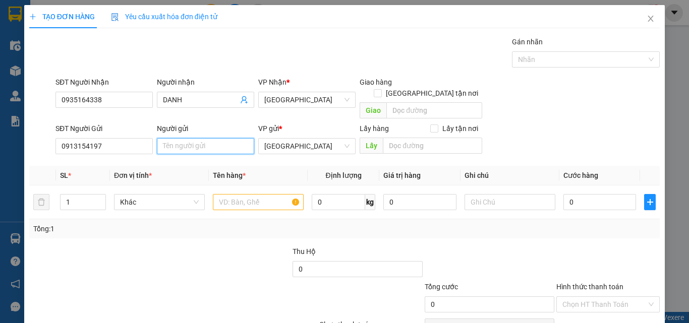
drag, startPoint x: 200, startPoint y: 134, endPoint x: 208, endPoint y: 129, distance: 10.2
click at [208, 138] on input "Người gửi" at bounding box center [205, 146] width 97 height 16
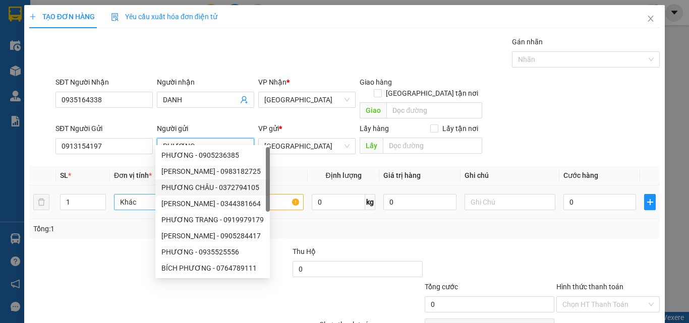
click at [134, 195] on span "Khác" at bounding box center [159, 202] width 79 height 15
type input "PHƯƠNG"
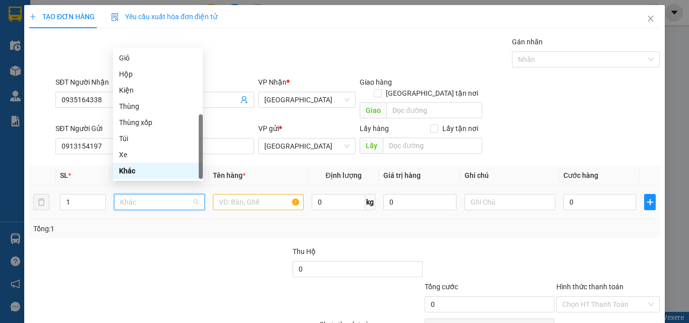
type input "K"
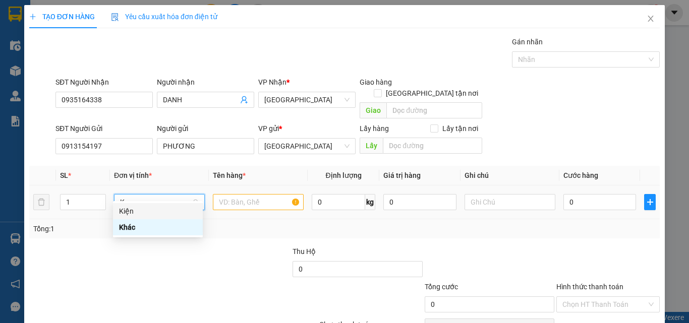
drag, startPoint x: 145, startPoint y: 211, endPoint x: 239, endPoint y: 195, distance: 95.7
click at [157, 210] on div "Kiện" at bounding box center [158, 211] width 78 height 11
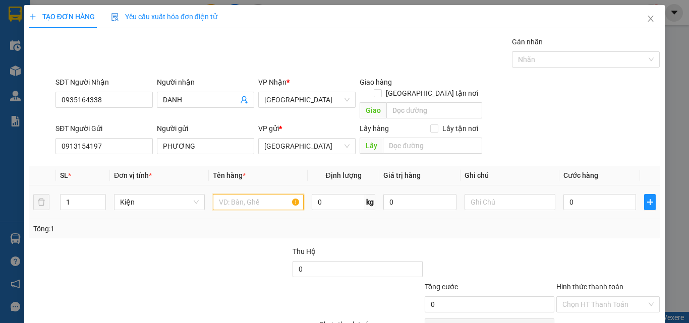
click at [247, 194] on input "text" at bounding box center [258, 202] width 91 height 16
type input "3T CHIM SỐNG"
click at [601, 194] on input "0" at bounding box center [599, 202] width 73 height 16
type input "2"
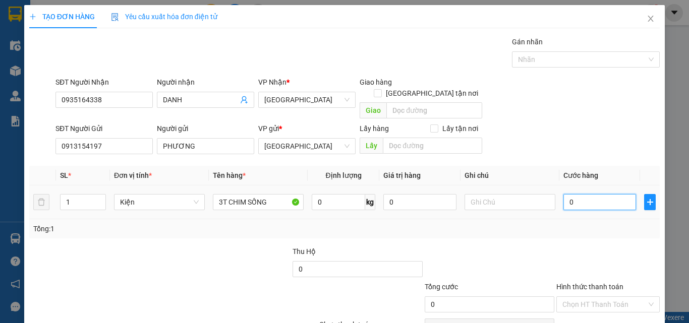
type input "2"
type input "20"
type input "200"
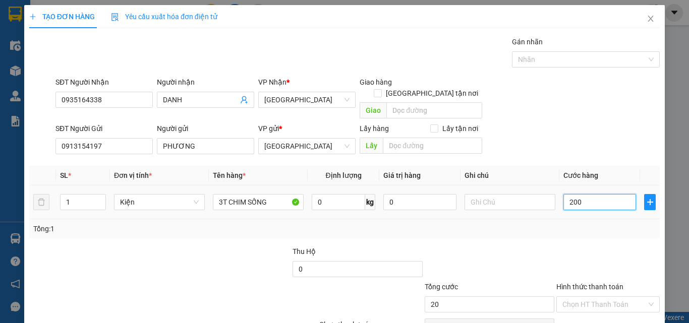
type input "200"
click at [489, 194] on input "text" at bounding box center [510, 202] width 91 height 16
type input "200.000"
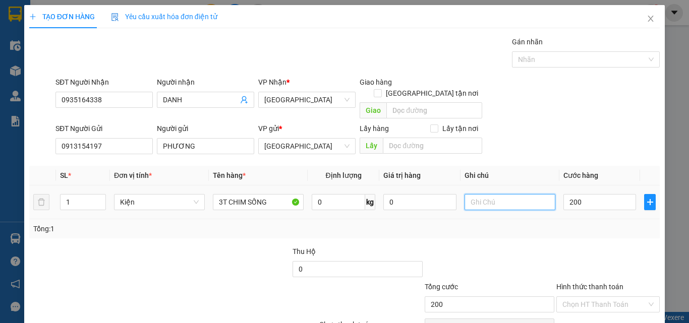
type input "200.000"
type input "CHẾT KO CHỊU TRÁCH NHIỆM"
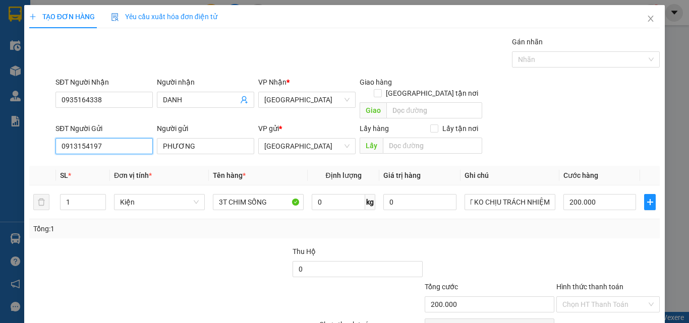
scroll to position [0, 0]
drag, startPoint x: 121, startPoint y: 137, endPoint x: 0, endPoint y: 135, distance: 120.6
click at [0, 135] on div "TẠO ĐƠN HÀNG Yêu cầu xuất hóa đơn điện tử Transit Pickup Surcharge Ids Transit …" at bounding box center [344, 161] width 689 height 323
click at [120, 138] on input "0913154197" at bounding box center [103, 146] width 97 height 16
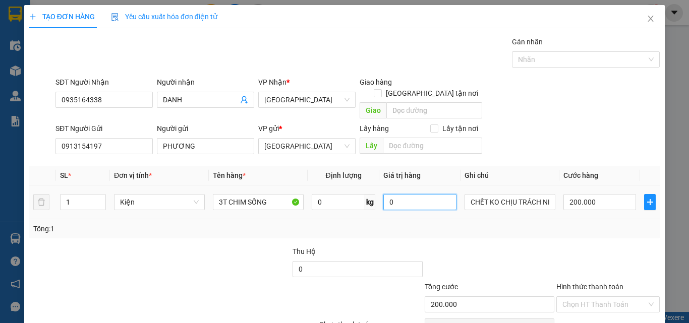
click at [425, 194] on input "0" at bounding box center [419, 202] width 73 height 16
type input "2.000.000"
click at [516, 246] on div at bounding box center [490, 263] width 132 height 35
type input "0"
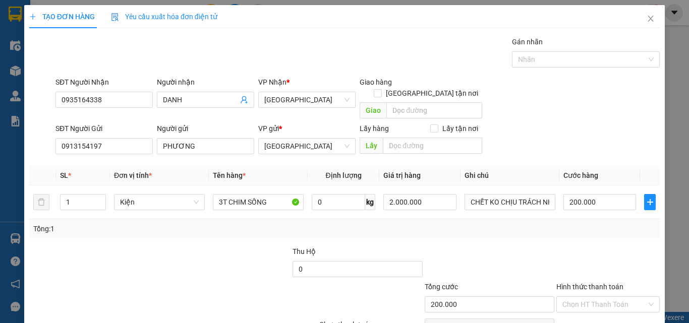
type input "0"
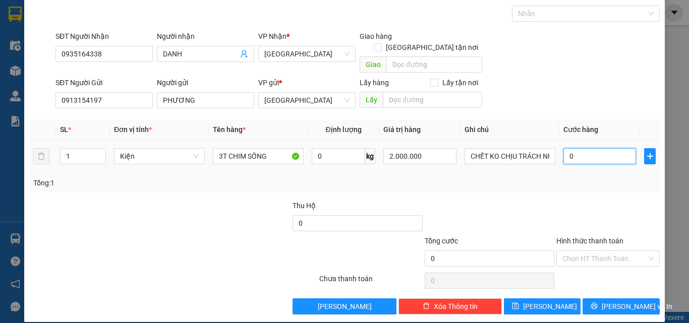
click at [593, 149] on input "0" at bounding box center [599, 156] width 73 height 16
type input "2"
type input "20"
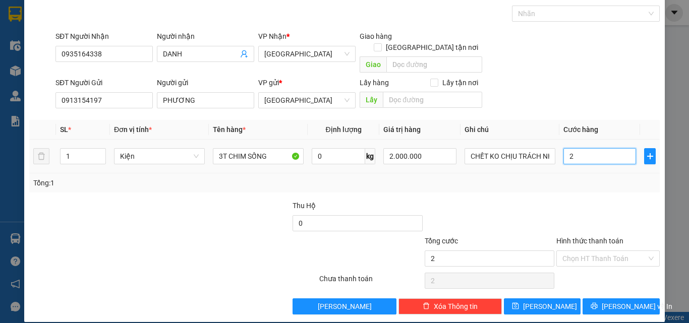
type input "20"
type input "200"
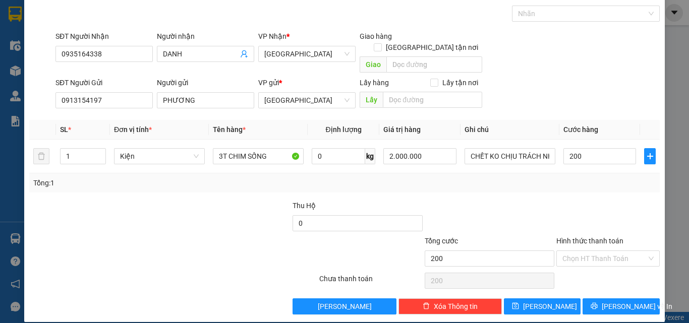
click at [621, 256] on div "Hình thức thanh toán Chọn HT Thanh Toán" at bounding box center [607, 253] width 103 height 35
type input "200.000"
click at [619, 251] on input "Hình thức thanh toán" at bounding box center [604, 258] width 84 height 15
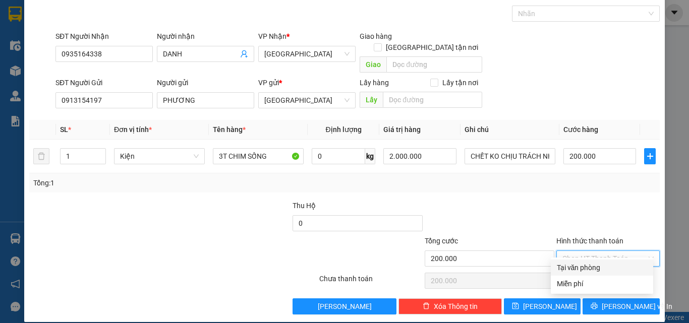
click at [613, 268] on div "Tại văn phòng" at bounding box center [602, 267] width 90 height 11
type input "0"
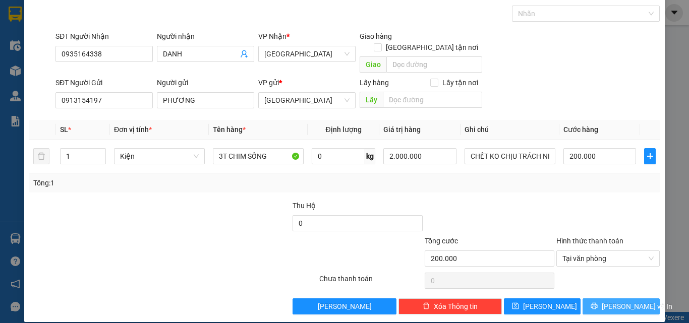
click at [618, 301] on span "[PERSON_NAME] và In" at bounding box center [637, 306] width 71 height 11
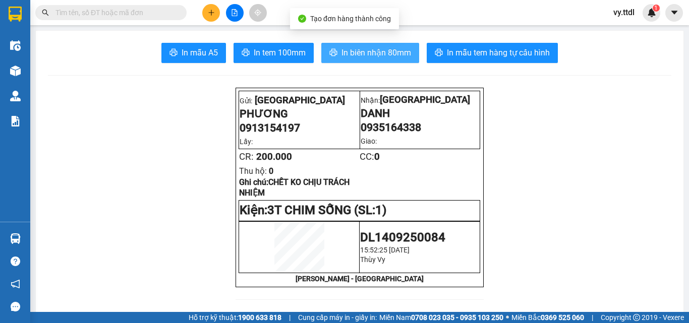
drag, startPoint x: 379, startPoint y: 65, endPoint x: 379, endPoint y: 57, distance: 7.6
click at [380, 56] on span "In biên nhận 80mm" at bounding box center [377, 52] width 70 height 13
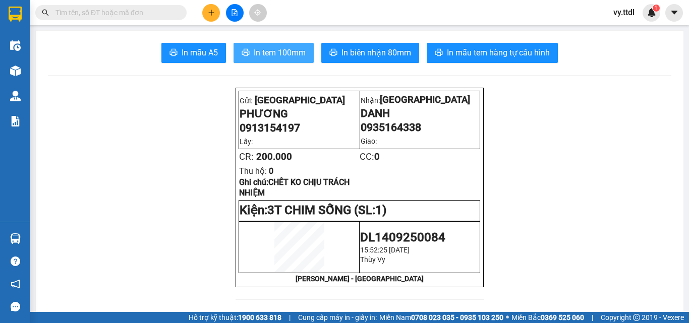
click at [285, 49] on span "In tem 100mm" at bounding box center [280, 52] width 52 height 13
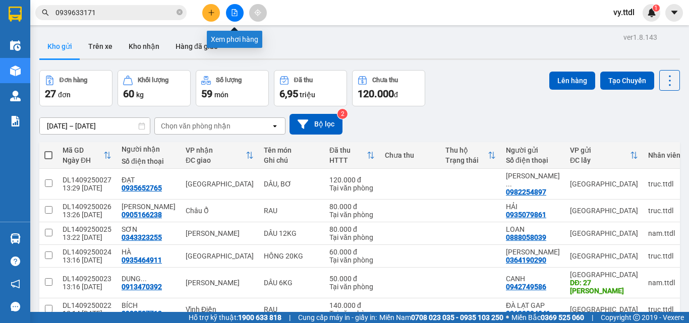
click at [234, 15] on icon "file-add" at bounding box center [234, 12] width 7 height 7
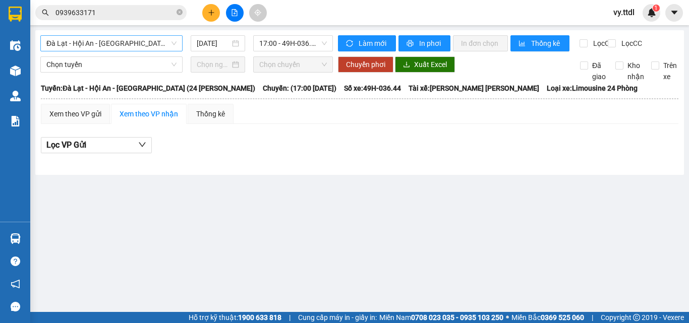
click at [140, 46] on span "Đà Lạt - Hội An - [GEOGRAPHIC_DATA] (24 [PERSON_NAME])" at bounding box center [111, 43] width 130 height 15
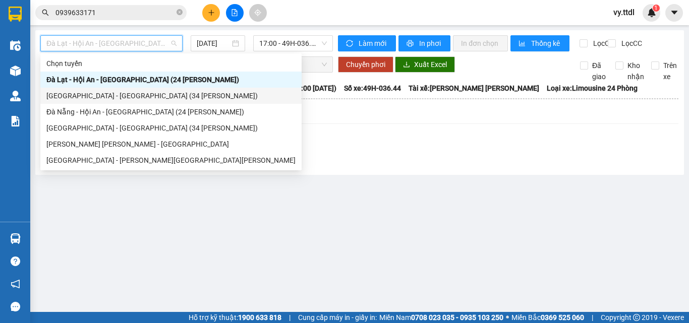
click at [122, 95] on div "[GEOGRAPHIC_DATA] - [GEOGRAPHIC_DATA] (34 [PERSON_NAME])" at bounding box center [170, 95] width 249 height 11
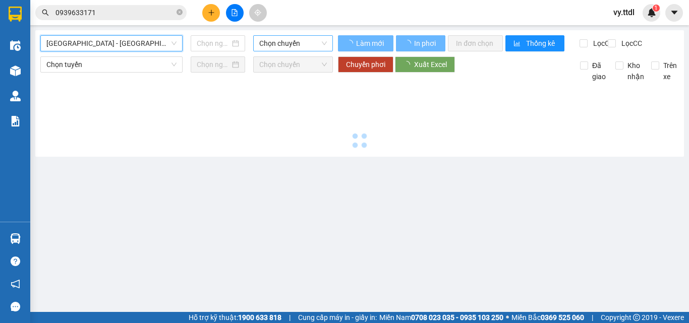
type input "[DATE]"
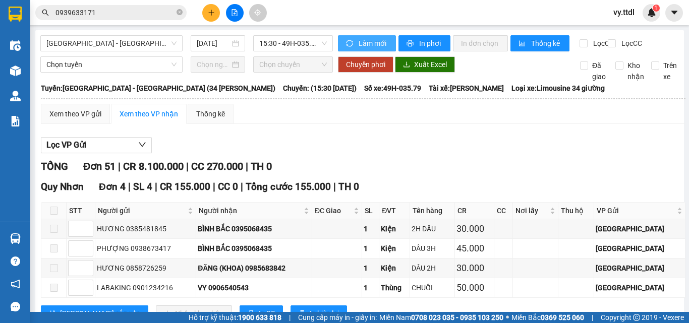
click at [361, 48] on span "Làm mới" at bounding box center [373, 43] width 29 height 11
click at [300, 44] on span "15:30 - 49H-035.79" at bounding box center [293, 43] width 68 height 15
click at [383, 117] on div "Xem theo VP gửi Xem theo VP nhận Thống kê" at bounding box center [363, 114] width 645 height 20
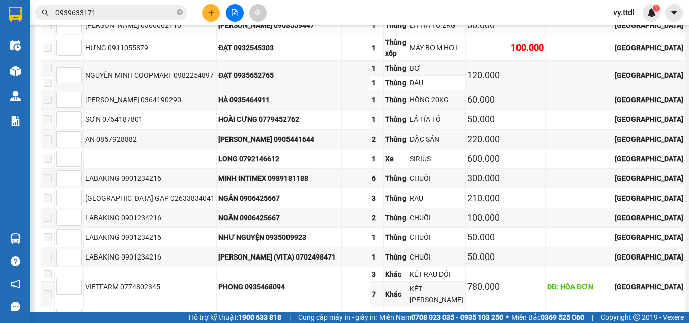
scroll to position [1412, 0]
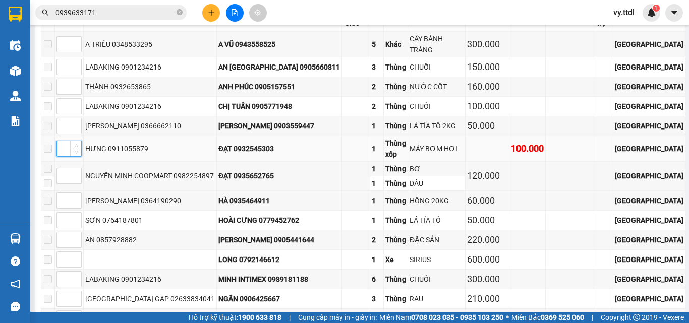
click at [73, 156] on input at bounding box center [69, 148] width 24 height 15
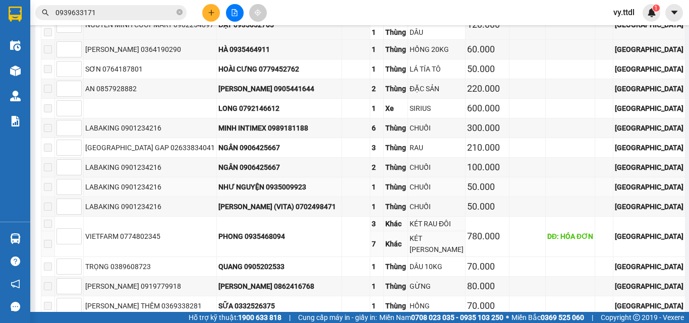
scroll to position [1665, 0]
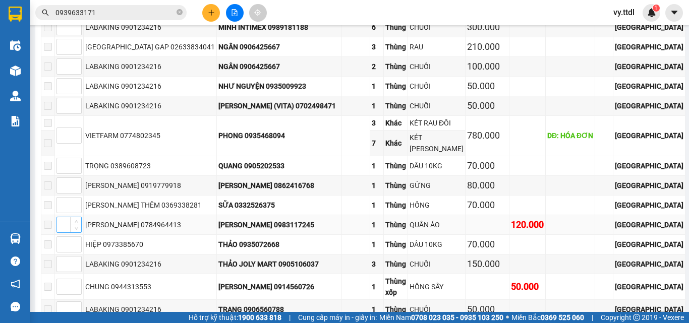
type input "1"
click at [75, 226] on input at bounding box center [69, 224] width 24 height 15
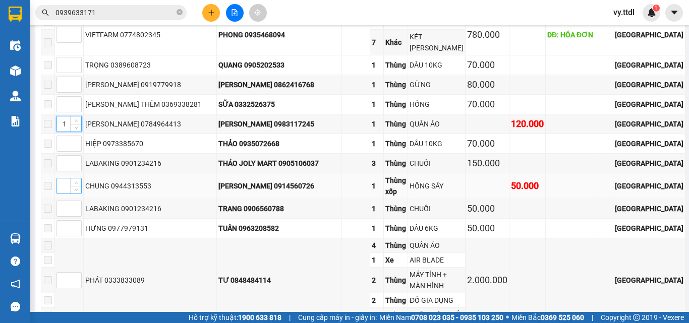
type input "1"
click at [79, 184] on input at bounding box center [69, 186] width 24 height 15
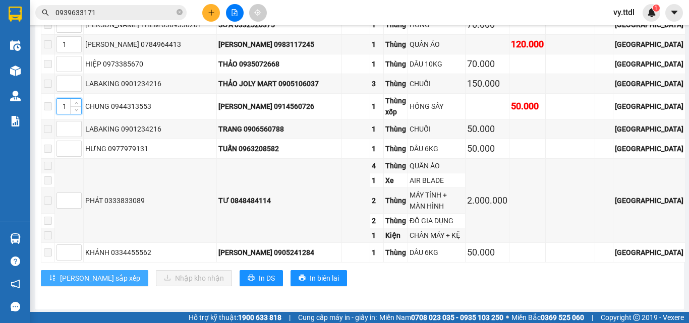
type input "1"
click at [77, 274] on span "Lưu sắp xếp" at bounding box center [100, 278] width 80 height 11
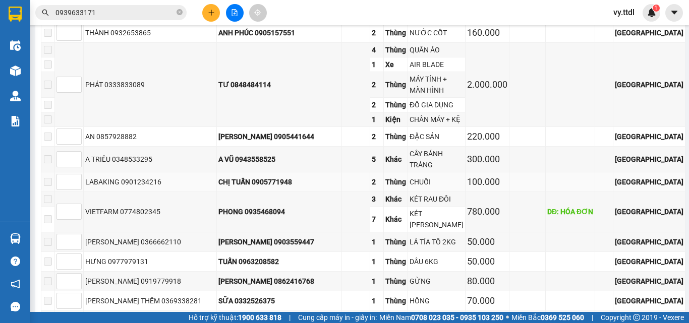
scroll to position [1543, 0]
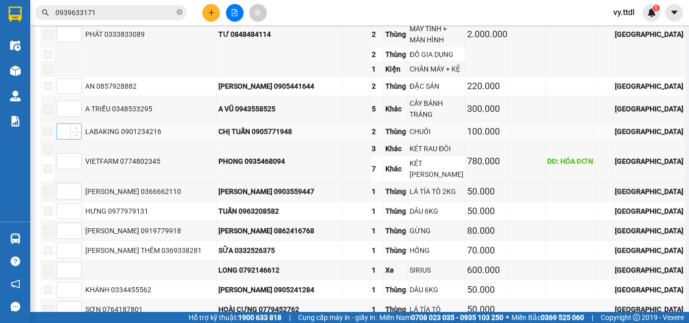
click at [74, 139] on input at bounding box center [69, 131] width 24 height 15
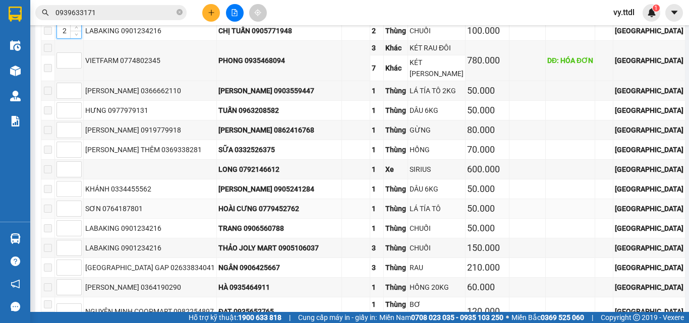
scroll to position [1694, 0]
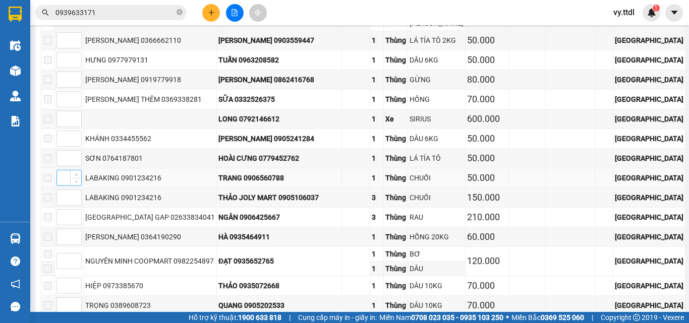
type input "2"
click at [77, 178] on input at bounding box center [69, 177] width 24 height 15
type input "2"
click at [75, 197] on input at bounding box center [69, 197] width 24 height 15
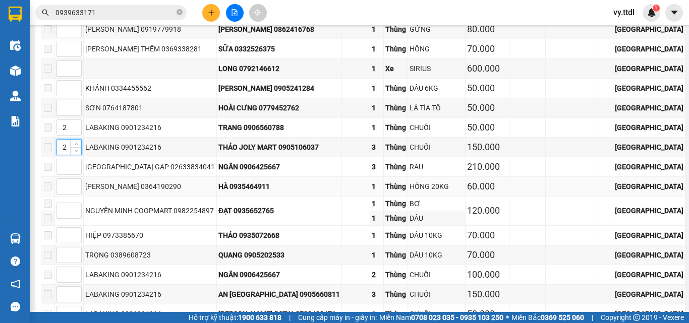
scroll to position [1795, 0]
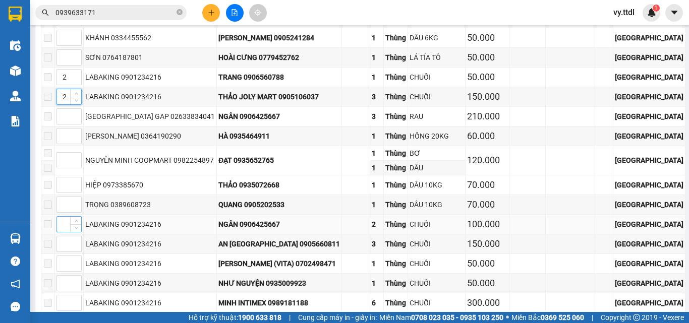
type input "2"
click at [71, 224] on input at bounding box center [69, 224] width 24 height 15
type input "2"
click at [72, 238] on input at bounding box center [69, 244] width 24 height 15
type input "2"
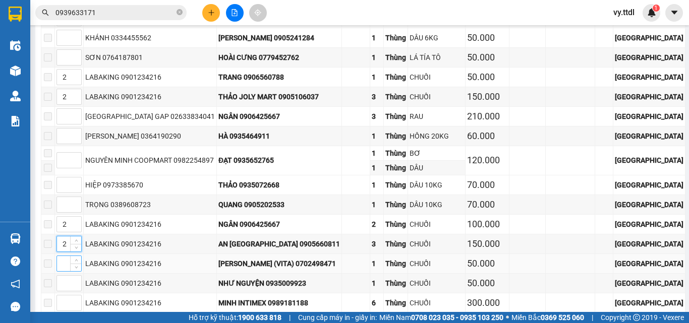
click at [76, 256] on input at bounding box center [69, 263] width 24 height 15
type input "2"
drag, startPoint x: 79, startPoint y: 284, endPoint x: 117, endPoint y: 263, distance: 42.7
click at [80, 284] on input at bounding box center [69, 283] width 24 height 15
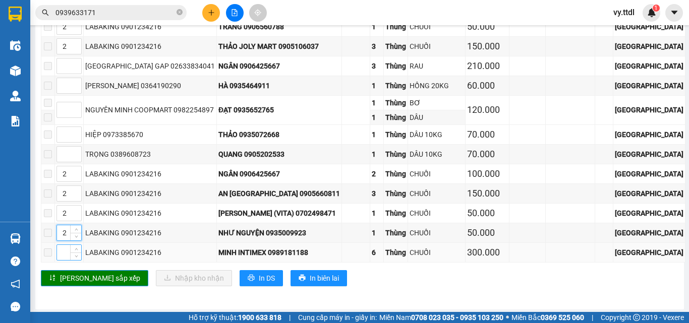
type input "2"
click at [75, 249] on input at bounding box center [69, 252] width 24 height 15
type input "2"
click at [80, 273] on span "[PERSON_NAME] sắp xếp" at bounding box center [100, 278] width 80 height 11
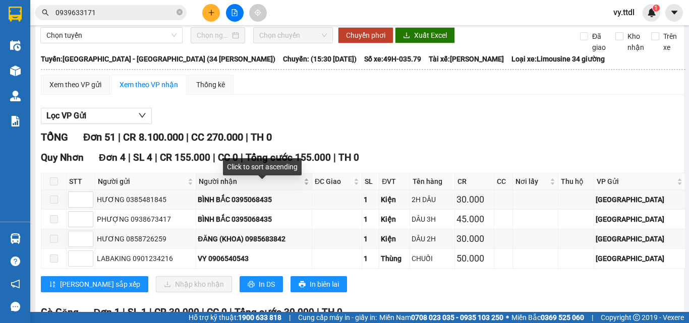
scroll to position [0, 0]
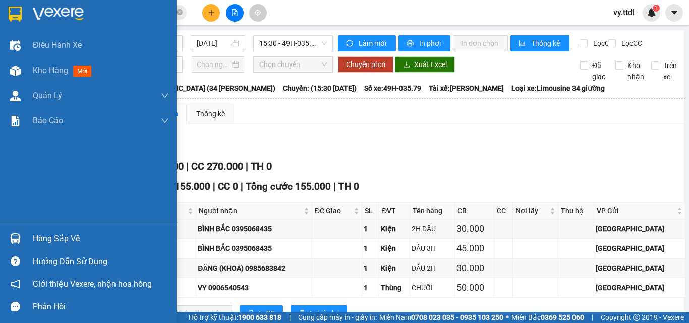
click at [16, 20] on img at bounding box center [15, 14] width 13 height 15
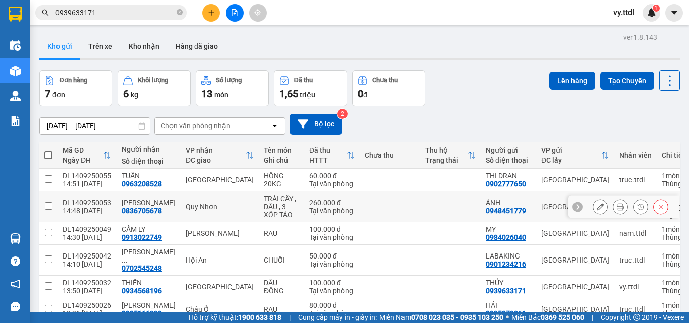
scroll to position [69, 0]
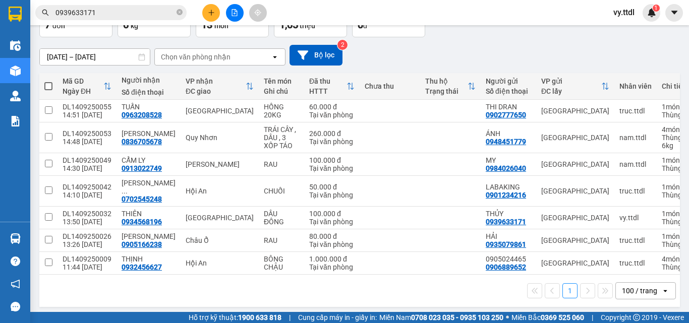
click at [282, 282] on div "1 100 / trang open" at bounding box center [359, 290] width 633 height 17
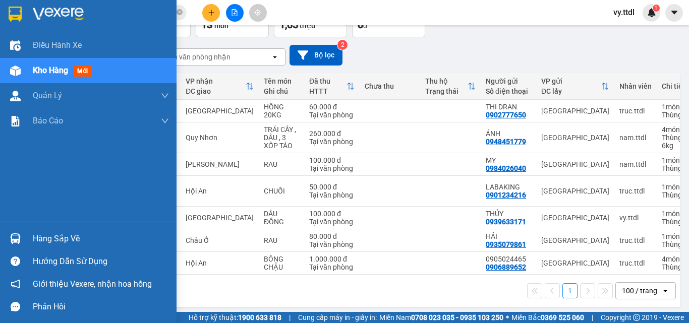
click at [15, 9] on img at bounding box center [15, 14] width 13 height 15
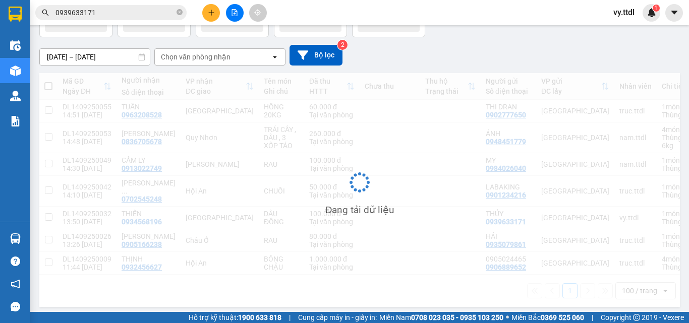
scroll to position [69, 0]
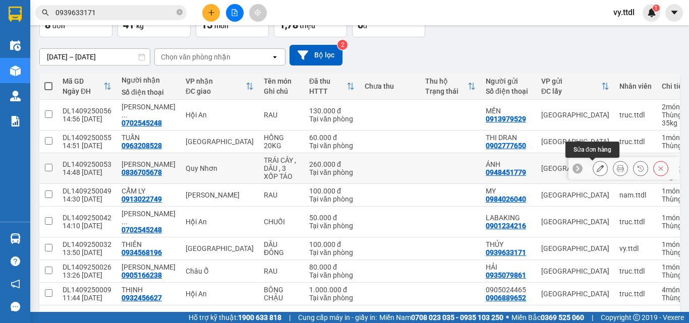
click at [593, 173] on button at bounding box center [600, 169] width 14 height 18
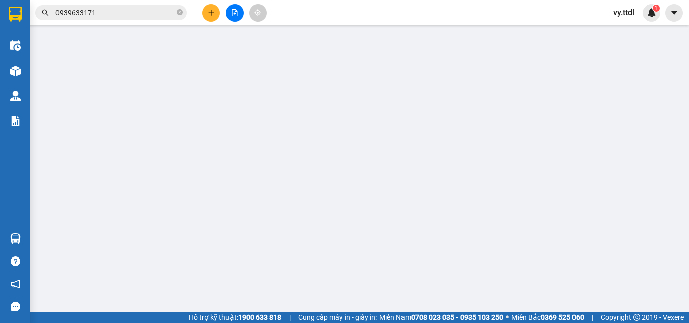
type input "0836705678"
type input "MAI PHƯƠNG"
type input "0948451779"
type input "ÁNH"
type input "260.000"
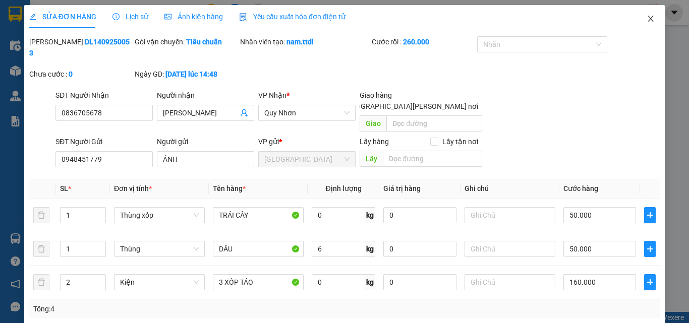
click at [648, 18] on icon "close" at bounding box center [651, 19] width 6 height 6
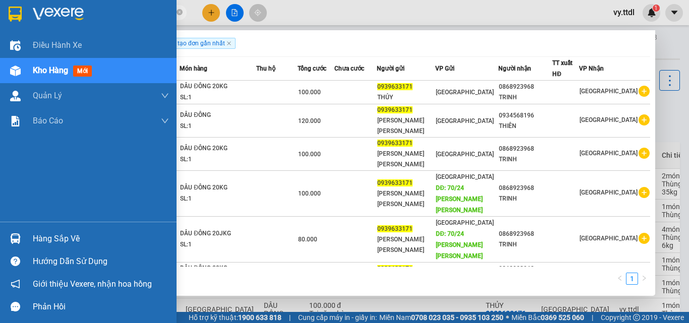
drag, startPoint x: 109, startPoint y: 15, endPoint x: 0, endPoint y: 18, distance: 109.5
click at [0, 18] on section "Kết quả [PERSON_NAME] ( 6 ) Bộ lọc Ngày tạo [PERSON_NAME] nhất Mã ĐH Trạng thái…" at bounding box center [344, 161] width 689 height 323
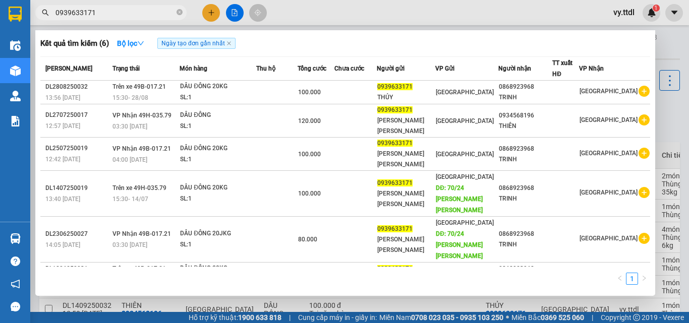
click at [158, 15] on input "0939633171" at bounding box center [114, 12] width 119 height 11
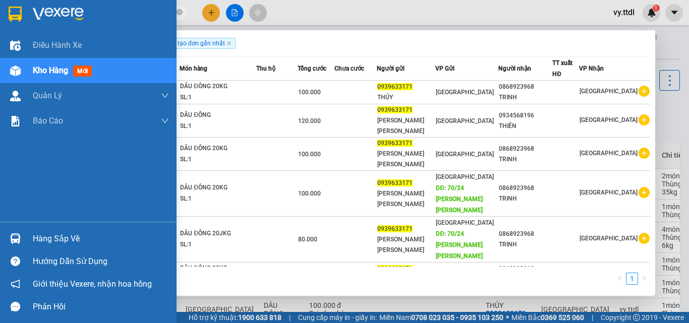
drag, startPoint x: 158, startPoint y: 15, endPoint x: 0, endPoint y: 17, distance: 158.4
click at [0, 17] on section "Kết quả [PERSON_NAME] ( 6 ) Bộ lọc Ngày tạo [PERSON_NAME] nhất Mã ĐH Trạng thái…" at bounding box center [344, 161] width 689 height 323
paste input "13154197"
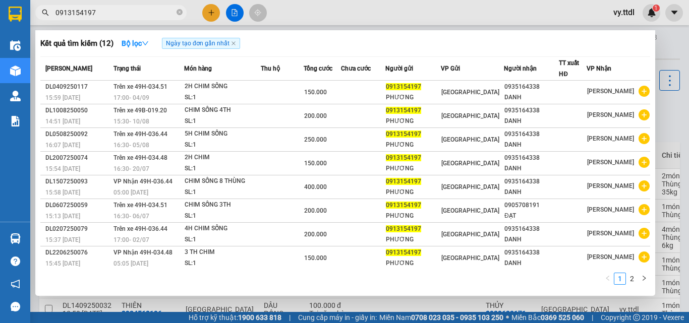
type input "0913154197"
click at [212, 14] on div at bounding box center [344, 161] width 689 height 323
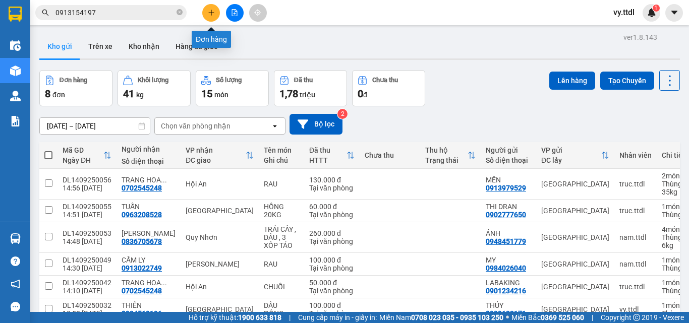
click at [208, 14] on icon "plus" at bounding box center [211, 12] width 7 height 7
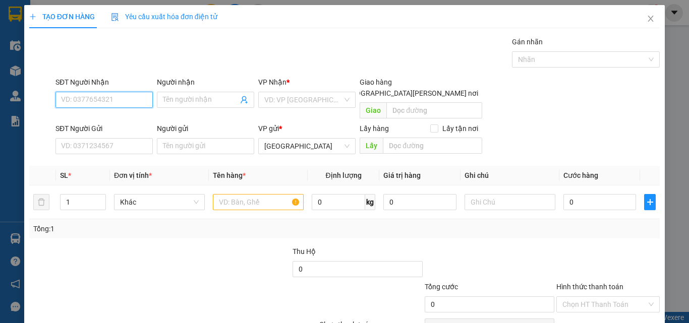
click at [118, 104] on input "SĐT Người Nhận" at bounding box center [103, 100] width 97 height 16
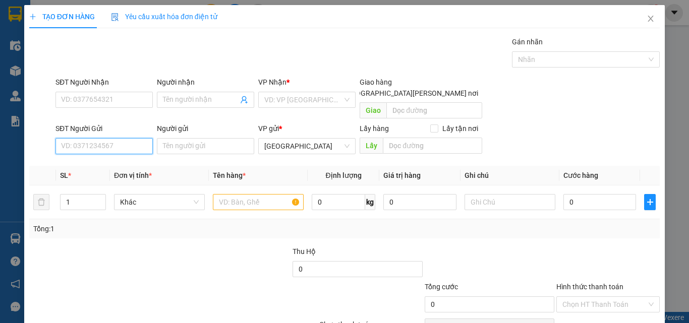
click at [125, 138] on input "SĐT Người Gửi" at bounding box center [103, 146] width 97 height 16
click at [116, 138] on input "0975252" at bounding box center [103, 146] width 97 height 16
click at [143, 151] on div "0975252738 - [PERSON_NAME]" at bounding box center [110, 155] width 99 height 11
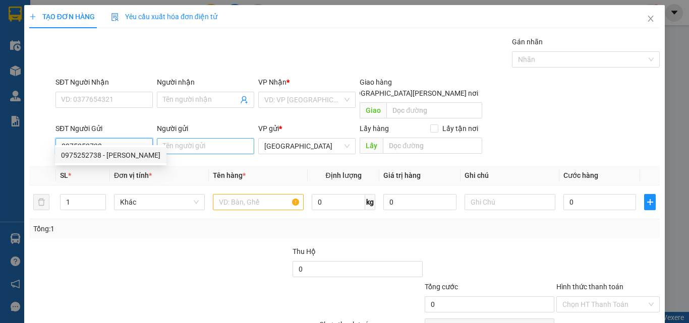
type input "0975252738"
click at [191, 139] on input "Người gửi" at bounding box center [205, 146] width 97 height 16
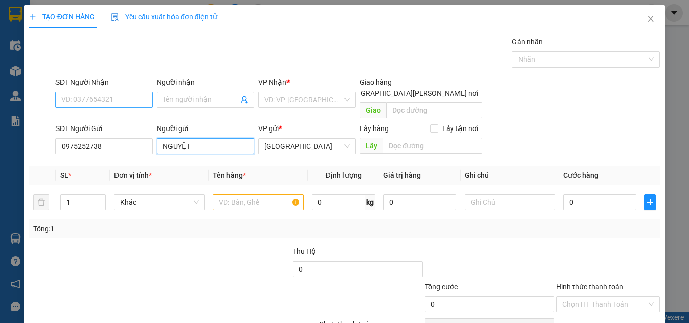
type input "NGUYỆT"
click at [129, 95] on input "SĐT Người Nhận" at bounding box center [103, 100] width 97 height 16
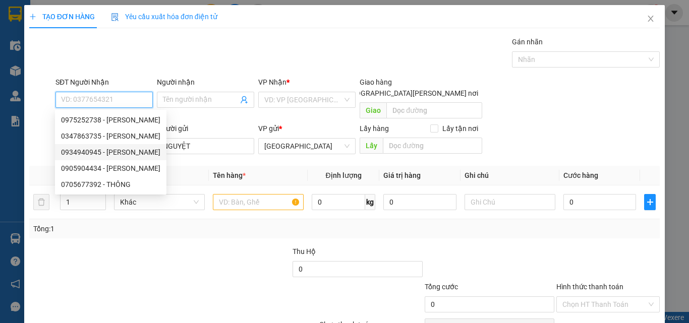
click at [128, 149] on div "0934940945 - [PERSON_NAME]" at bounding box center [110, 152] width 99 height 11
type input "0934940945"
type input "[PERSON_NAME]"
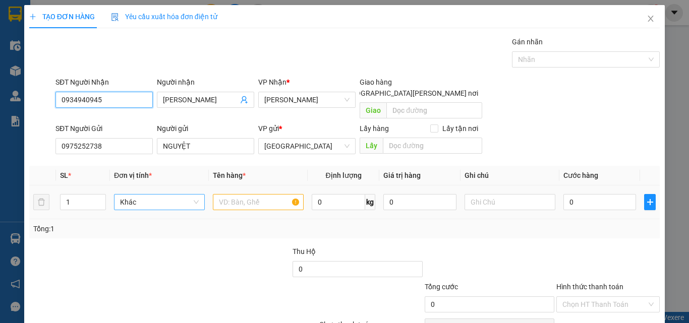
click at [133, 195] on span "Khác" at bounding box center [159, 202] width 79 height 15
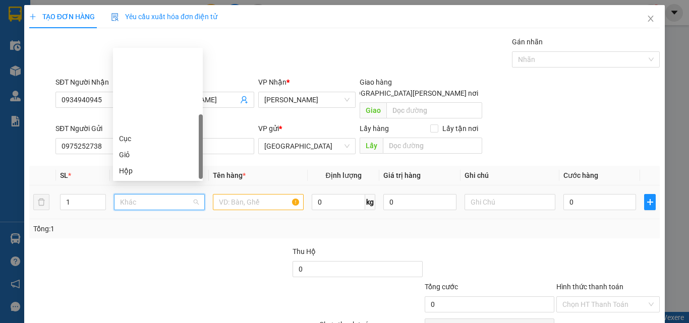
scroll to position [97, 0]
type input "T"
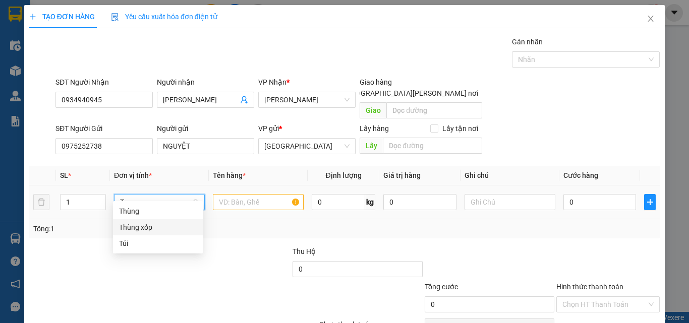
click at [137, 231] on div "Thùng xốp" at bounding box center [158, 227] width 78 height 11
click at [261, 196] on input "text" at bounding box center [258, 202] width 91 height 16
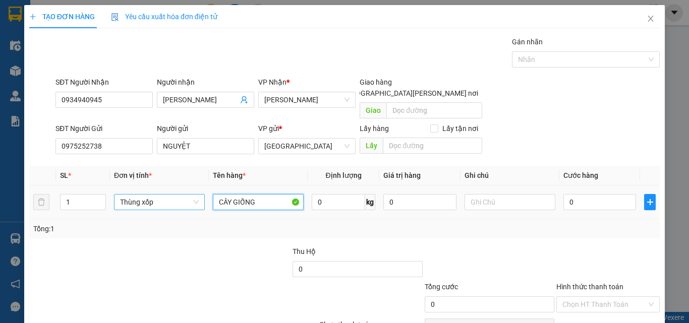
type input "CÂY GIỐNG"
click at [585, 192] on div "0" at bounding box center [599, 202] width 73 height 20
type input "5"
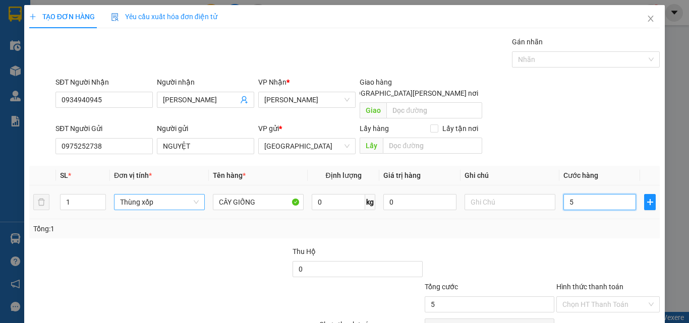
type input "50"
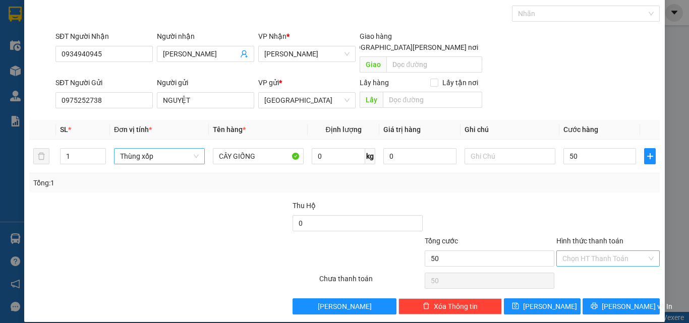
click at [598, 251] on input "Hình thức thanh toán" at bounding box center [604, 258] width 84 height 15
type input "50.000"
click at [601, 267] on div "Tại văn phòng" at bounding box center [602, 267] width 90 height 11
type input "0"
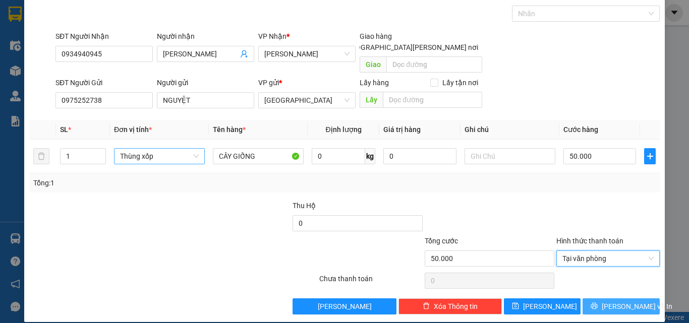
click at [621, 301] on span "[PERSON_NAME] và In" at bounding box center [637, 306] width 71 height 11
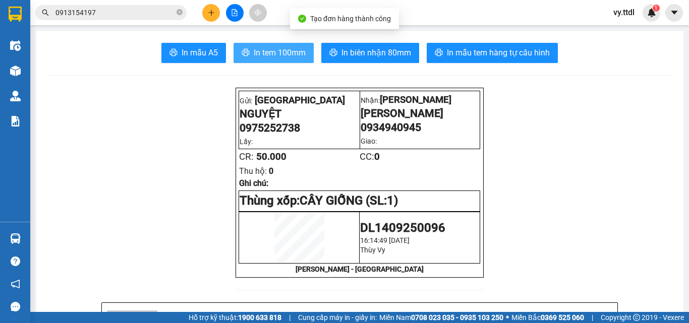
click at [300, 50] on span "In tem 100mm" at bounding box center [280, 52] width 52 height 13
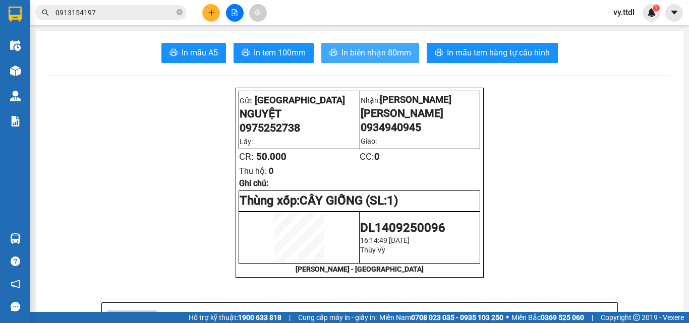
click at [401, 61] on button "In biên nhận 80mm" at bounding box center [370, 53] width 98 height 20
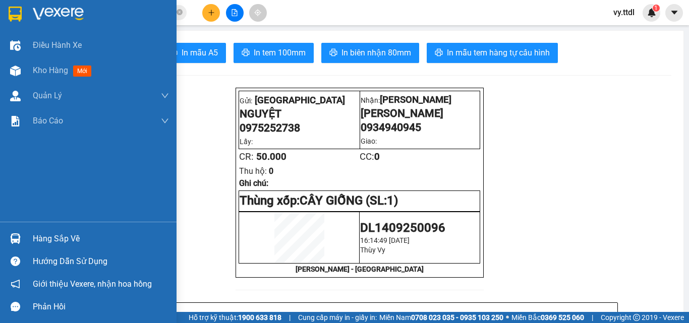
click at [18, 21] on img at bounding box center [15, 14] width 13 height 15
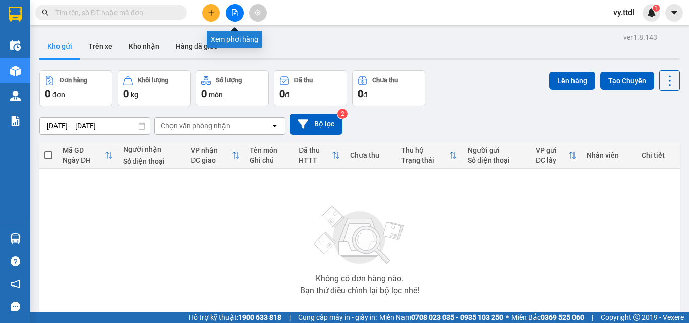
click at [236, 14] on icon "file-add" at bounding box center [234, 12] width 7 height 7
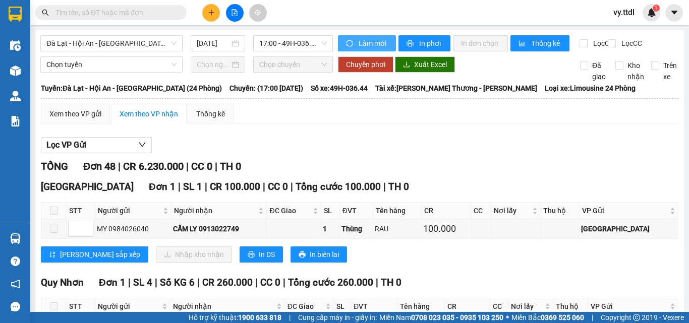
click at [371, 43] on span "Làm mới" at bounding box center [373, 43] width 29 height 11
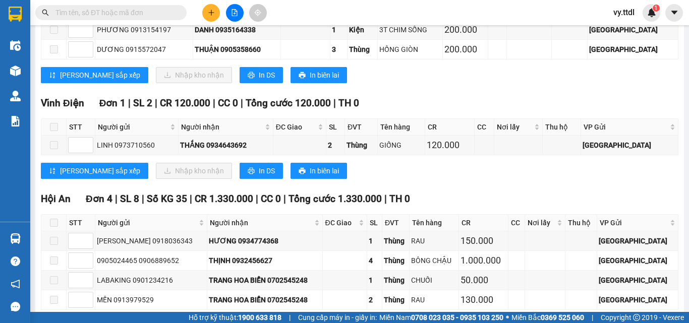
scroll to position [1917, 0]
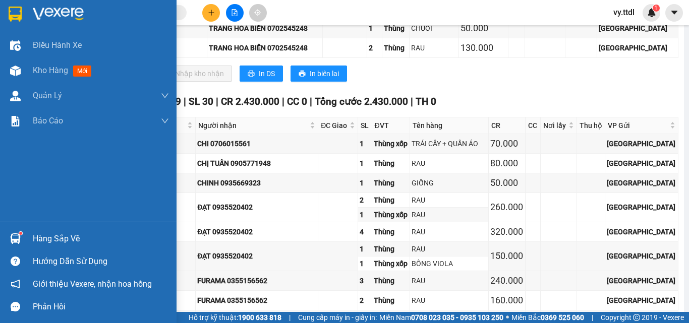
click at [13, 5] on div at bounding box center [16, 14] width 18 height 18
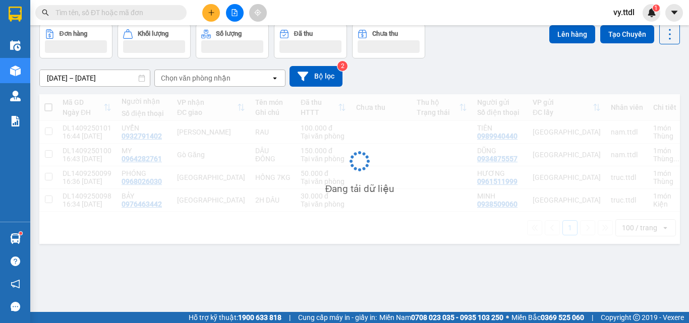
scroll to position [46, 0]
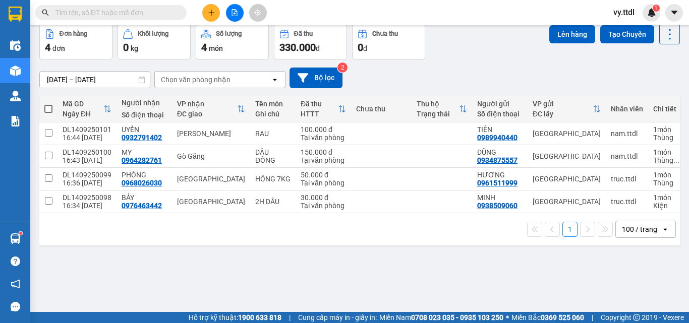
click at [47, 109] on span at bounding box center [48, 109] width 8 height 8
click at [48, 104] on input "checkbox" at bounding box center [48, 104] width 0 height 0
checkbox input "true"
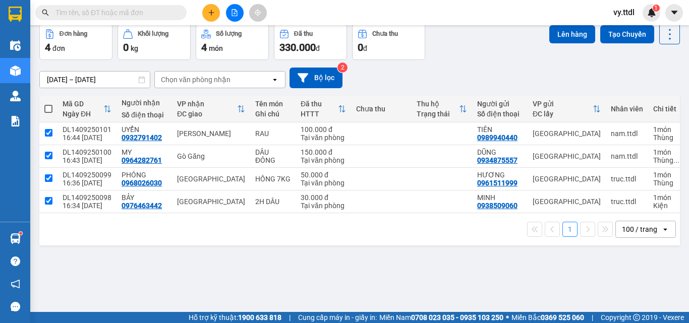
checkbox input "true"
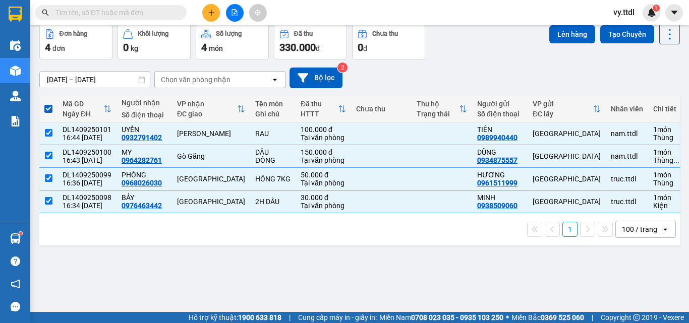
scroll to position [0, 0]
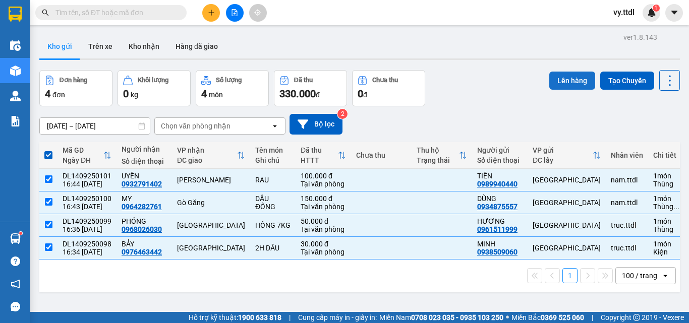
click at [568, 81] on button "Lên hàng" at bounding box center [572, 81] width 46 height 18
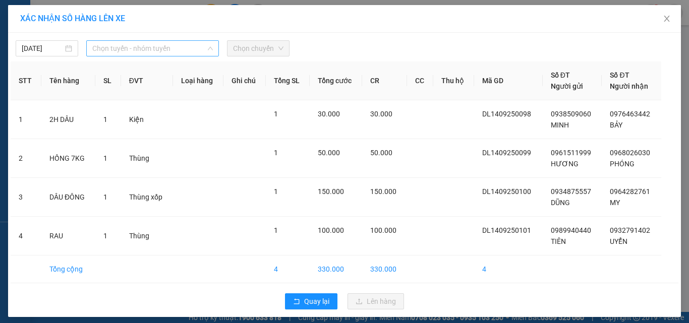
click at [152, 51] on span "Chọn tuyến - nhóm tuyến" at bounding box center [152, 48] width 121 height 15
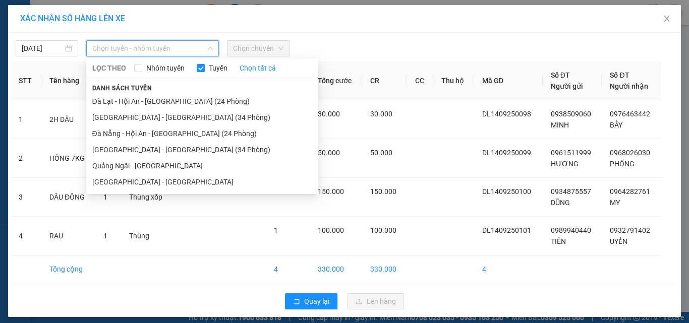
drag, startPoint x: 174, startPoint y: 103, endPoint x: 259, endPoint y: 60, distance: 95.2
click at [184, 100] on li "Đà Lạt - Hội An - [GEOGRAPHIC_DATA] (24 Phòng)" at bounding box center [202, 101] width 232 height 16
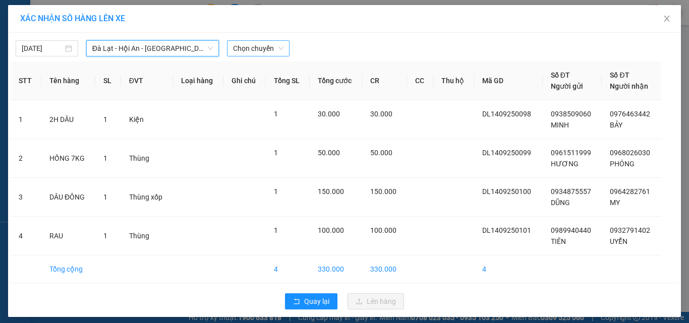
click at [273, 46] on span "Chọn chuyến" at bounding box center [258, 48] width 50 height 15
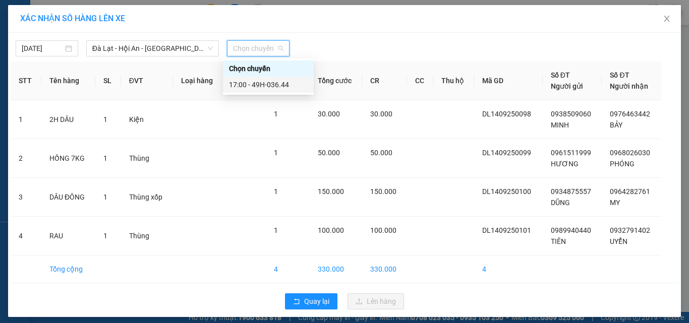
click at [245, 86] on div "17:00 - 49H-036.44" at bounding box center [268, 84] width 79 height 11
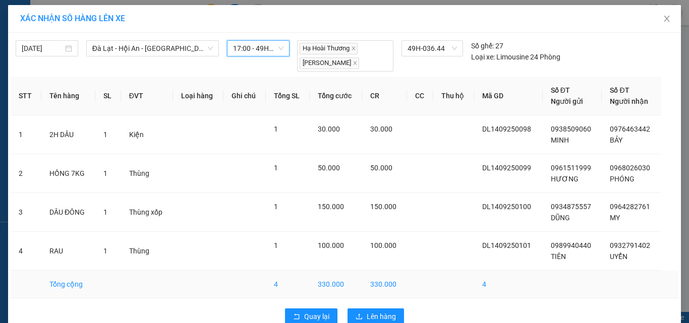
scroll to position [21, 0]
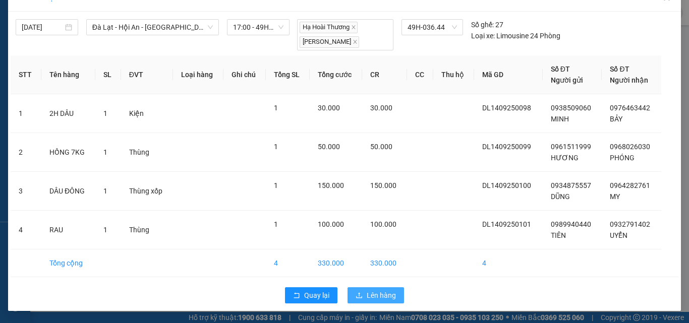
click at [386, 297] on span "Lên hàng" at bounding box center [381, 295] width 29 height 11
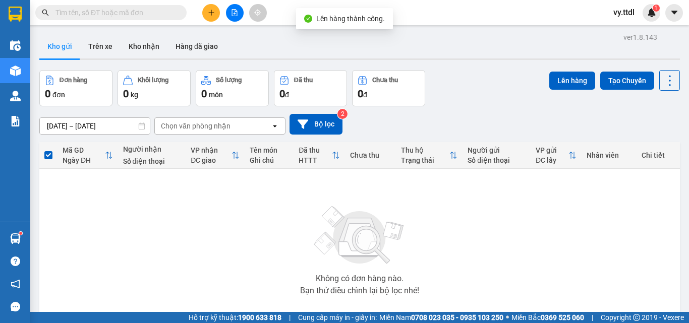
click at [431, 70] on div "Đơn hàng 0 đơn Khối lượng 0 kg Số lượng 0 món Đã thu 0 đ Chưa thu 0 đ Lên hàng …" at bounding box center [359, 88] width 641 height 36
click at [236, 15] on icon "file-add" at bounding box center [234, 12] width 7 height 7
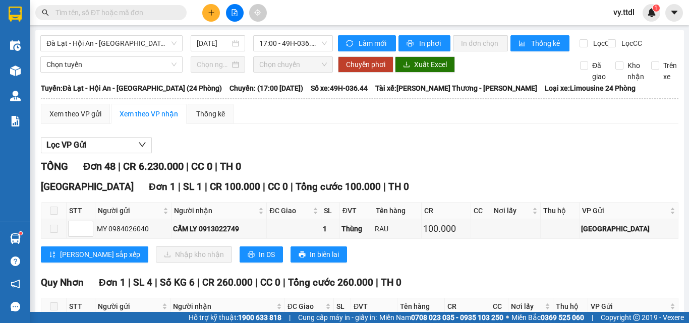
click at [459, 124] on div "Xem theo VP gửi Xem theo VP nhận Thống kê" at bounding box center [360, 114] width 638 height 20
click at [390, 154] on div "Lọc VP Gửi" at bounding box center [360, 145] width 638 height 17
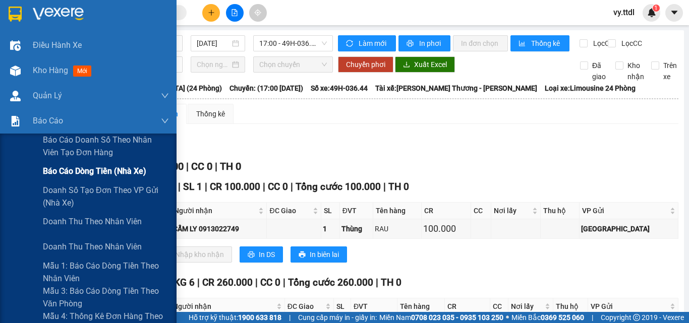
click at [79, 167] on span "Báo cáo dòng tiền (nhà xe)" at bounding box center [94, 171] width 103 height 13
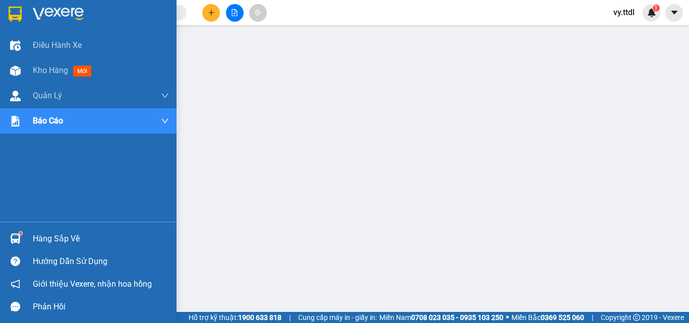
click at [27, 10] on div at bounding box center [88, 16] width 177 height 33
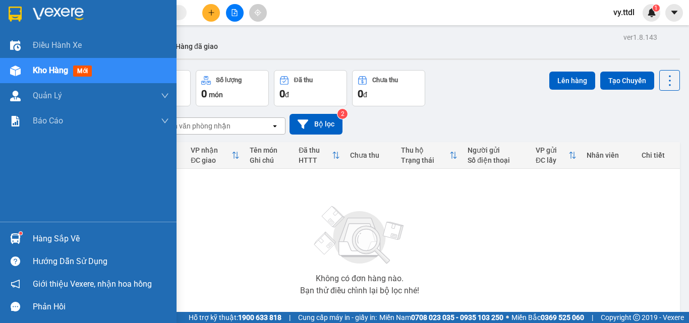
click at [9, 7] on img at bounding box center [15, 14] width 13 height 15
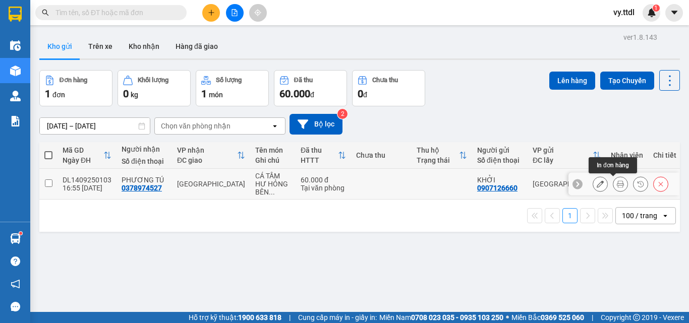
click at [617, 188] on icon at bounding box center [620, 184] width 7 height 7
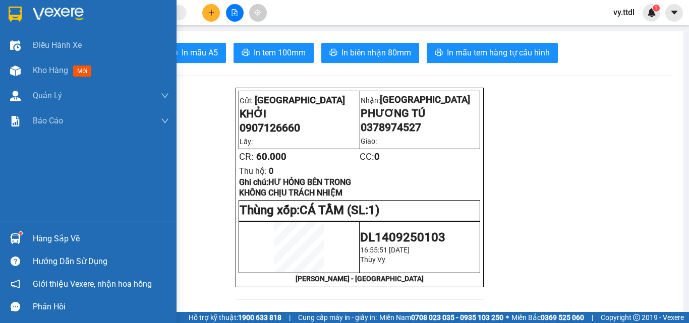
click at [18, 10] on img at bounding box center [15, 14] width 13 height 15
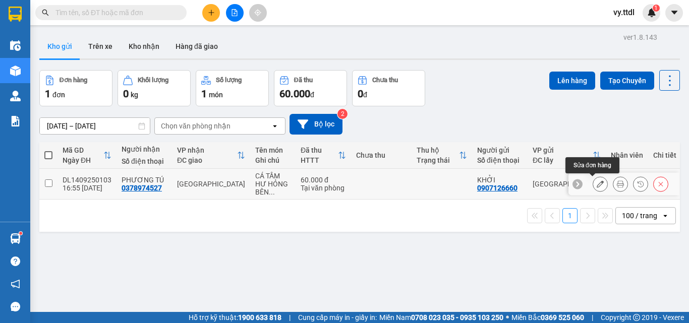
click at [597, 185] on icon at bounding box center [600, 184] width 7 height 7
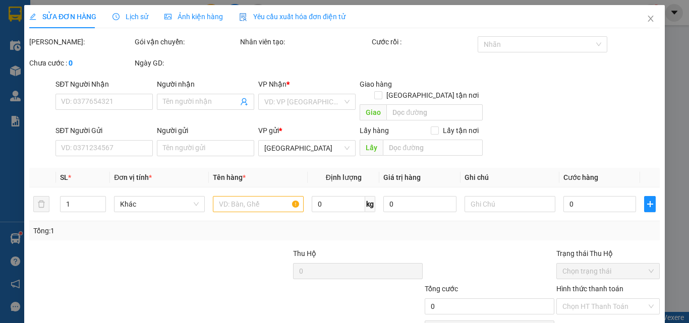
type input "0378974527"
type input "PHƯƠNG TÚ"
type input "0907126660"
type input "KHỞI"
type input "60.000"
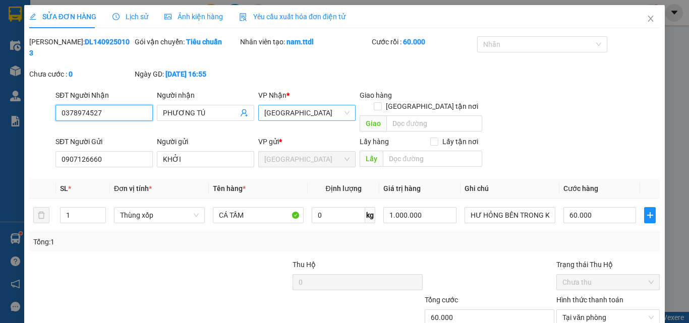
click at [303, 105] on span "[GEOGRAPHIC_DATA]" at bounding box center [306, 112] width 85 height 15
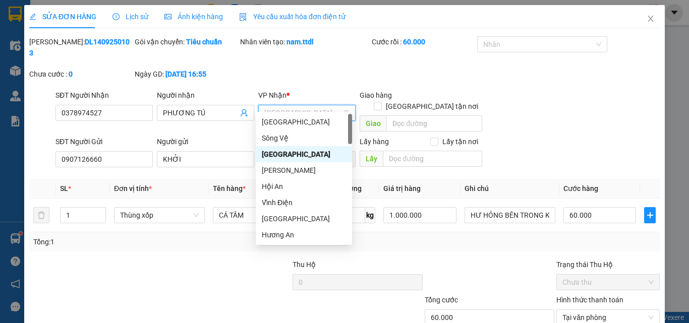
type input "H"
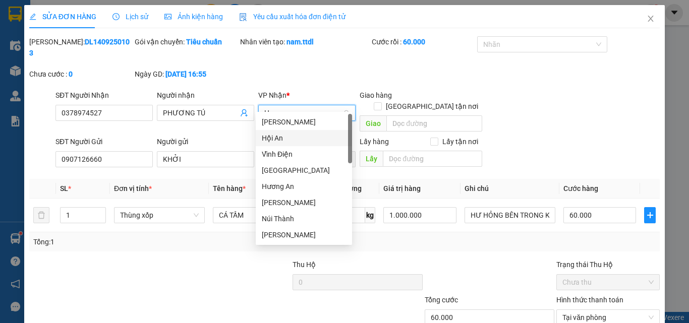
click at [295, 140] on div "Hội An" at bounding box center [304, 138] width 84 height 11
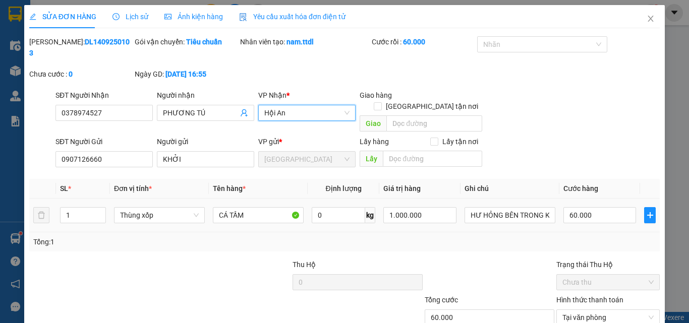
scroll to position [48, 0]
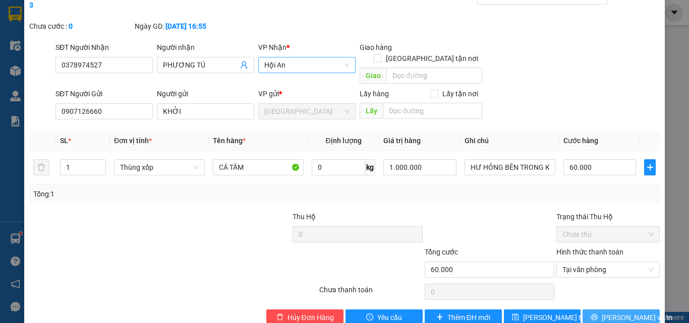
click at [606, 312] on span "[PERSON_NAME] và In" at bounding box center [637, 317] width 71 height 11
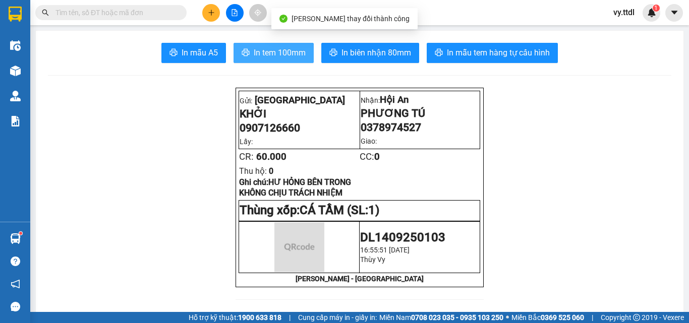
click at [292, 56] on span "In tem 100mm" at bounding box center [280, 52] width 52 height 13
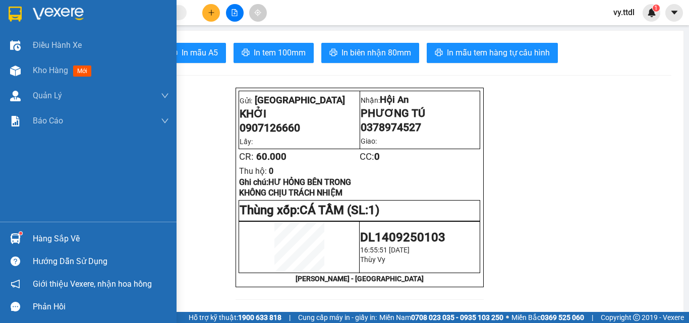
click at [30, 7] on div at bounding box center [88, 16] width 177 height 33
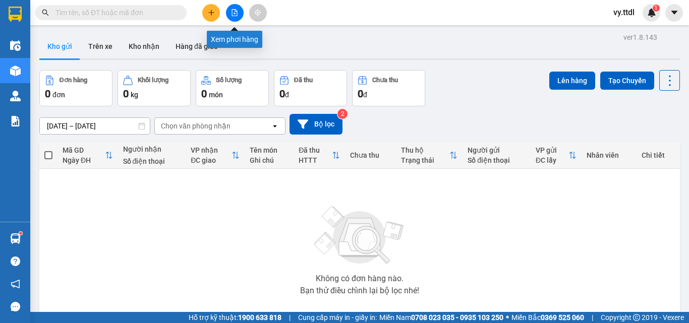
click at [236, 16] on icon "file-add" at bounding box center [235, 12] width 6 height 7
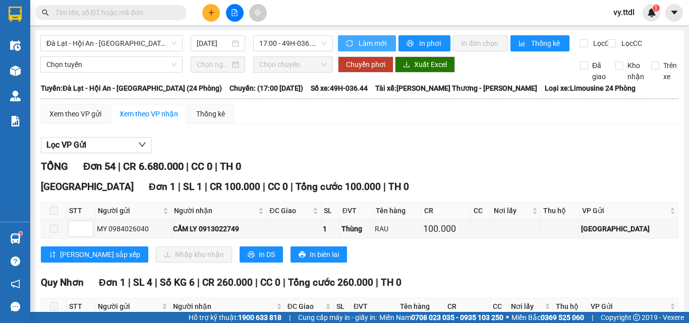
click at [378, 46] on span "Làm mới" at bounding box center [373, 43] width 29 height 11
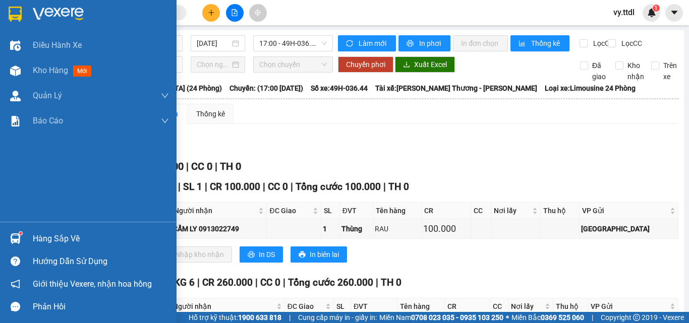
click at [5, 12] on div at bounding box center [88, 16] width 177 height 33
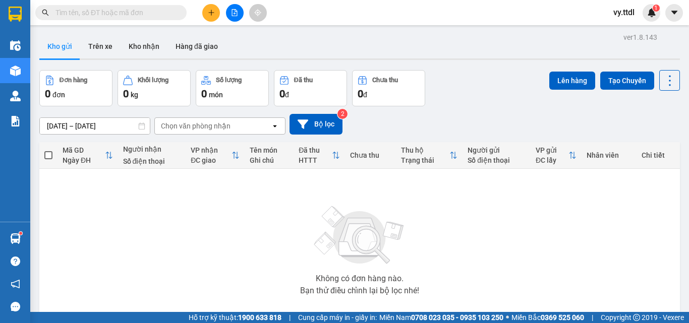
click at [523, 73] on div "Đơn hàng 0 đơn Khối lượng 0 kg Số lượng 0 món Đã thu 0 đ Chưa thu 0 đ Lên hàng …" at bounding box center [359, 88] width 641 height 36
